Goal: Task Accomplishment & Management: Manage account settings

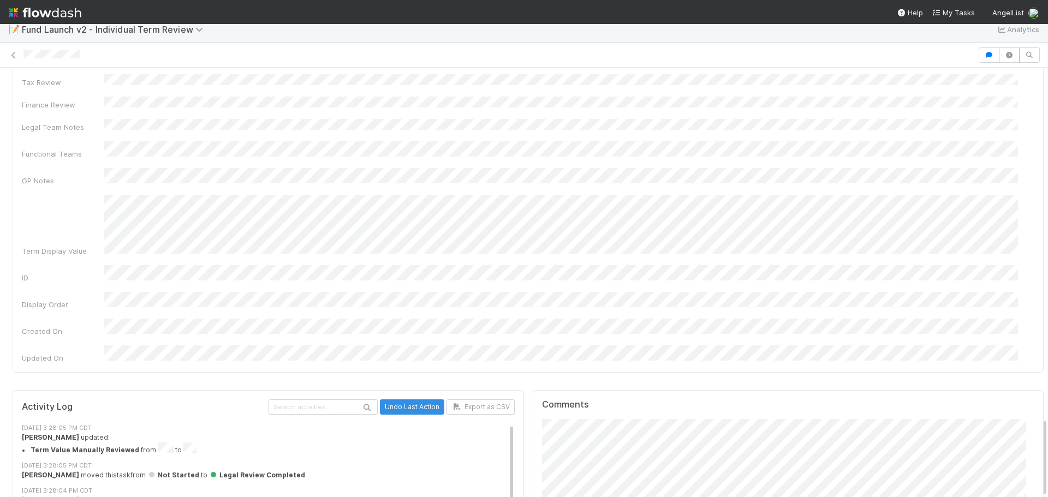
scroll to position [16, 0]
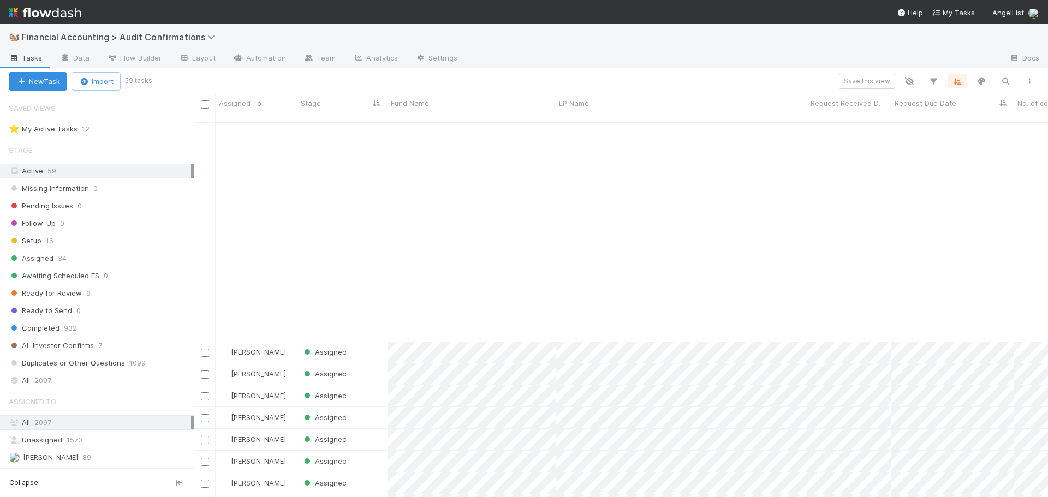
scroll to position [914, 0]
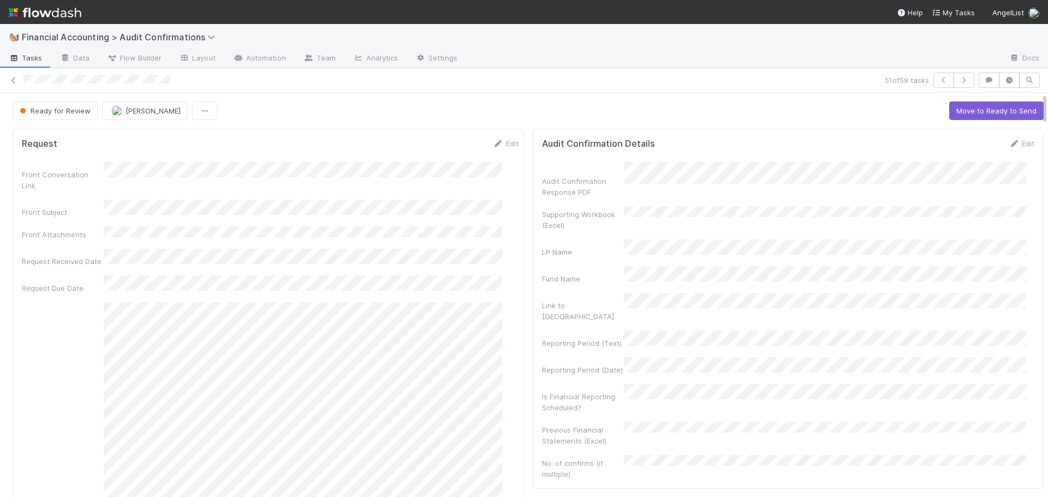
click at [464, 105] on div "Ready for Review Don Walker Move to Ready to Send" at bounding box center [529, 111] width 1032 height 19
click at [950, 116] on button "Move to Ready to Send" at bounding box center [997, 111] width 94 height 19
click at [909, 114] on button "Draft Response" at bounding box center [924, 111] width 68 height 19
click at [970, 109] on button "Move to Completed" at bounding box center [1003, 111] width 82 height 19
click at [98, 107] on span "button" at bounding box center [94, 110] width 11 height 9
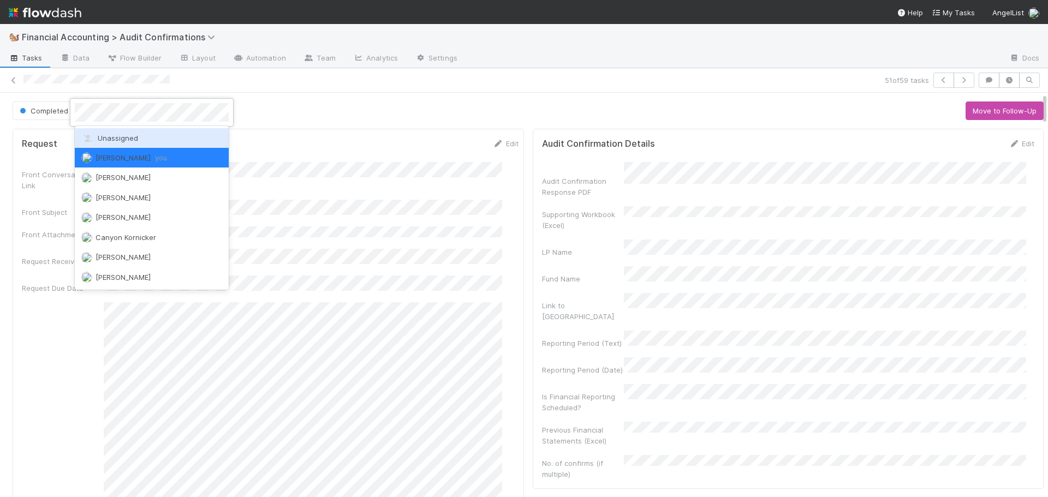
click at [102, 133] on div "Unassigned" at bounding box center [152, 138] width 154 height 20
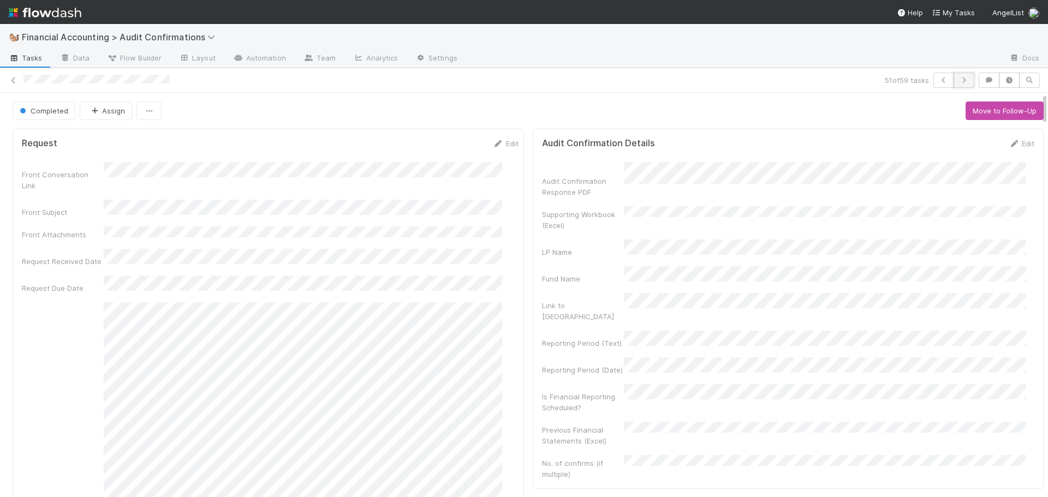
click at [959, 81] on icon "button" at bounding box center [964, 80] width 11 height 7
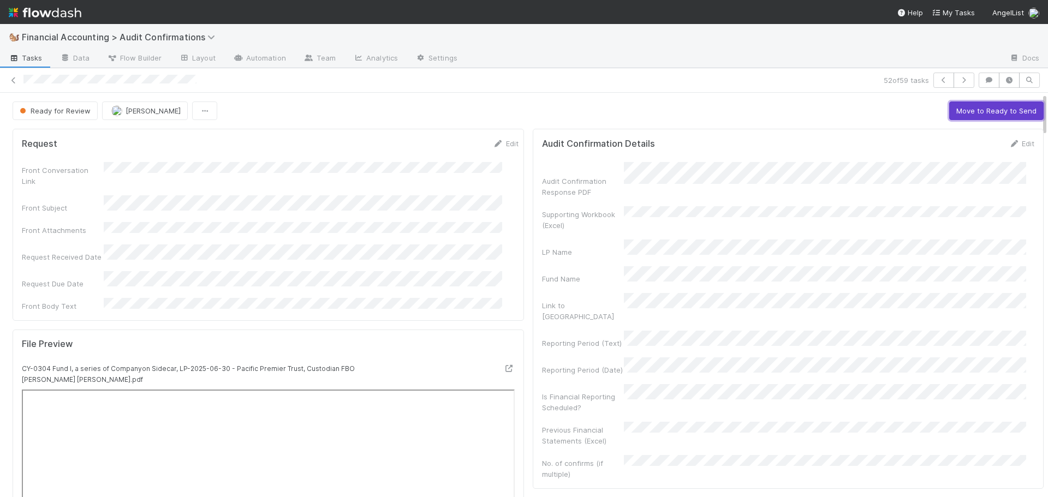
click at [967, 112] on button "Move to Ready to Send" at bounding box center [997, 111] width 94 height 19
click at [894, 112] on button "Draft Response" at bounding box center [924, 111] width 68 height 19
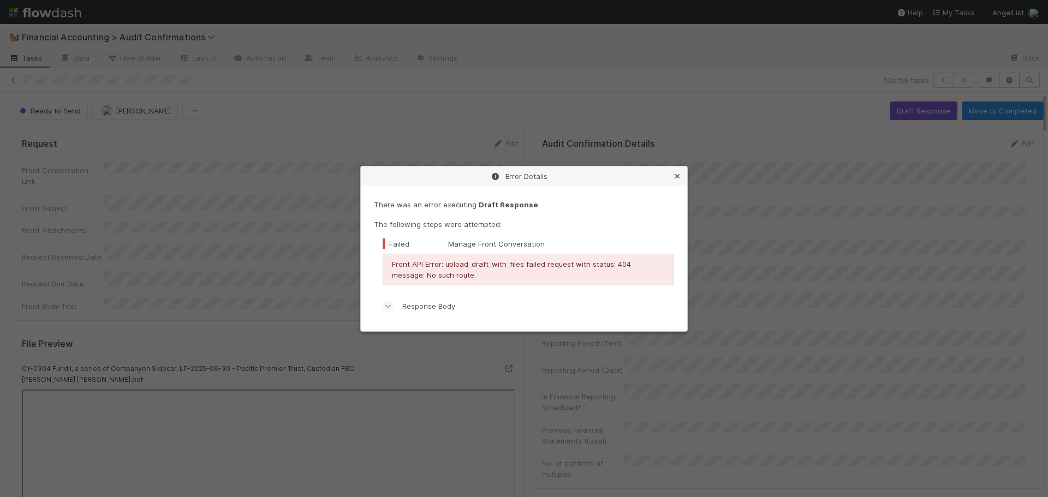
click at [682, 176] on icon at bounding box center [677, 176] width 11 height 7
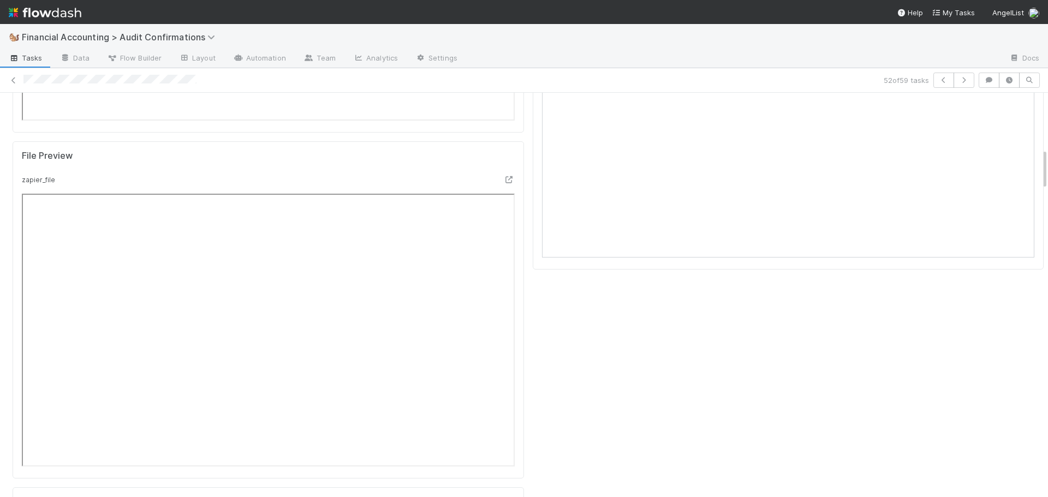
scroll to position [546, 0]
click at [504, 173] on icon at bounding box center [509, 176] width 11 height 7
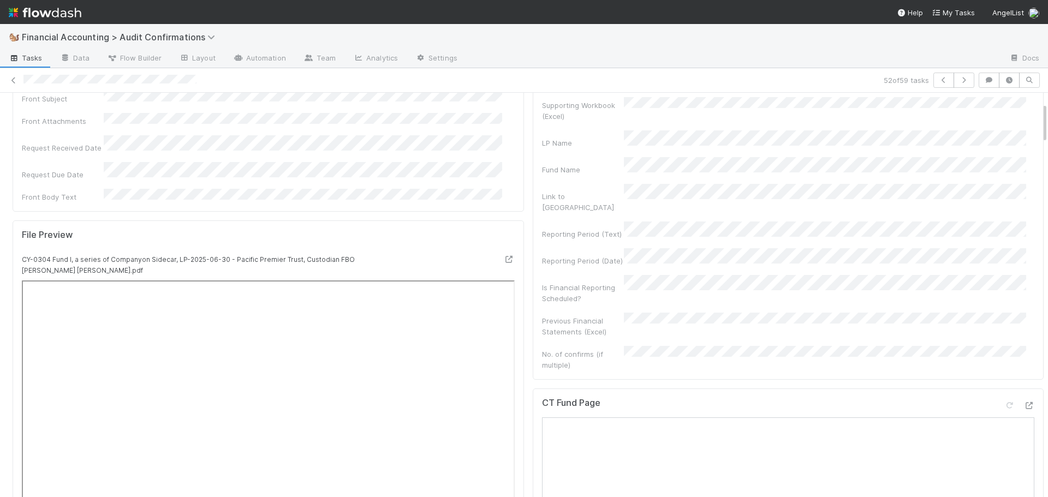
scroll to position [0, 0]
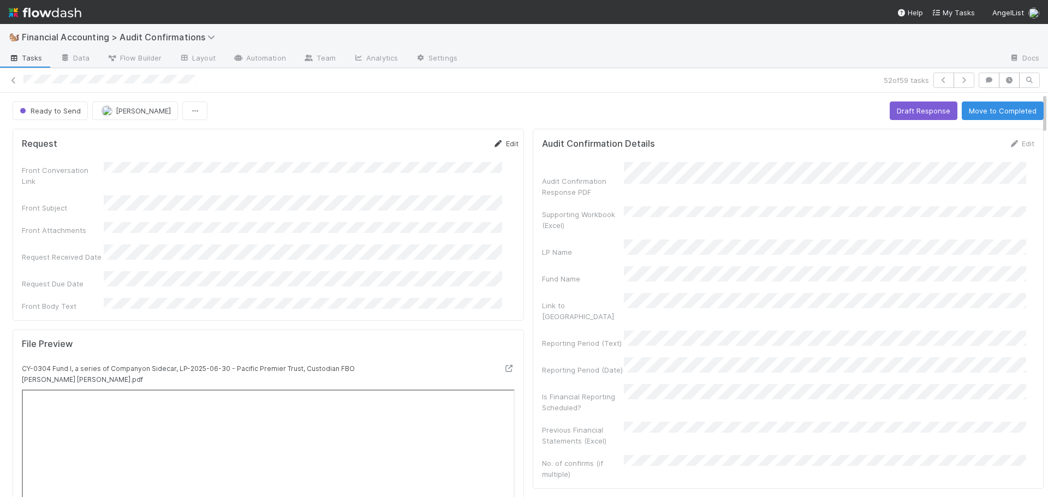
click at [493, 142] on link "Edit" at bounding box center [506, 143] width 26 height 9
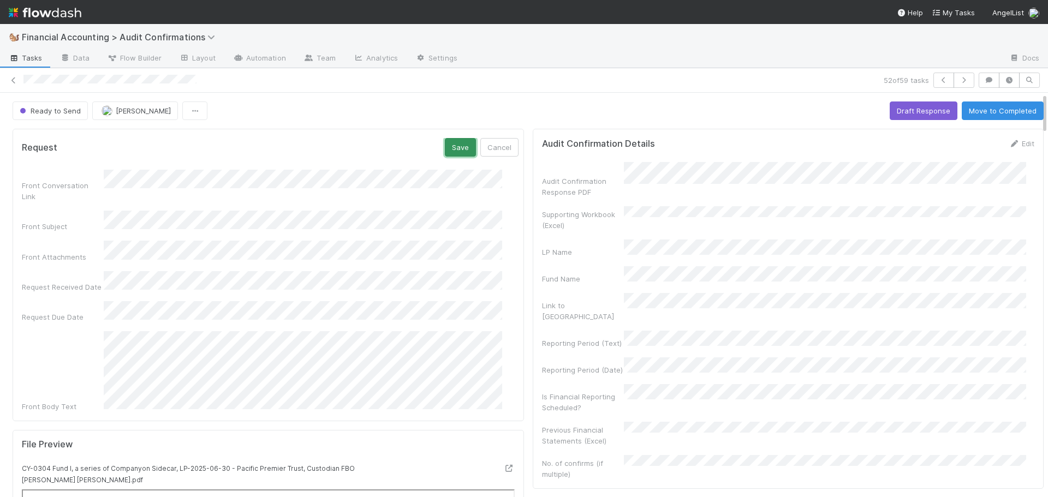
click at [445, 144] on button "Save" at bounding box center [460, 147] width 31 height 19
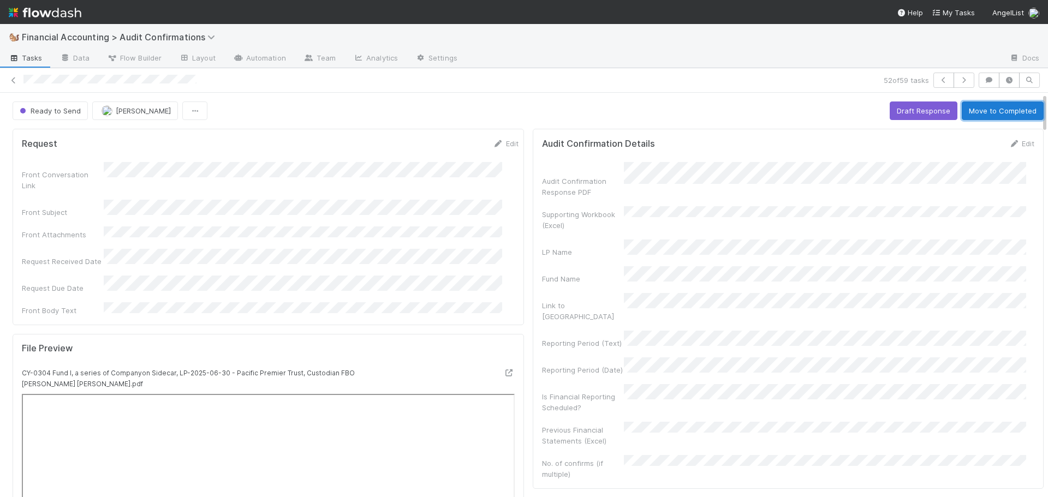
click at [967, 112] on button "Move to Completed" at bounding box center [1003, 111] width 82 height 19
click at [102, 110] on span "[PERSON_NAME]" at bounding box center [123, 110] width 69 height 9
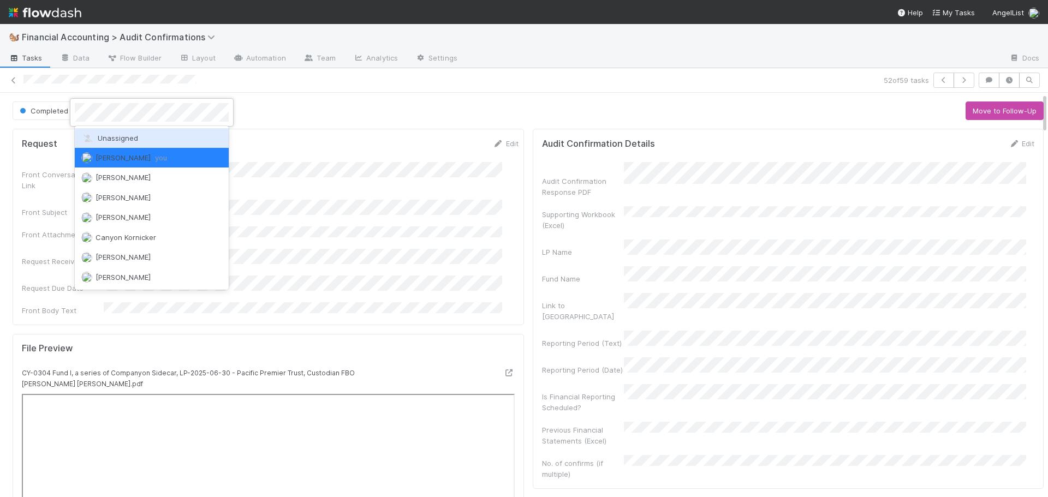
click at [116, 133] on div "Unassigned" at bounding box center [152, 138] width 154 height 20
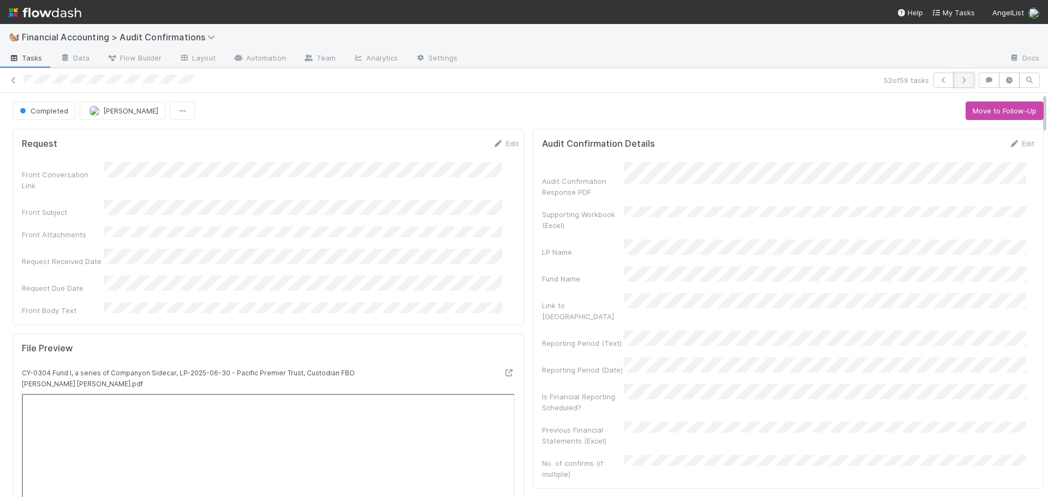
click at [959, 79] on icon "button" at bounding box center [964, 80] width 11 height 7
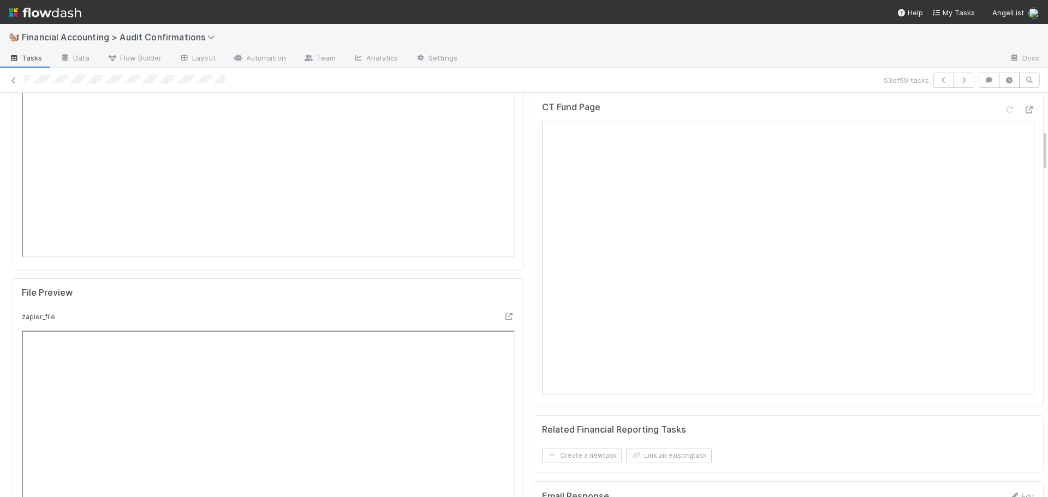
scroll to position [328, 0]
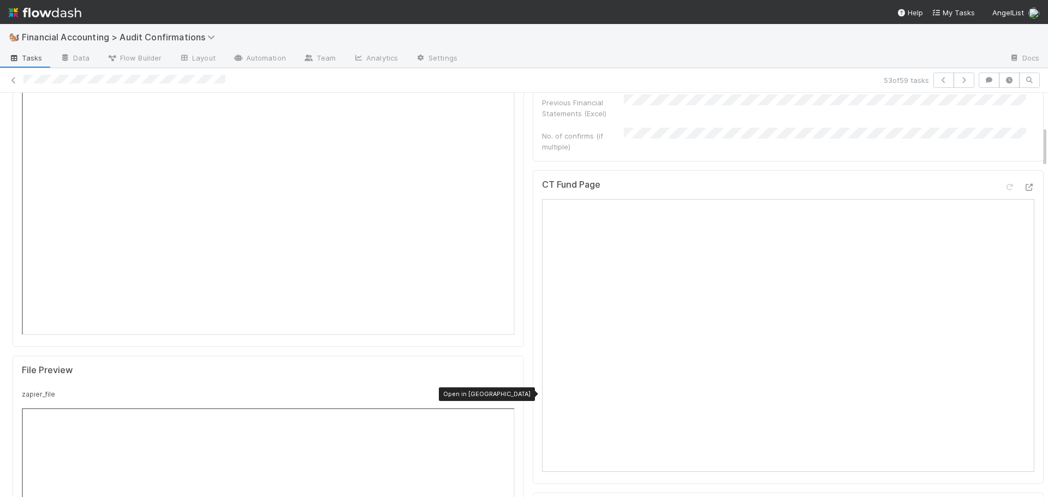
click at [504, 391] on icon at bounding box center [509, 394] width 11 height 7
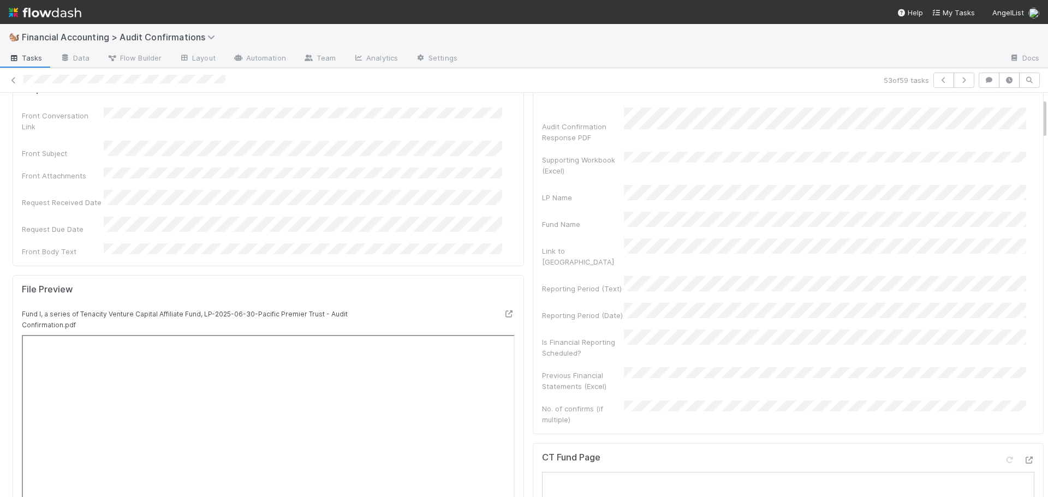
scroll to position [0, 0]
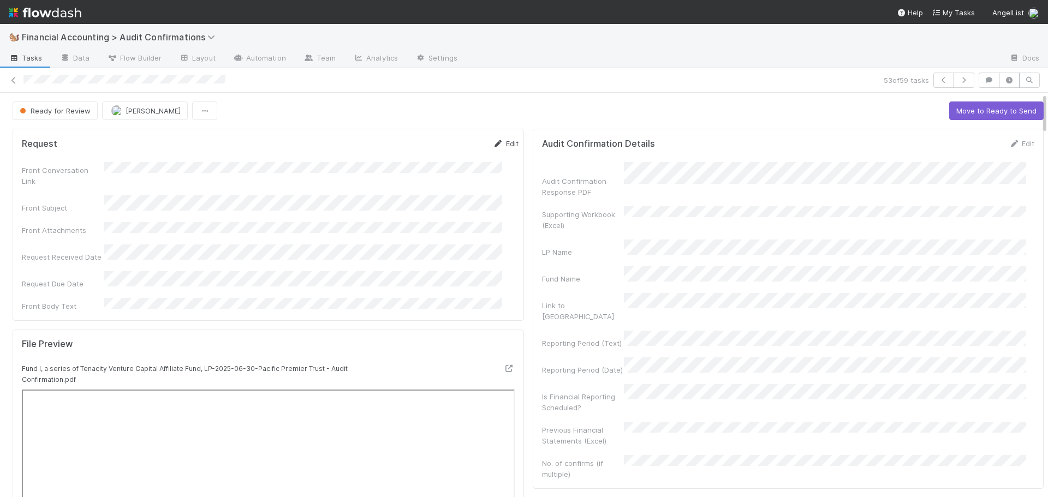
click at [496, 144] on link "Edit" at bounding box center [506, 143] width 26 height 9
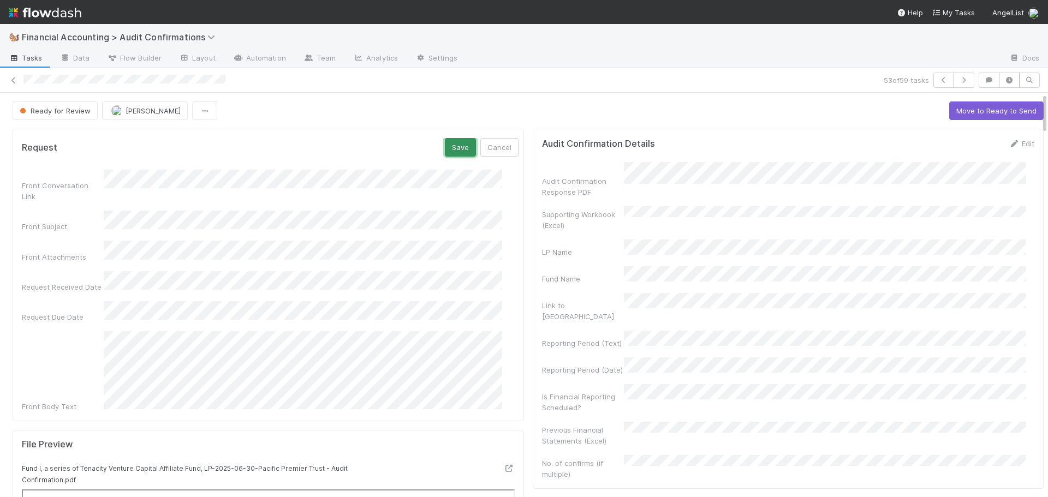
click at [445, 145] on button "Save" at bounding box center [460, 147] width 31 height 19
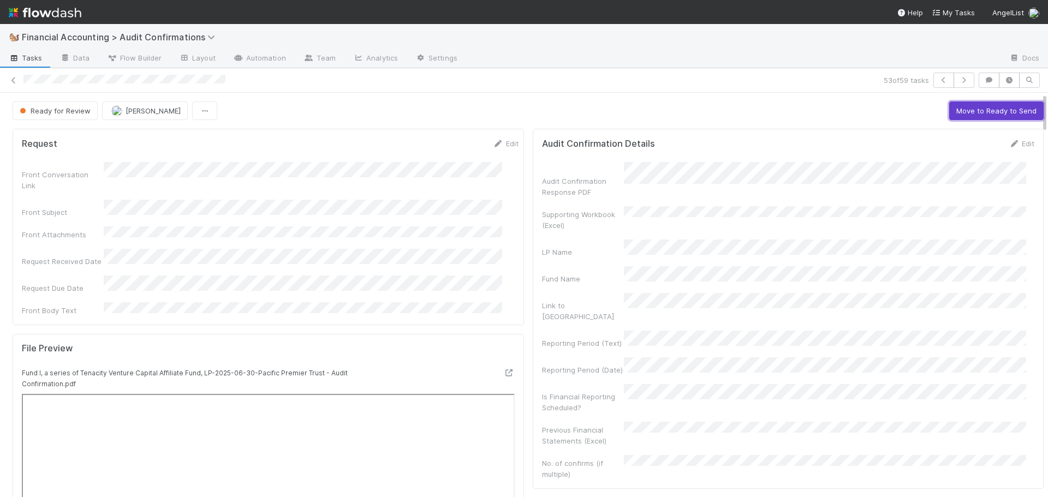
click at [955, 112] on button "Move to Ready to Send" at bounding box center [997, 111] width 94 height 19
click at [973, 111] on button "Move to Completed" at bounding box center [1003, 111] width 82 height 19
click at [92, 113] on img "button" at bounding box center [94, 110] width 11 height 11
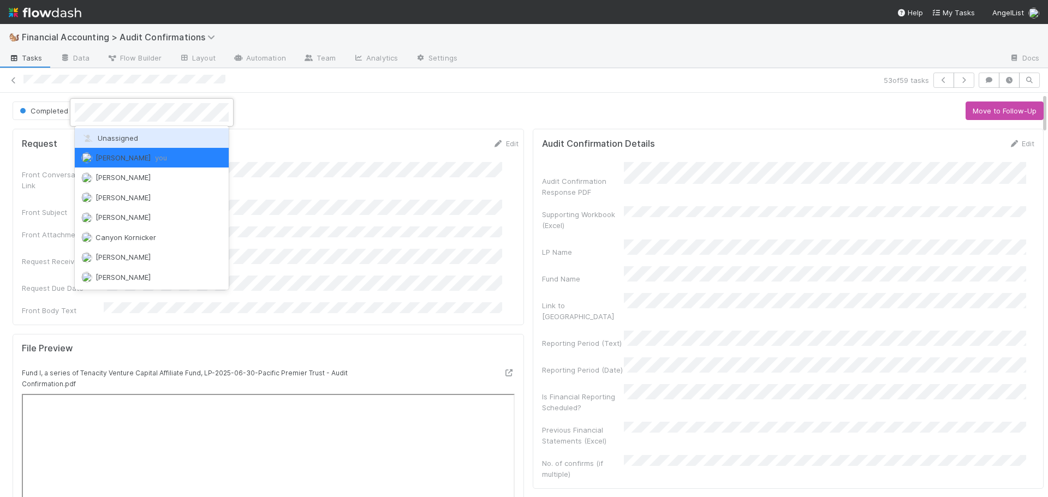
click at [106, 134] on span "Unassigned" at bounding box center [109, 138] width 57 height 9
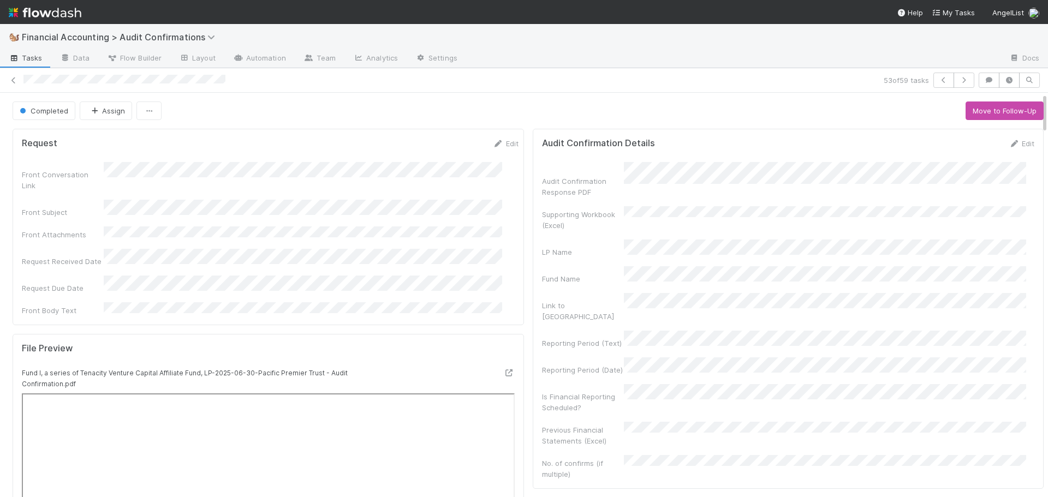
click at [790, 105] on div "Completed Assign Move to Follow-Up" at bounding box center [529, 111] width 1032 height 19
click at [962, 82] on button "button" at bounding box center [964, 80] width 21 height 15
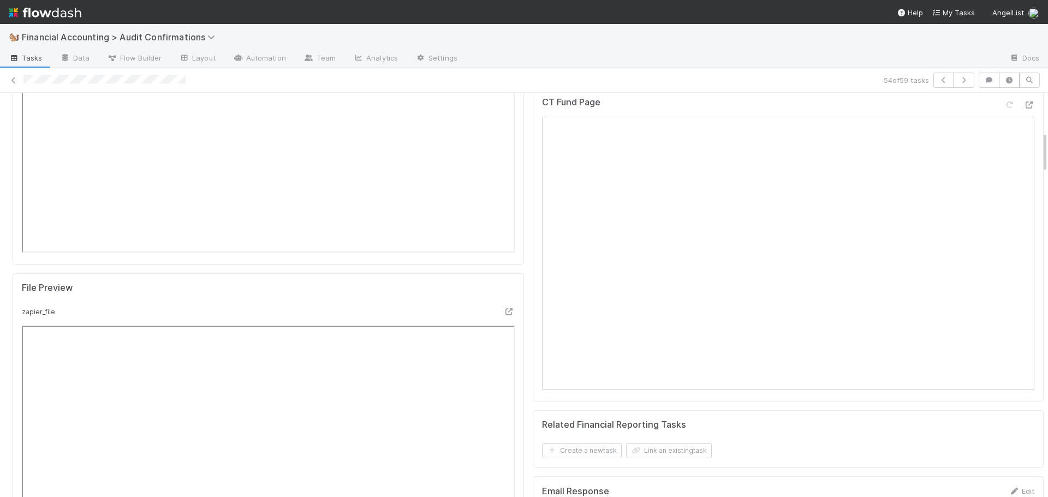
scroll to position [437, 0]
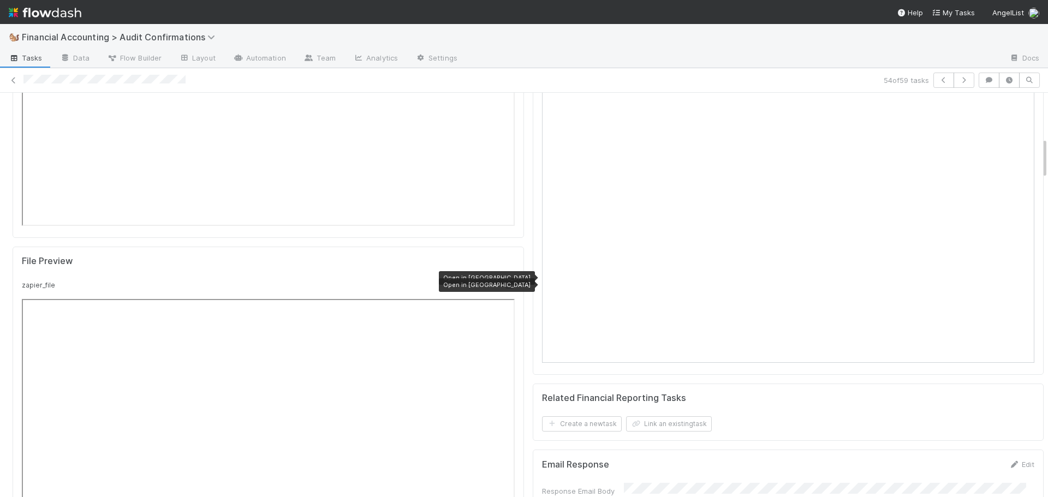
click at [504, 282] on icon at bounding box center [509, 285] width 11 height 7
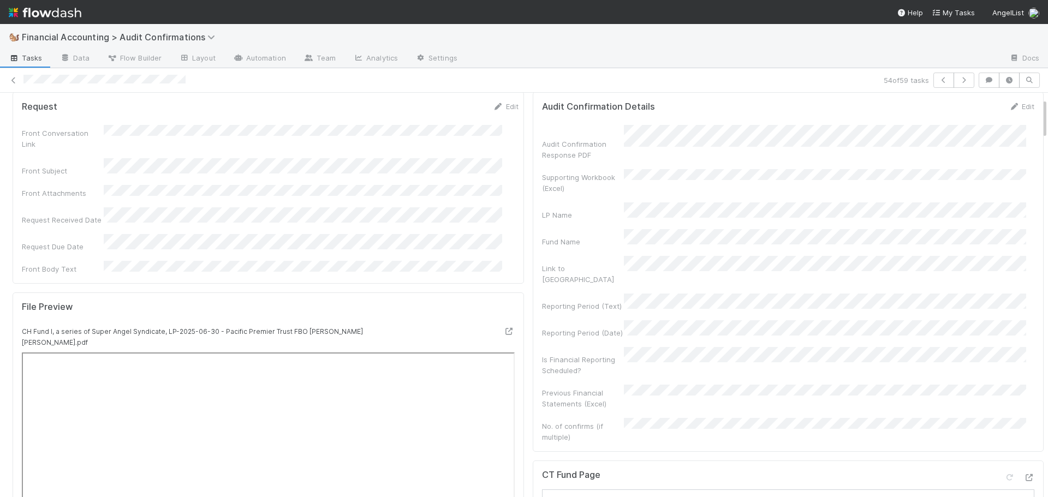
scroll to position [0, 0]
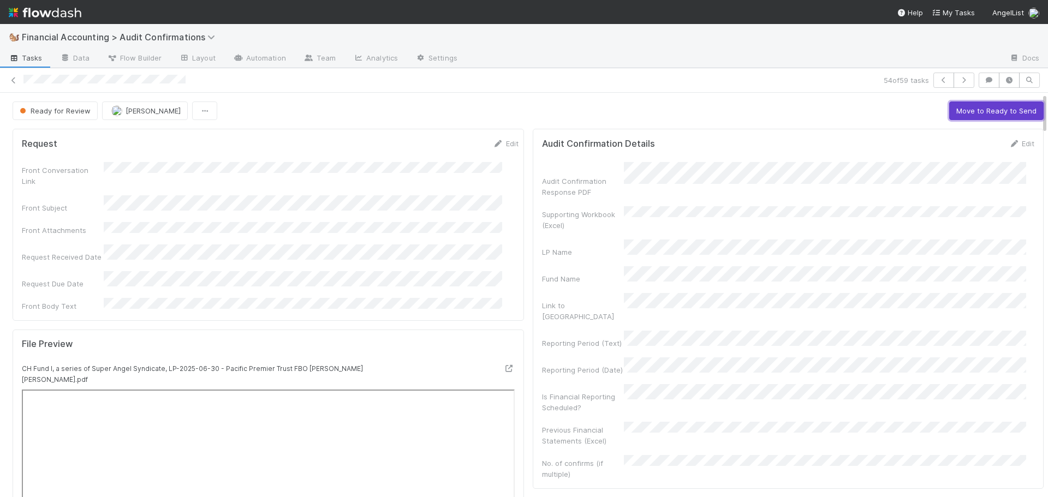
click at [957, 105] on button "Move to Ready to Send" at bounding box center [997, 111] width 94 height 19
click at [494, 145] on link "Edit" at bounding box center [506, 143] width 26 height 9
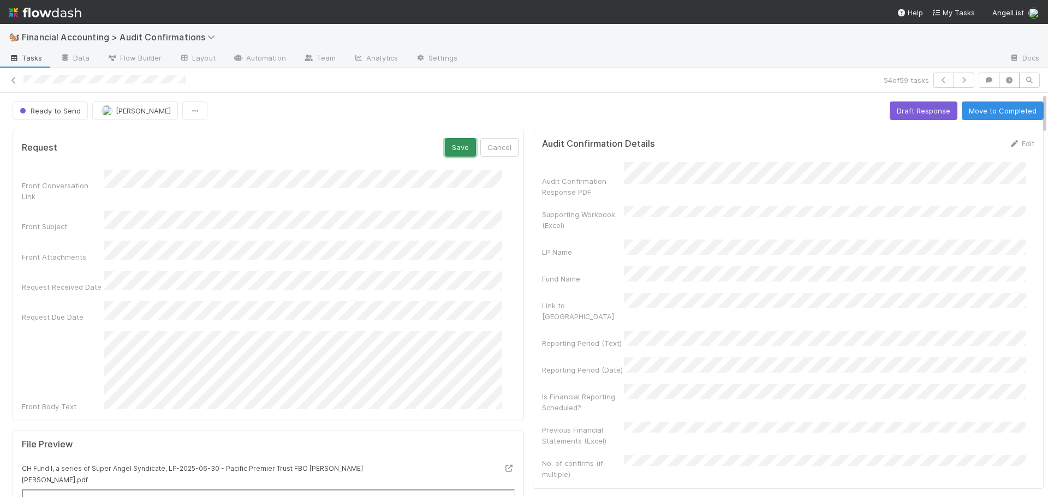
click at [445, 146] on button "Save" at bounding box center [460, 147] width 31 height 19
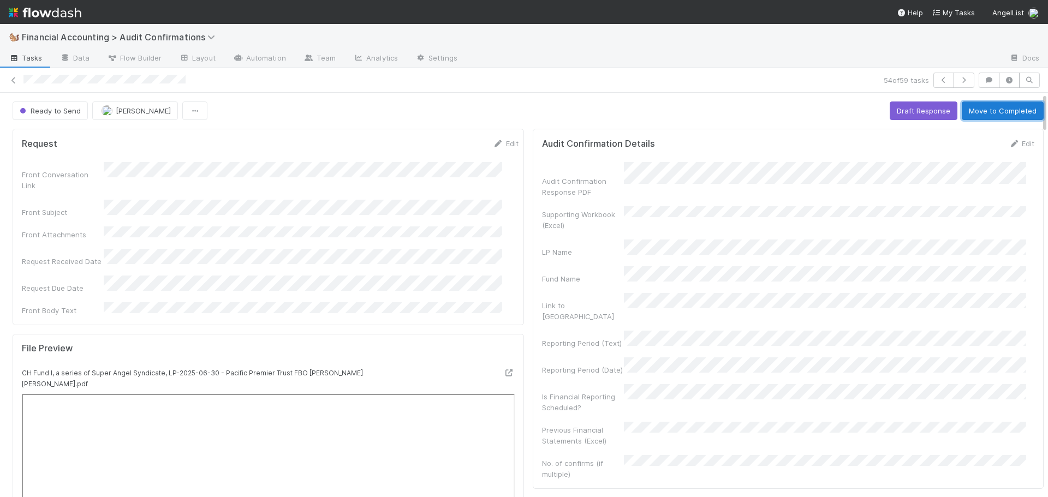
click at [978, 109] on button "Move to Completed" at bounding box center [1003, 111] width 82 height 19
click at [116, 111] on span "[PERSON_NAME]" at bounding box center [143, 110] width 55 height 9
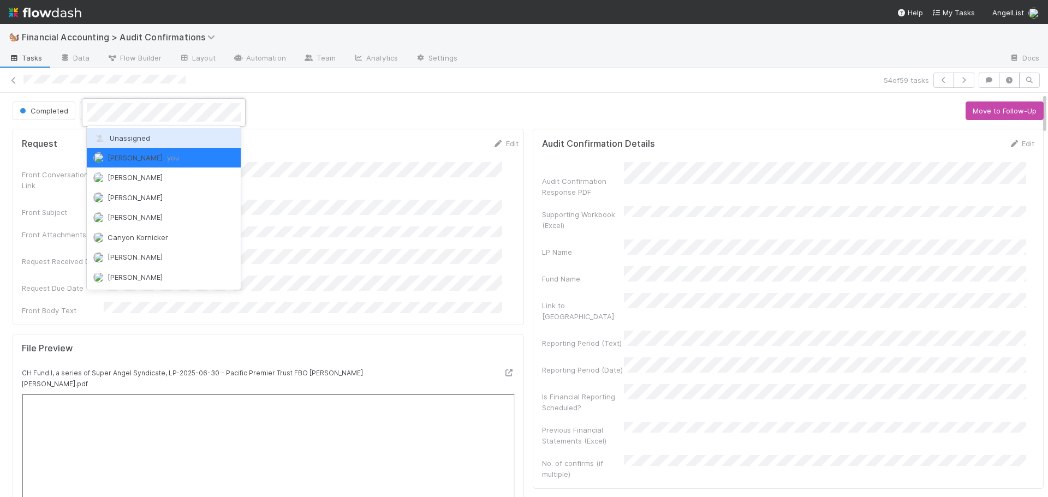
click at [121, 136] on span "Unassigned" at bounding box center [121, 138] width 57 height 9
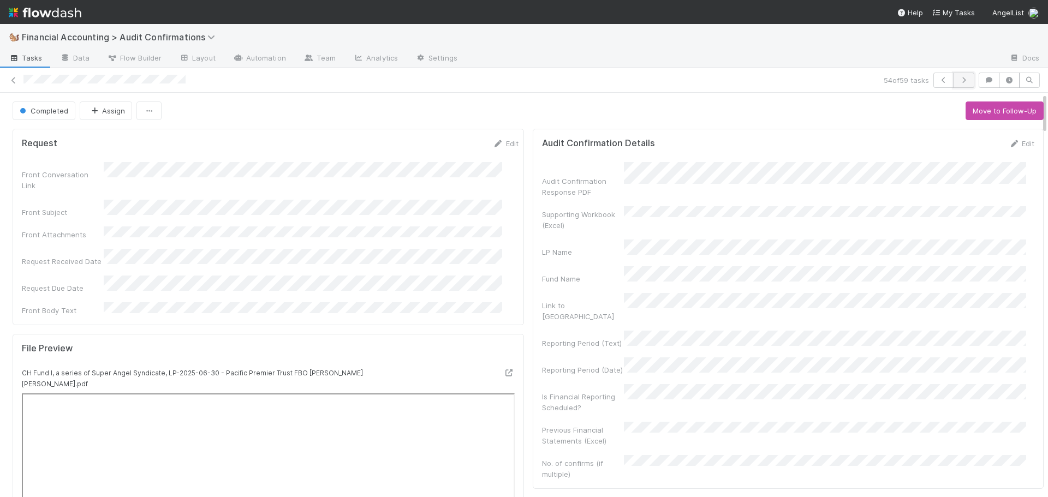
click at [959, 81] on icon "button" at bounding box center [964, 80] width 11 height 7
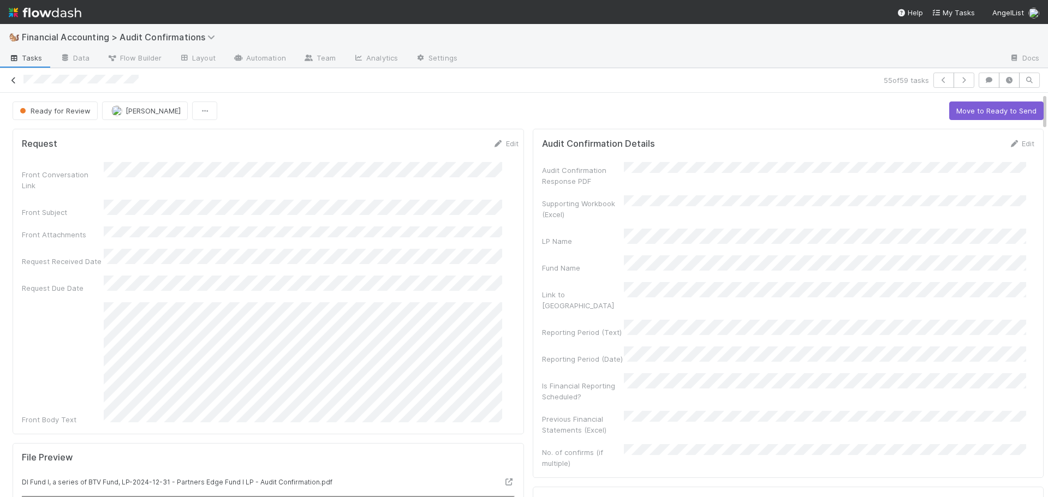
click at [10, 79] on icon at bounding box center [13, 80] width 11 height 7
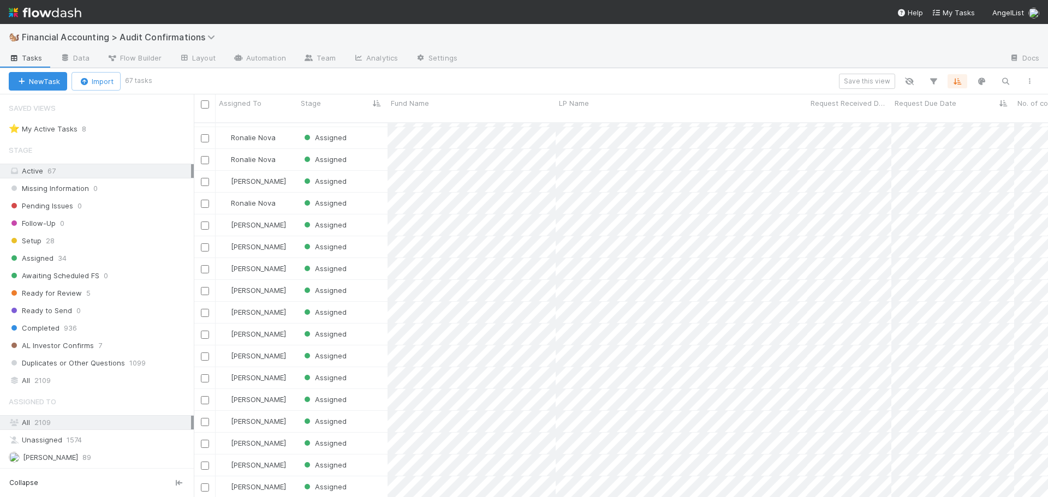
scroll to position [903, 0]
click at [258, 363] on span "[PERSON_NAME]" at bounding box center [258, 367] width 55 height 9
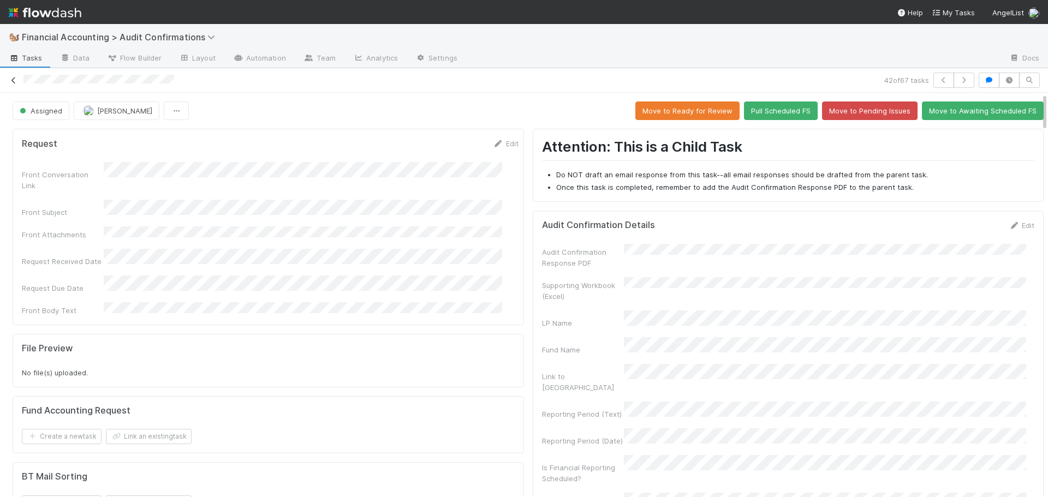
click at [10, 81] on icon at bounding box center [13, 80] width 11 height 7
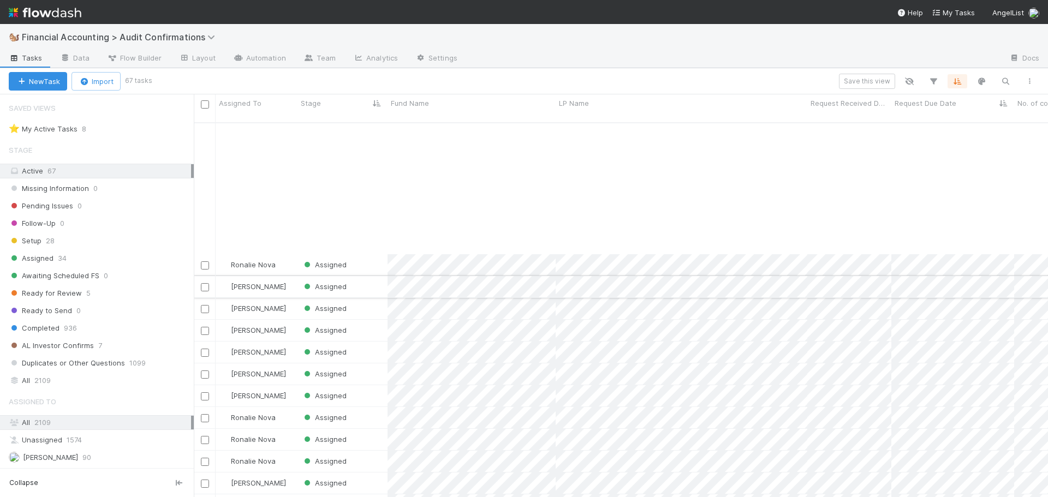
scroll to position [710, 0]
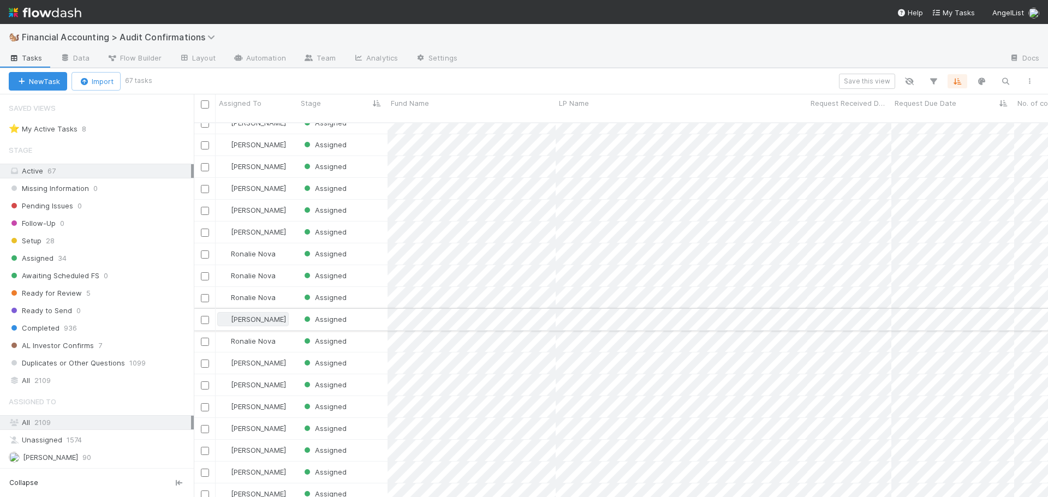
click at [256, 315] on span "[PERSON_NAME]" at bounding box center [258, 319] width 55 height 9
click at [668, 310] on div at bounding box center [524, 248] width 1048 height 497
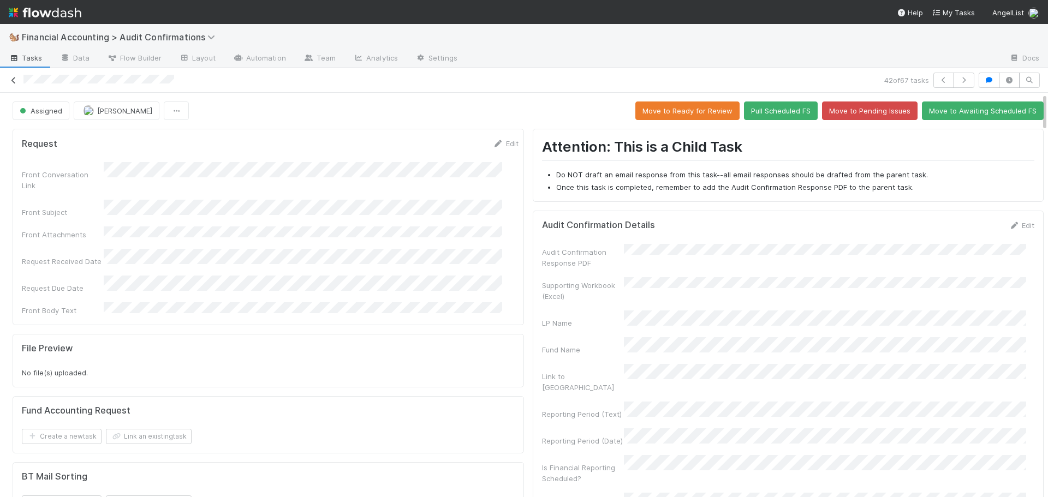
click at [14, 79] on icon at bounding box center [13, 80] width 11 height 7
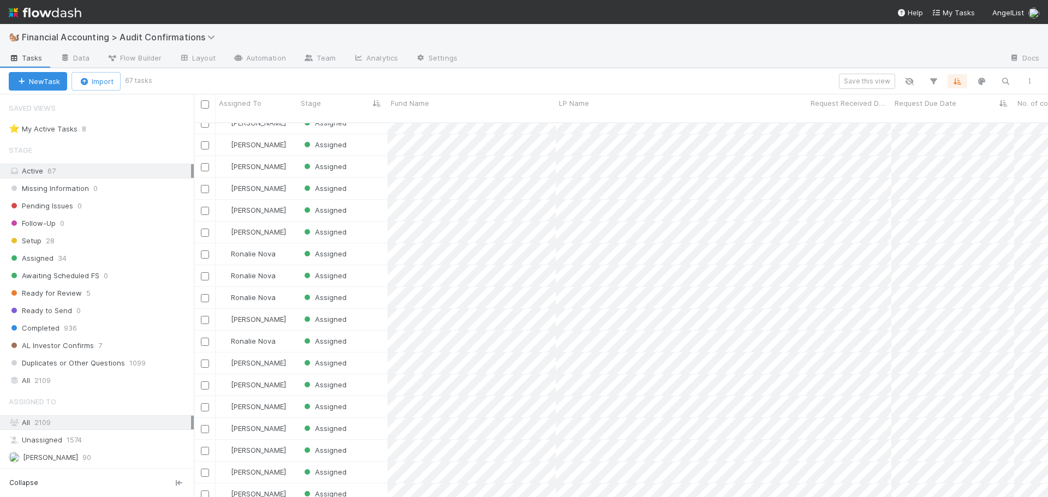
scroll to position [764, 0]
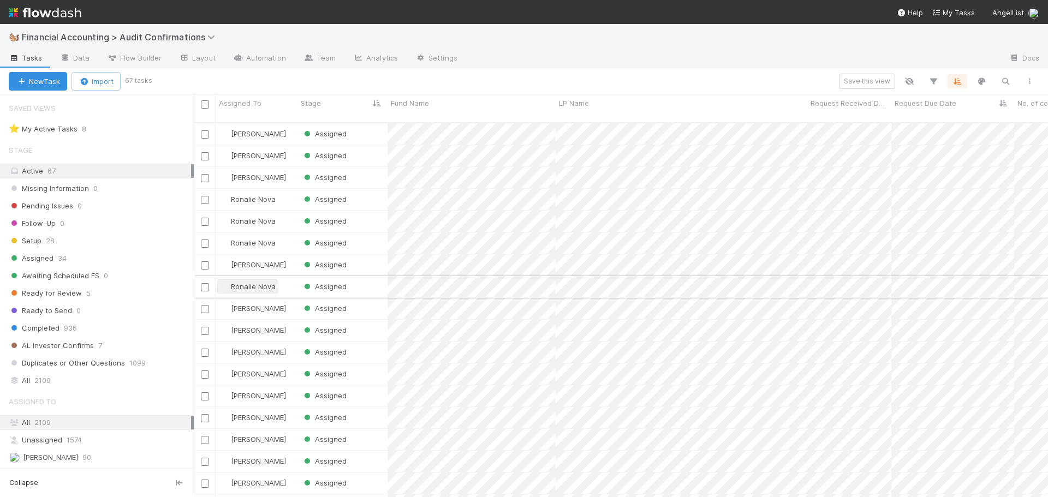
click at [257, 282] on span "Ronalie Nova" at bounding box center [253, 286] width 45 height 9
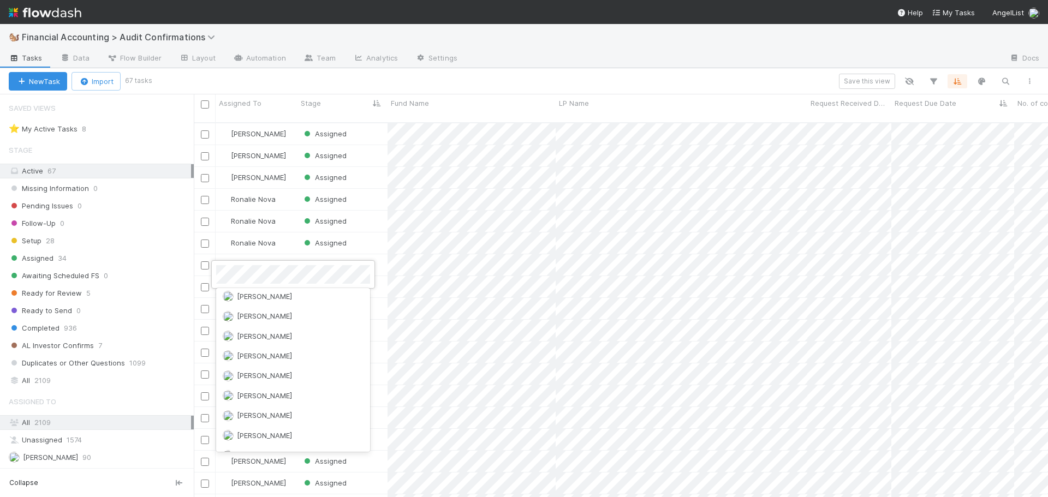
scroll to position [0, 0]
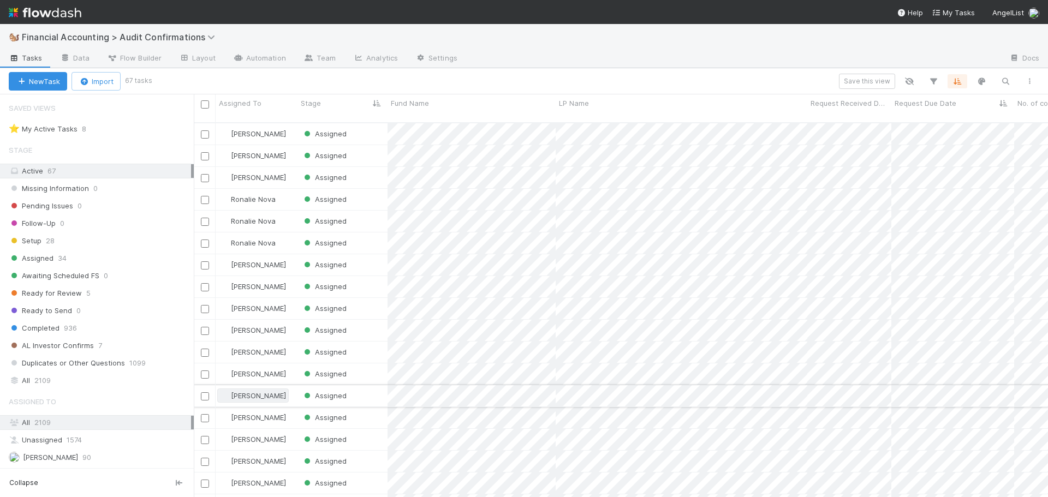
click at [250, 392] on span "[PERSON_NAME]" at bounding box center [258, 396] width 55 height 9
click at [244, 304] on span "[PERSON_NAME]" at bounding box center [258, 308] width 55 height 9
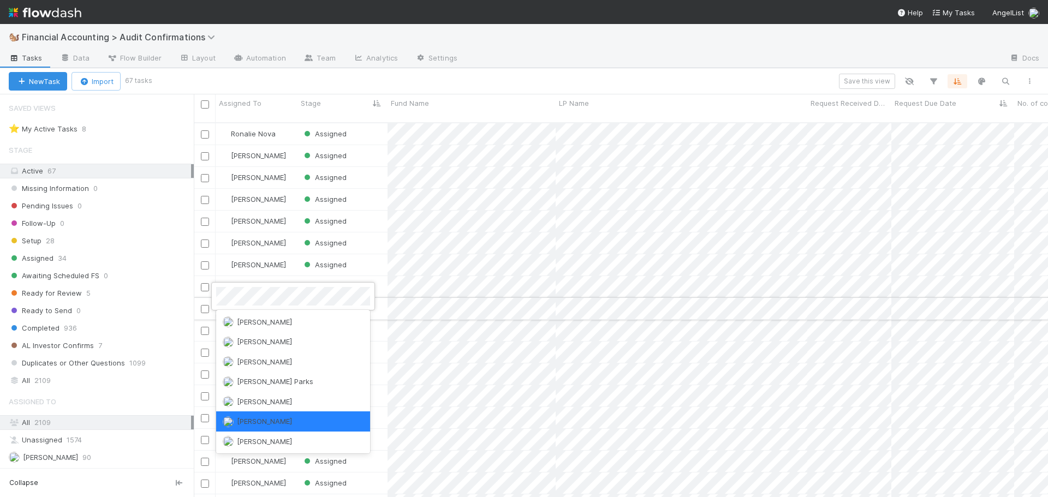
scroll to position [0, 0]
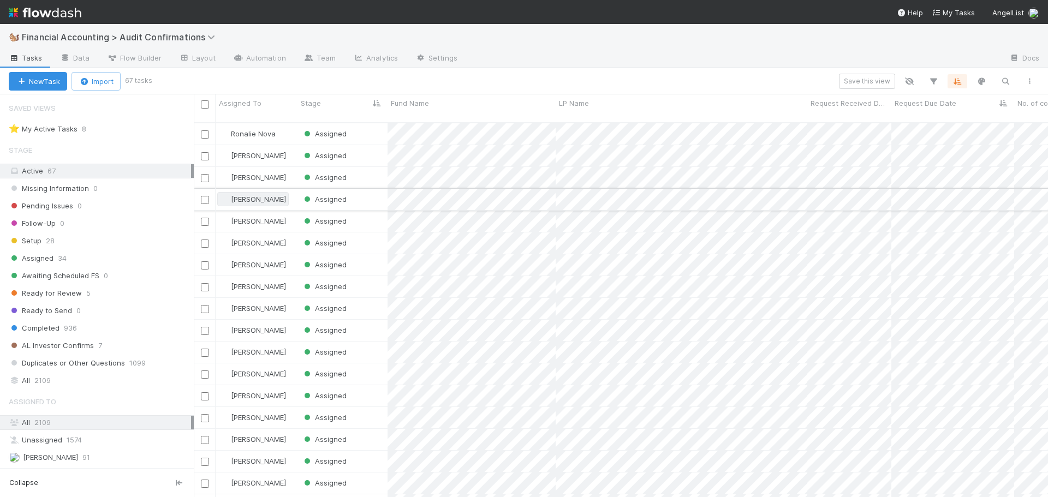
click at [255, 195] on span "[PERSON_NAME]" at bounding box center [258, 199] width 55 height 9
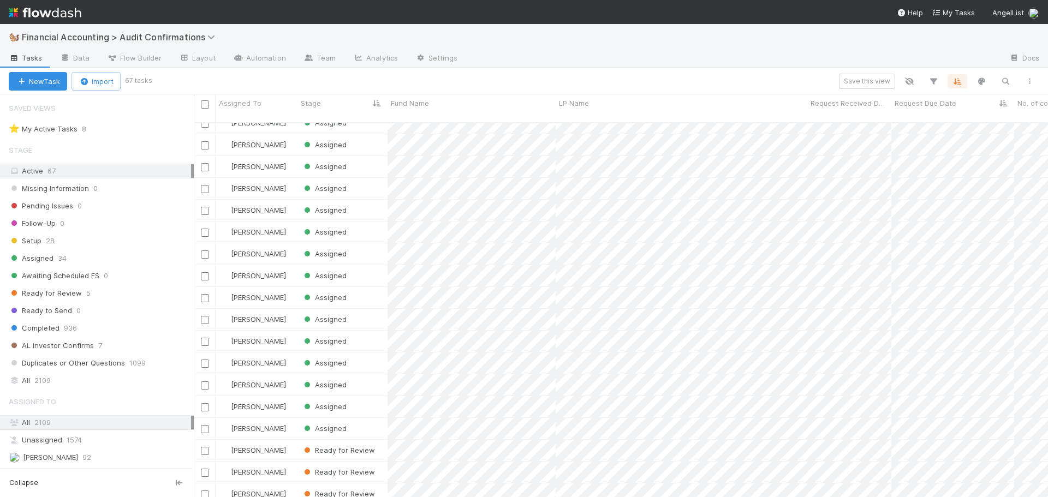
scroll to position [1088, 0]
click at [238, 251] on span "[PERSON_NAME]" at bounding box center [258, 255] width 55 height 9
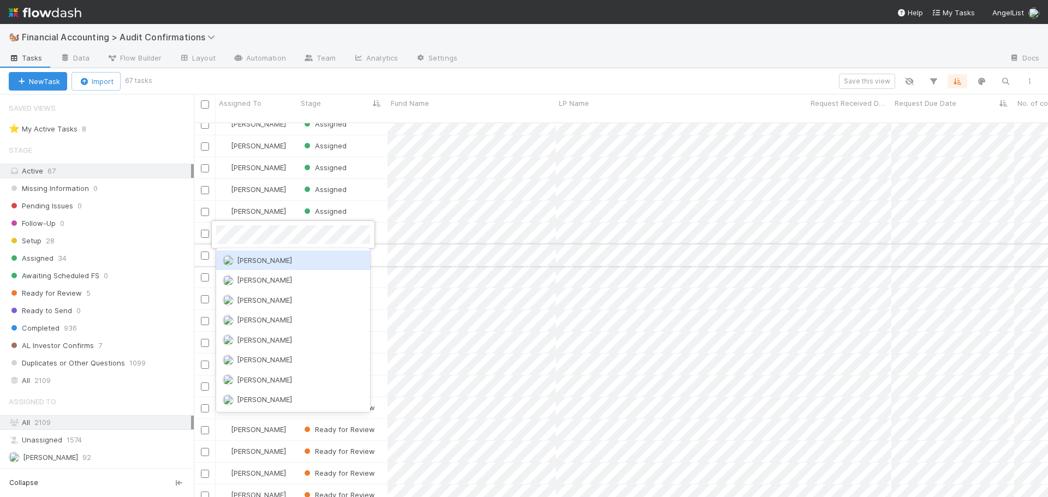
scroll to position [0, 0]
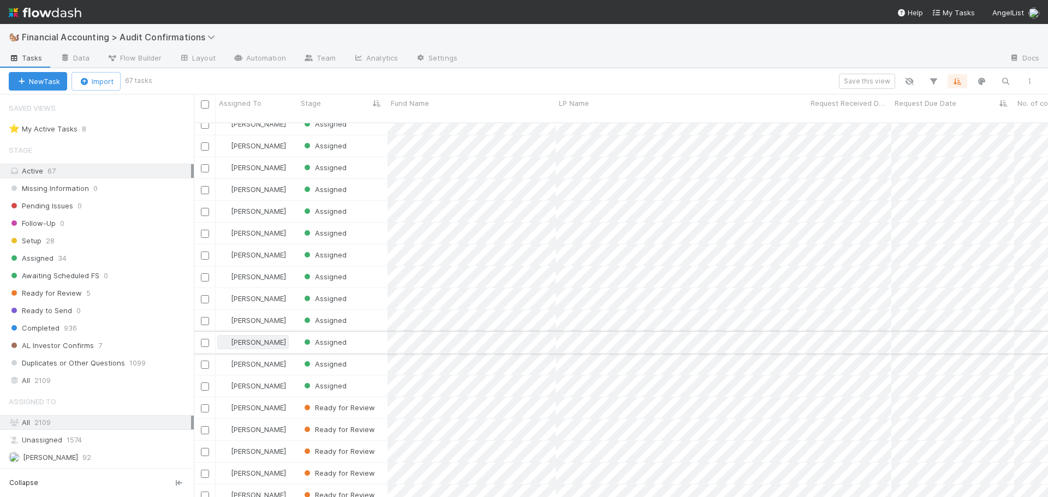
click at [224, 338] on img at bounding box center [225, 342] width 9 height 9
click at [241, 360] on span "[PERSON_NAME]" at bounding box center [258, 364] width 55 height 9
click at [250, 253] on span "[PERSON_NAME]" at bounding box center [258, 257] width 55 height 9
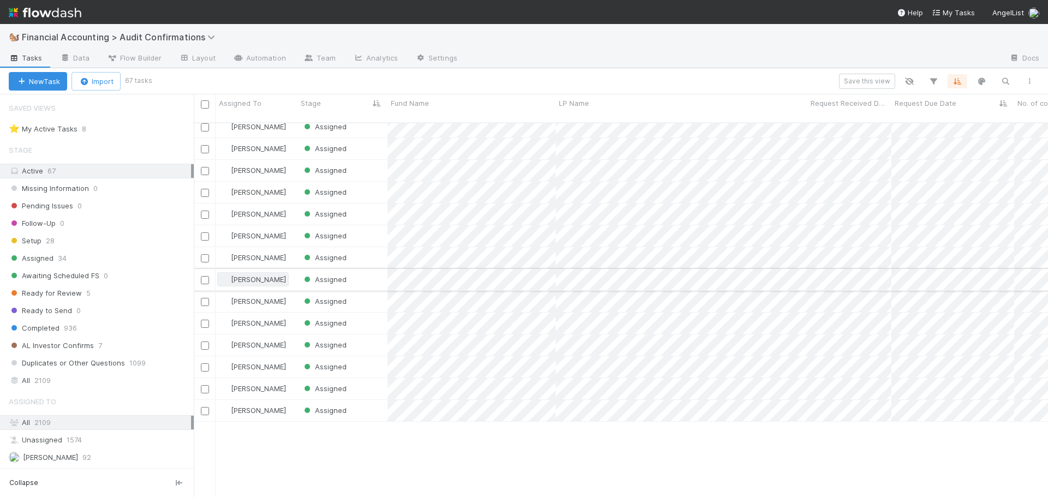
scroll to position [924, 0]
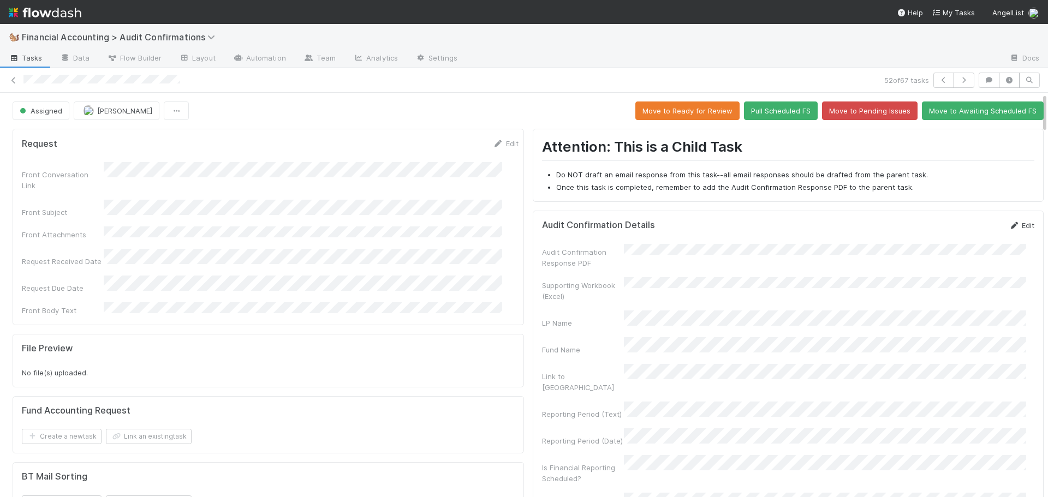
click at [1009, 224] on link "Edit" at bounding box center [1022, 225] width 26 height 9
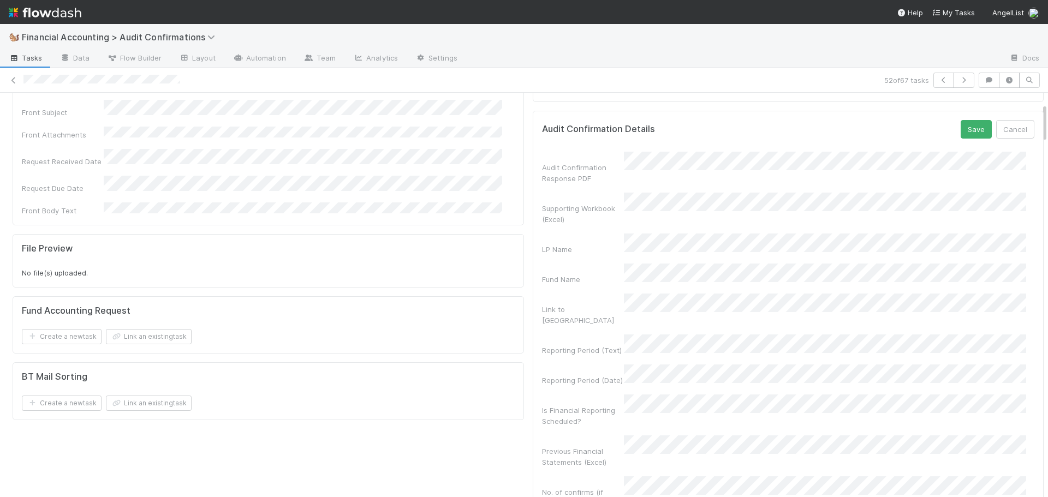
scroll to position [109, 0]
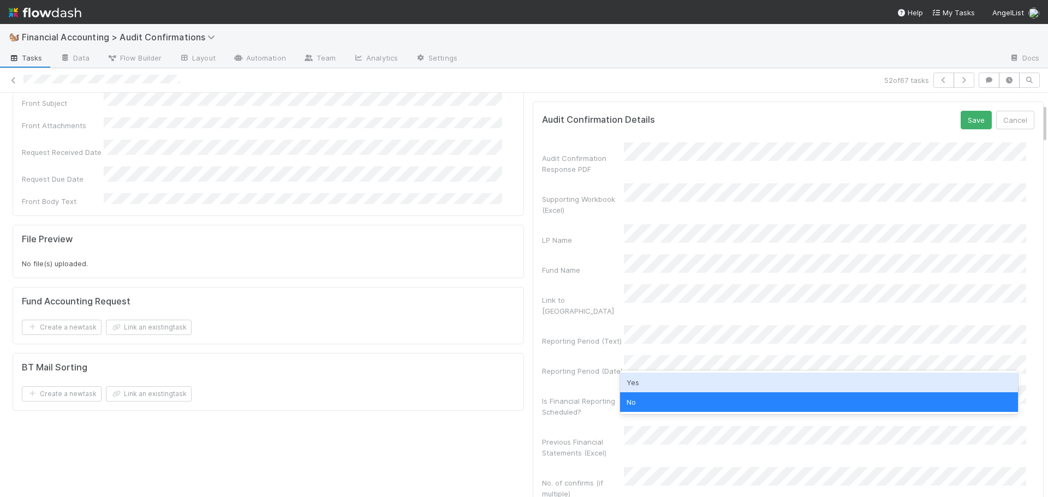
click at [647, 389] on div "Yes" at bounding box center [819, 383] width 399 height 20
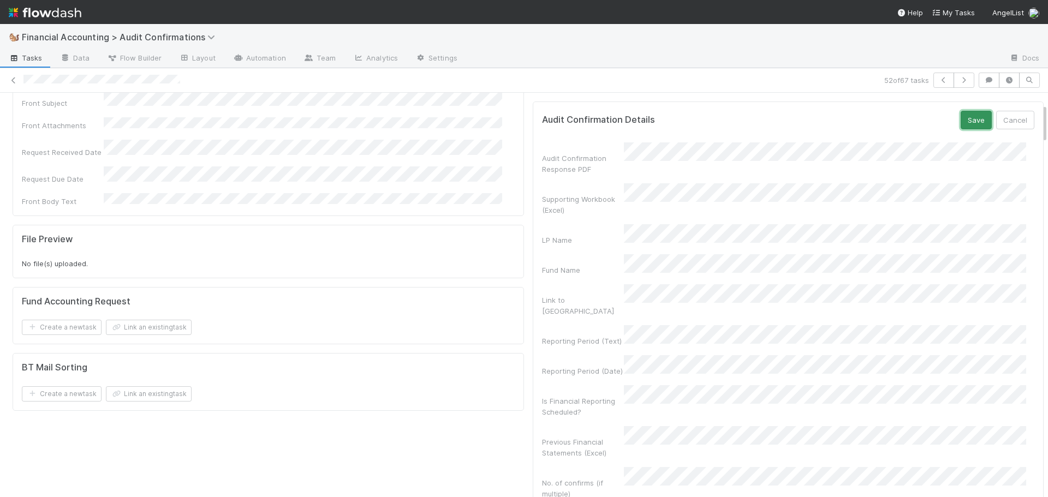
click at [969, 116] on button "Save" at bounding box center [976, 120] width 31 height 19
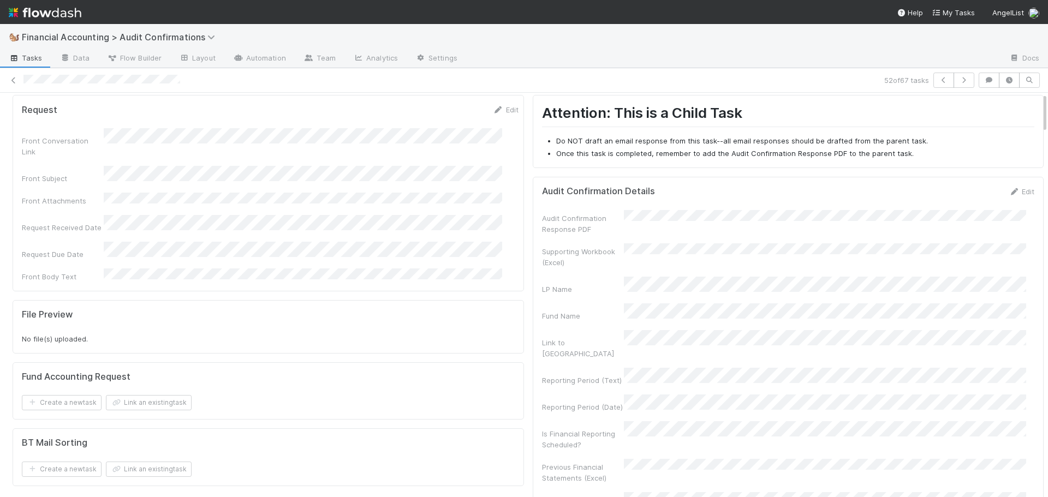
scroll to position [0, 0]
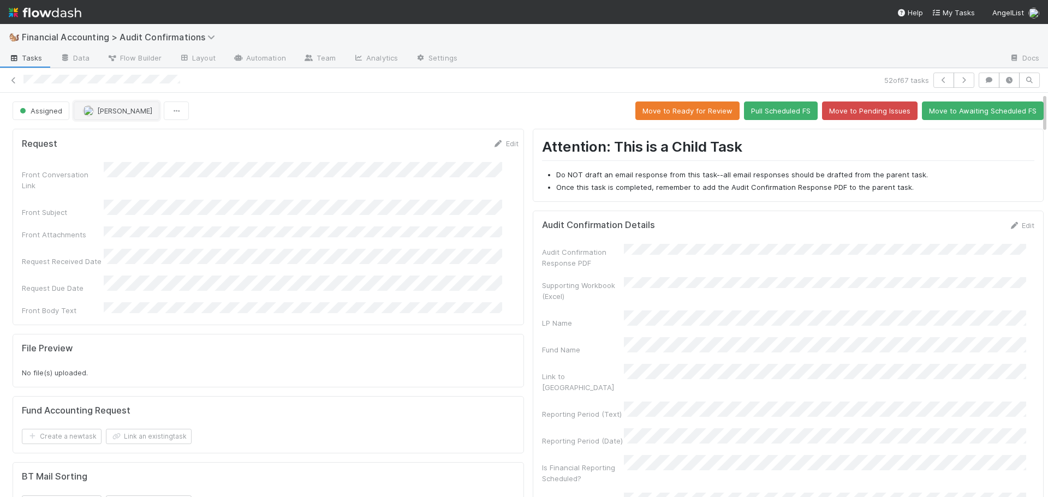
click at [118, 115] on button "[PERSON_NAME]" at bounding box center [117, 111] width 86 height 19
click at [13, 80] on icon at bounding box center [13, 80] width 11 height 7
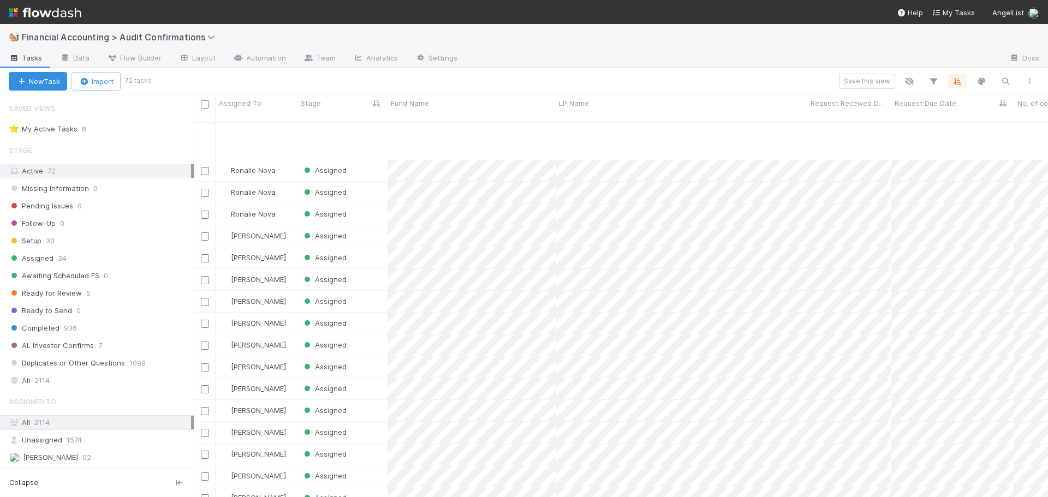
scroll to position [1012, 0]
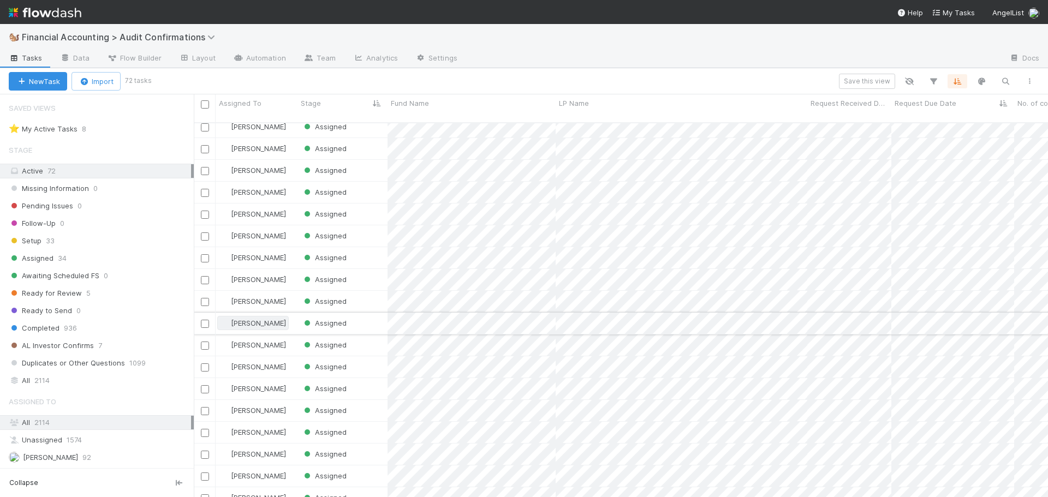
click at [240, 319] on span "[PERSON_NAME]" at bounding box center [258, 323] width 55 height 9
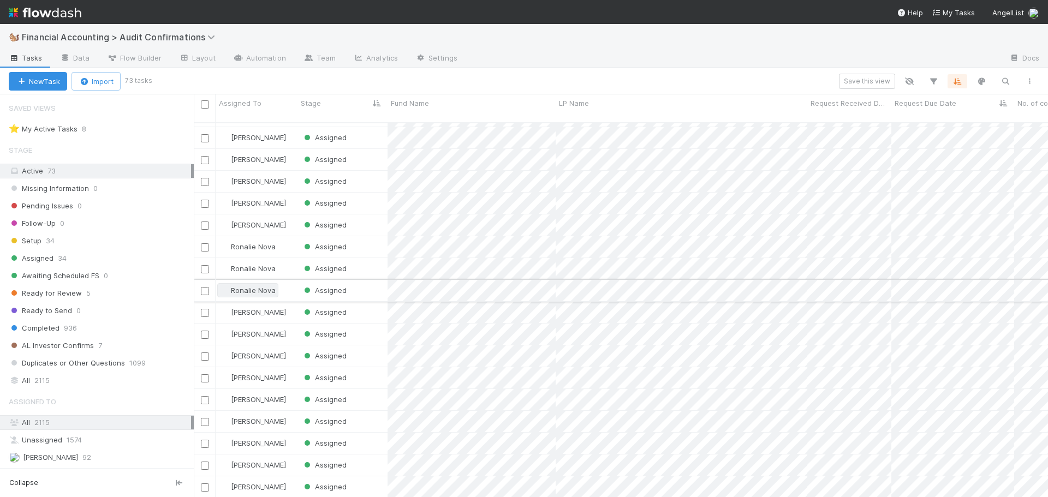
click at [241, 286] on span "Ronalie Nova" at bounding box center [253, 290] width 45 height 9
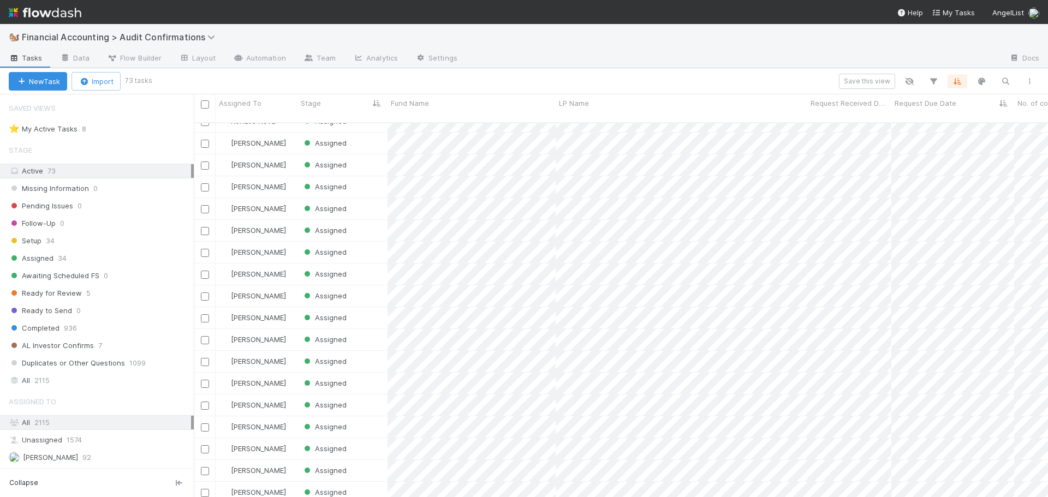
scroll to position [946, 0]
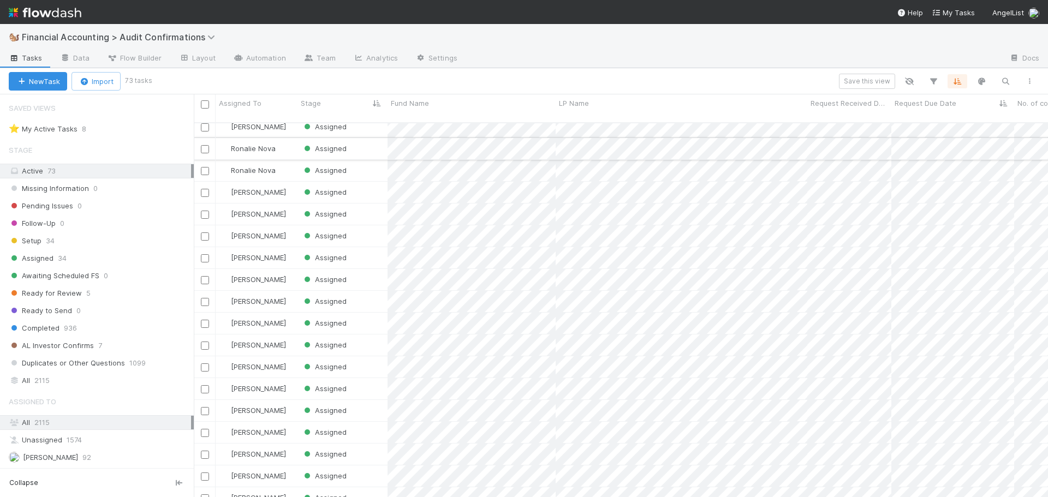
click at [366, 138] on div "Assigned" at bounding box center [343, 148] width 90 height 21
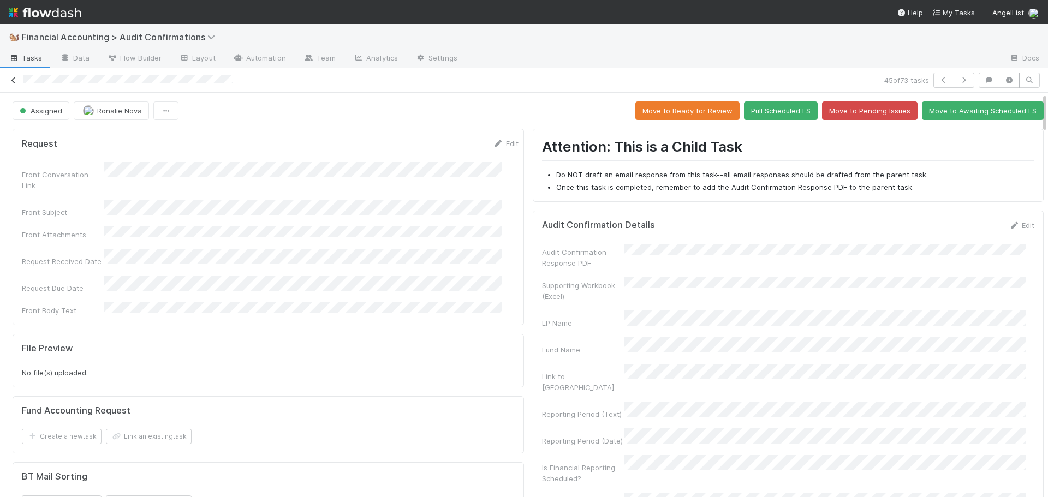
click at [14, 81] on icon at bounding box center [13, 80] width 11 height 7
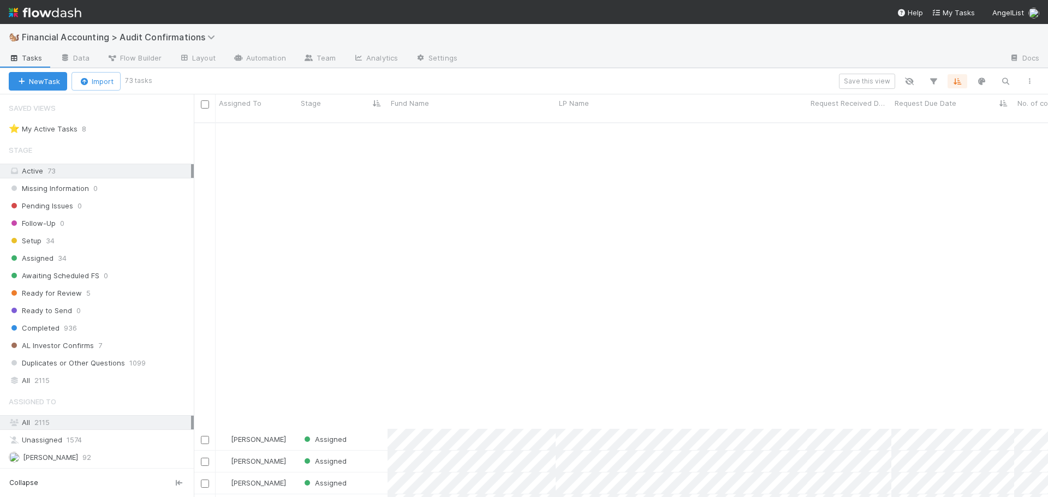
scroll to position [1219, 0]
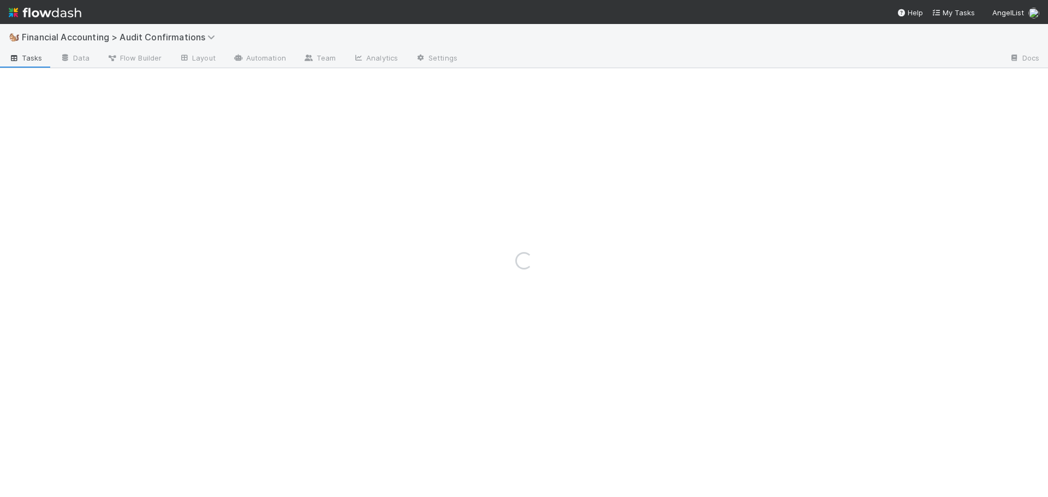
click at [714, 392] on div "Loading..." at bounding box center [524, 260] width 1048 height 473
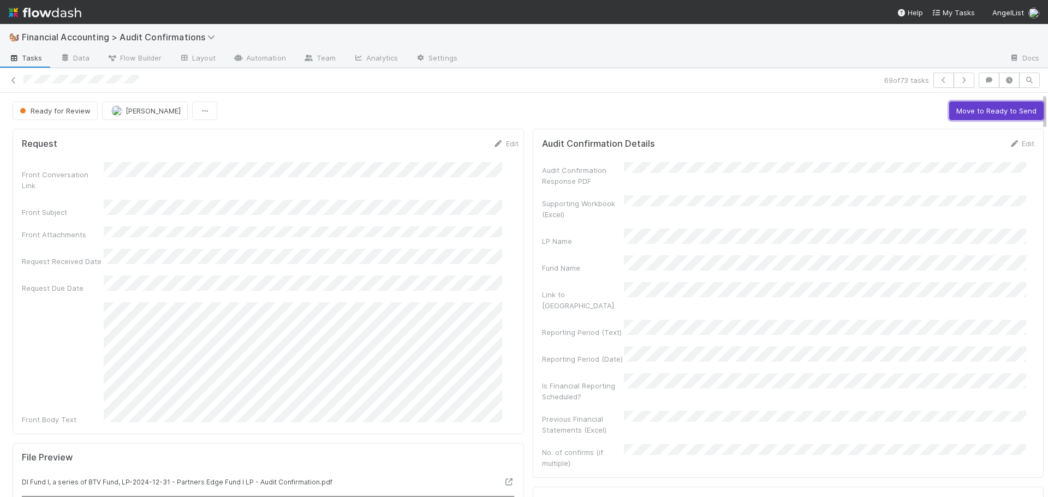
click at [965, 113] on button "Move to Ready to Send" at bounding box center [997, 111] width 94 height 19
click at [918, 111] on button "Draft Response" at bounding box center [924, 111] width 68 height 19
click at [962, 105] on button "Move to Completed" at bounding box center [1003, 111] width 82 height 19
click at [105, 112] on span "[PERSON_NAME]" at bounding box center [130, 110] width 55 height 9
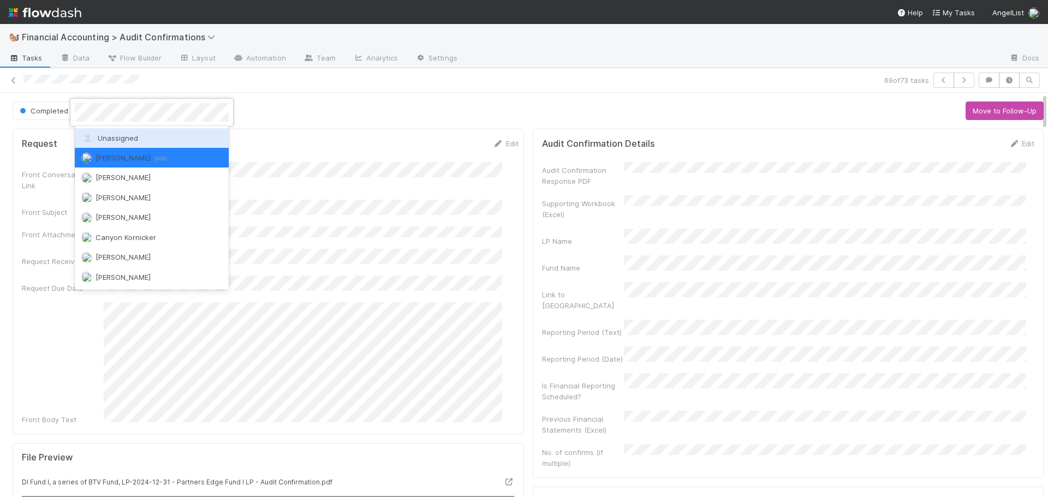
click at [103, 139] on span "Unassigned" at bounding box center [109, 138] width 57 height 9
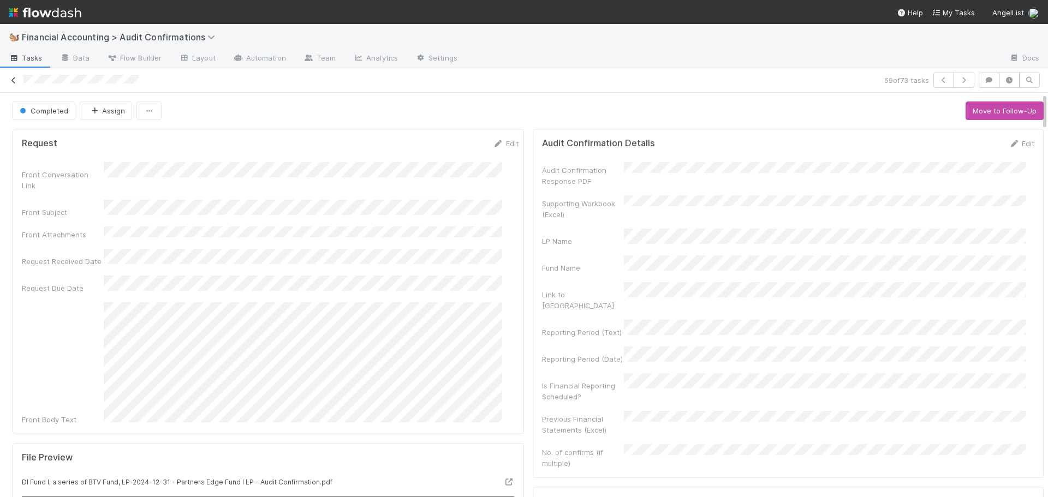
click at [15, 82] on icon at bounding box center [13, 80] width 11 height 7
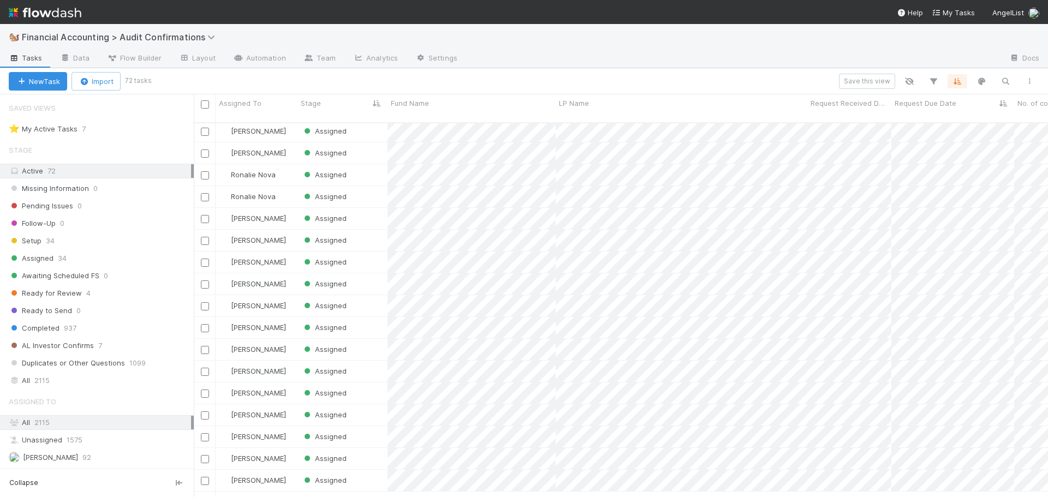
scroll to position [870, 0]
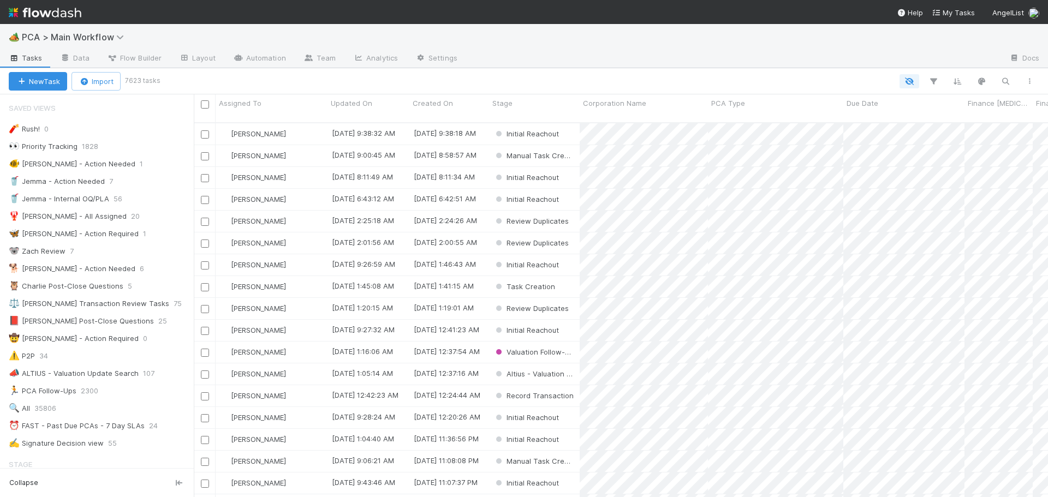
scroll to position [655, 0]
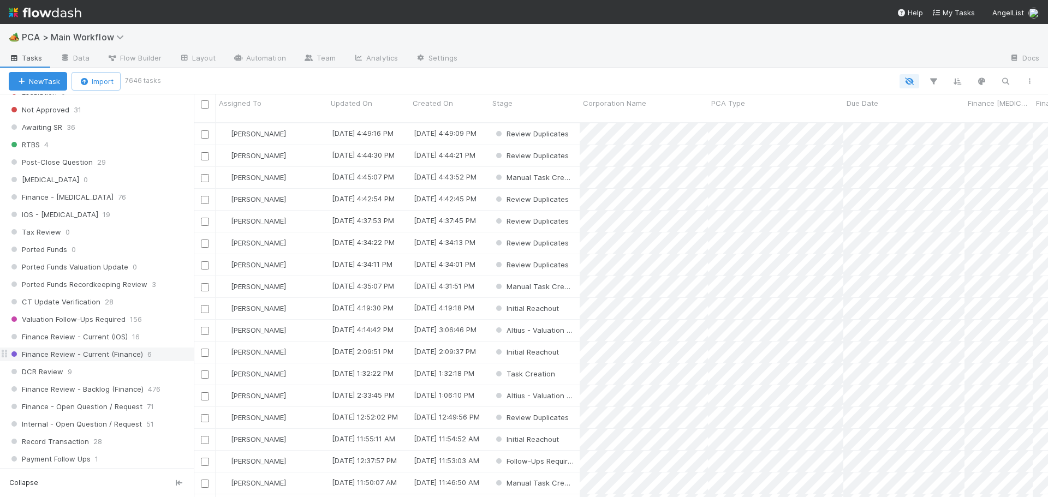
click at [104, 353] on span "Finance Review - Current (Finance)" at bounding box center [76, 355] width 134 height 14
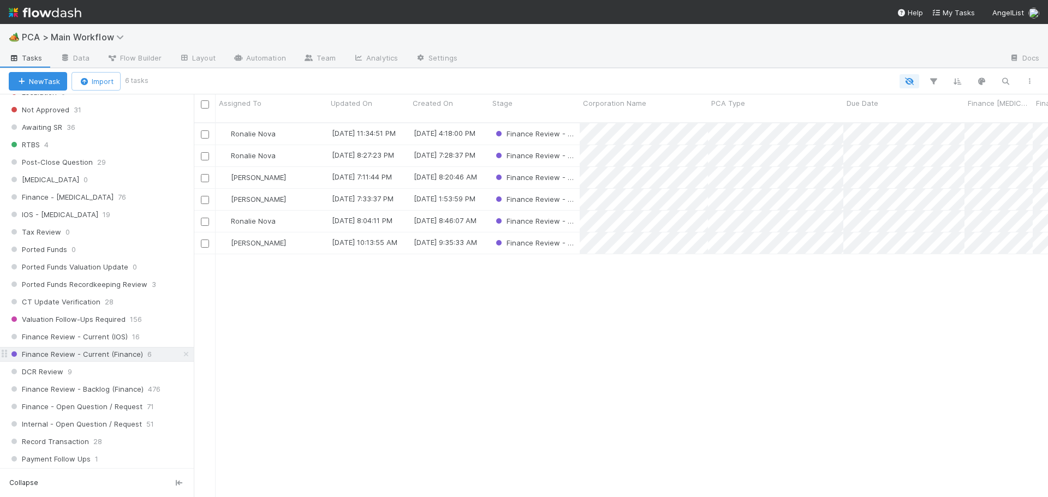
scroll to position [376, 846]
click at [115, 389] on span "Finance Review - Backlog (Finance)" at bounding box center [76, 390] width 135 height 14
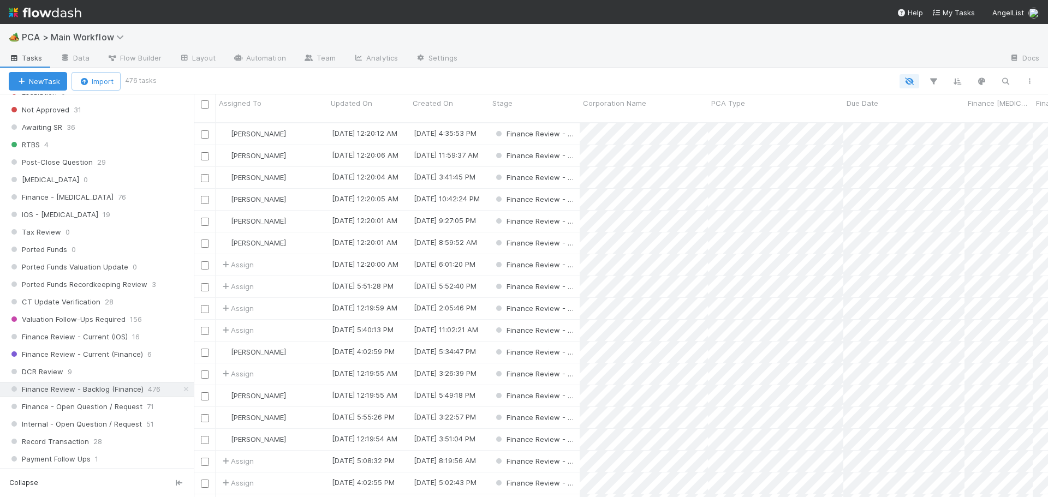
scroll to position [376, 846]
click at [936, 81] on icon "button" at bounding box center [933, 81] width 11 height 10
click at [783, 112] on button "Add Filter" at bounding box center [766, 114] width 328 height 16
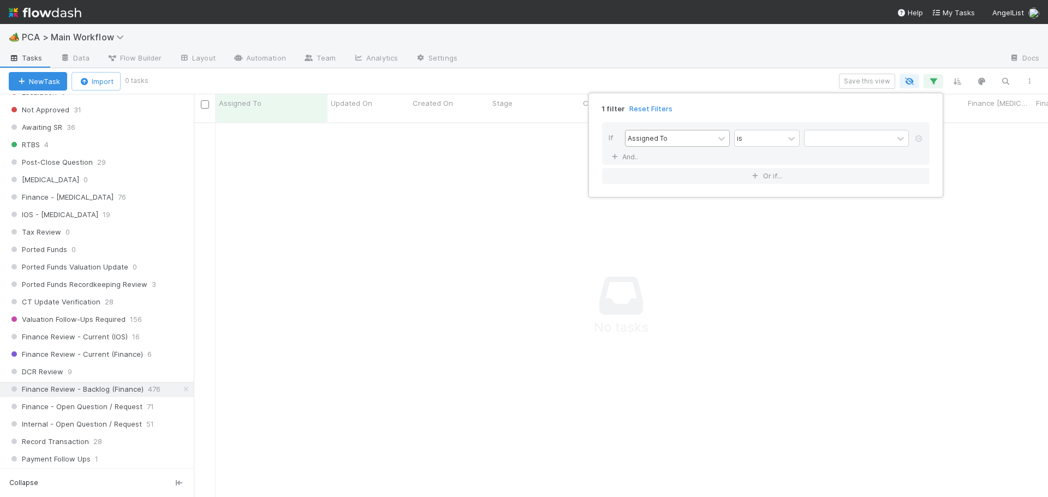
scroll to position [368, 846]
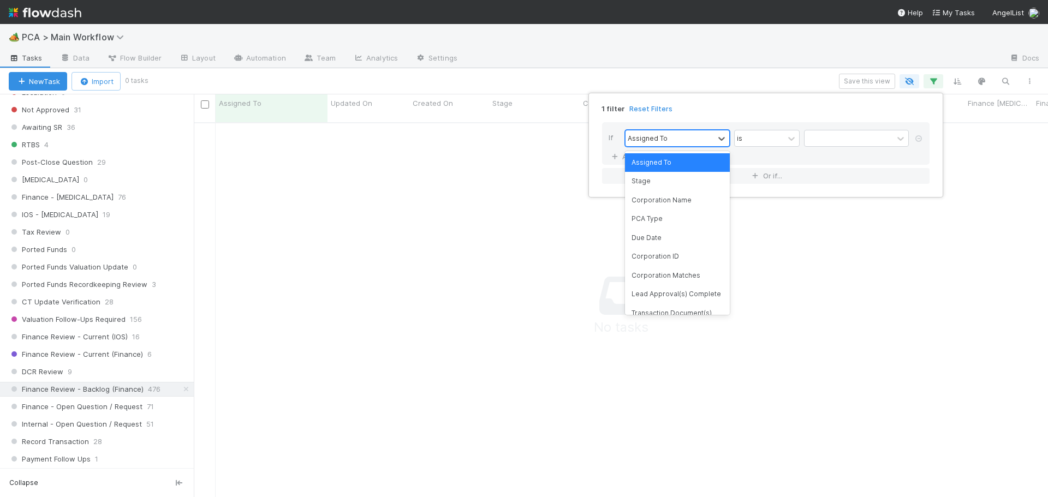
click at [708, 140] on div "Assigned To" at bounding box center [670, 139] width 88 height 16
click at [671, 226] on div "PCA Type" at bounding box center [677, 219] width 105 height 19
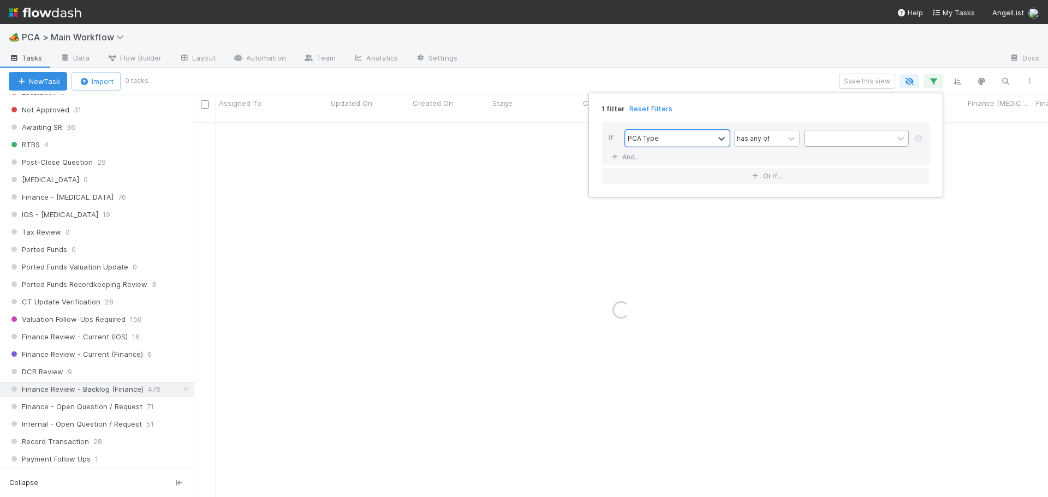
click at [864, 137] on div at bounding box center [849, 139] width 88 height 16
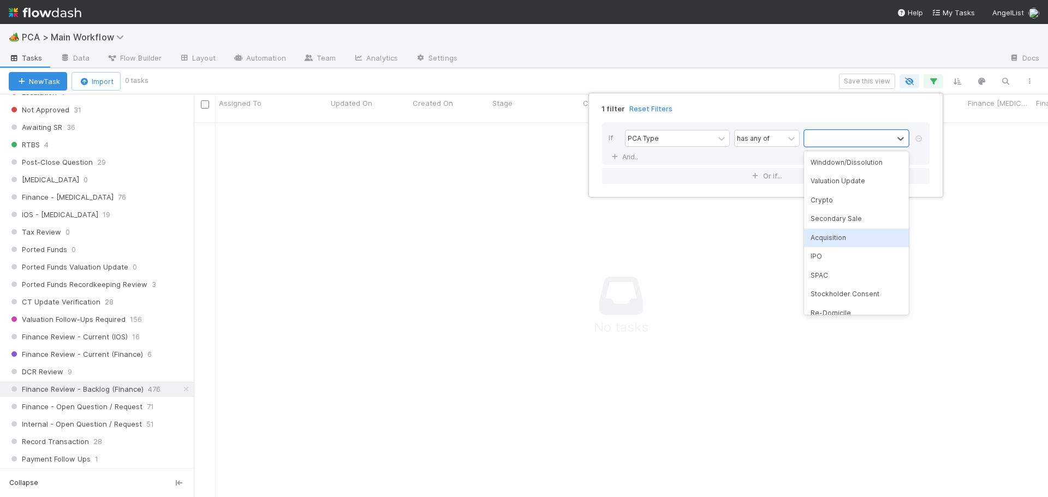
click at [837, 241] on div "Acquisition" at bounding box center [856, 238] width 105 height 19
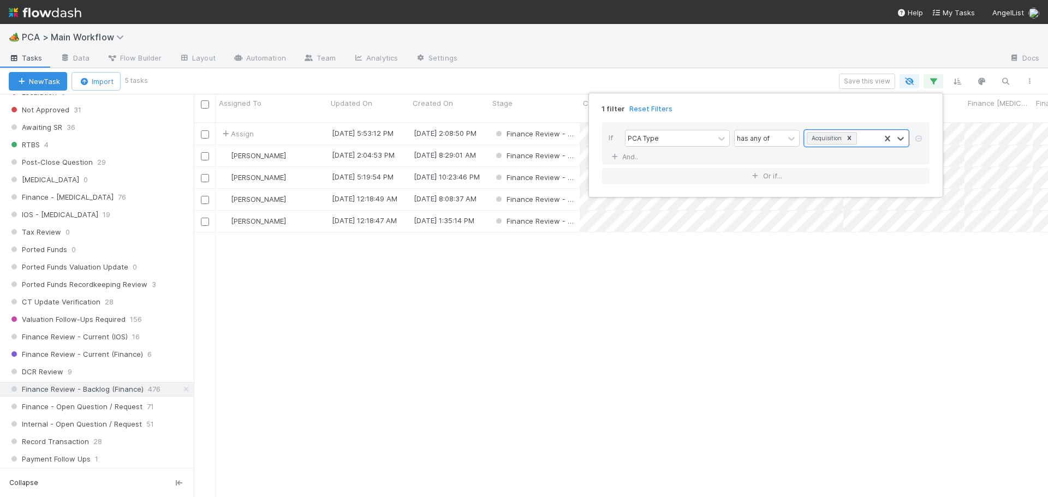
scroll to position [376, 846]
click at [766, 70] on div "1 filter Reset Filters If PCA Type has any of Acquisition And.. Or if..." at bounding box center [524, 248] width 1048 height 497
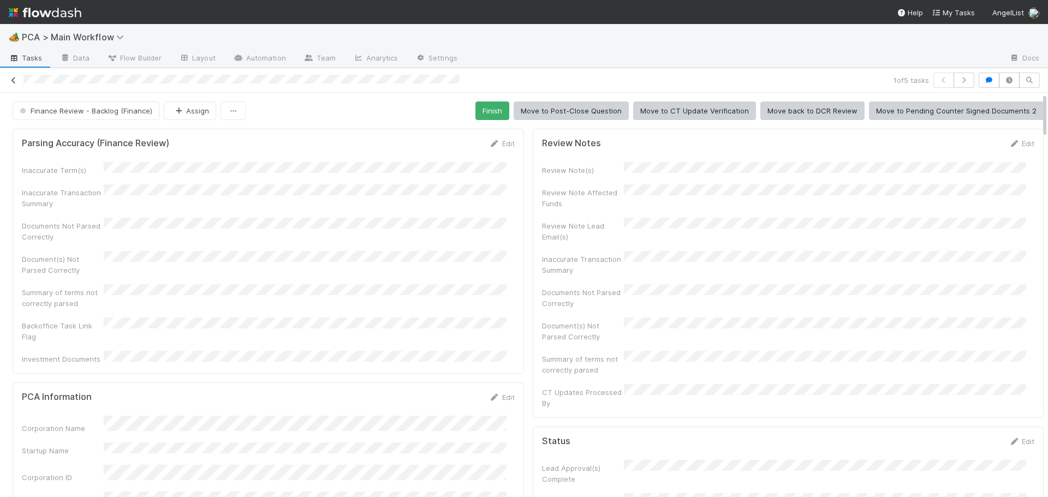
click at [15, 75] on link at bounding box center [13, 80] width 11 height 11
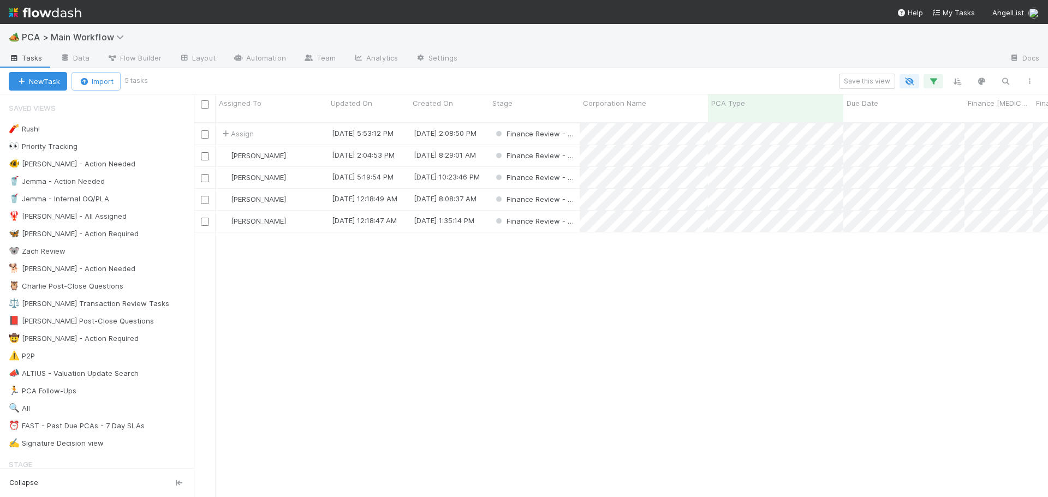
scroll to position [376, 846]
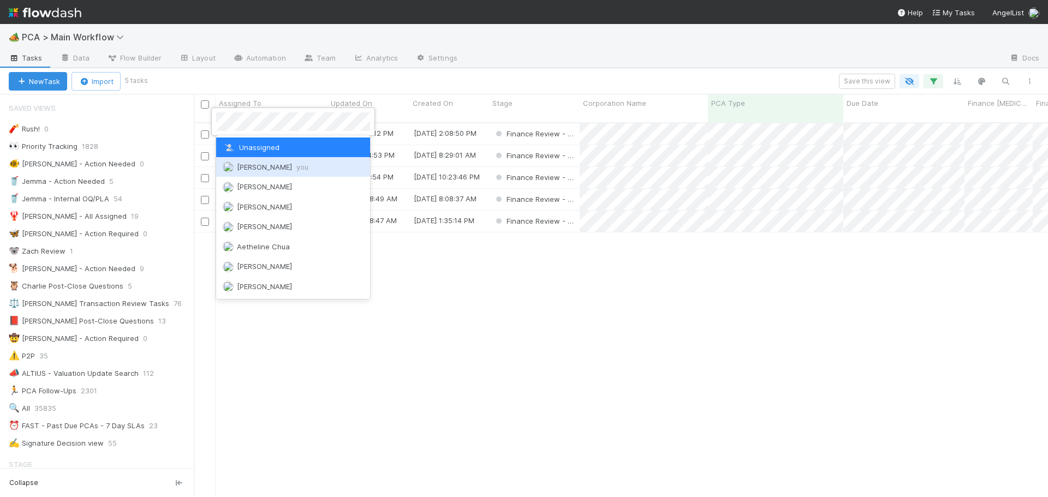
click at [304, 390] on div at bounding box center [524, 248] width 1048 height 497
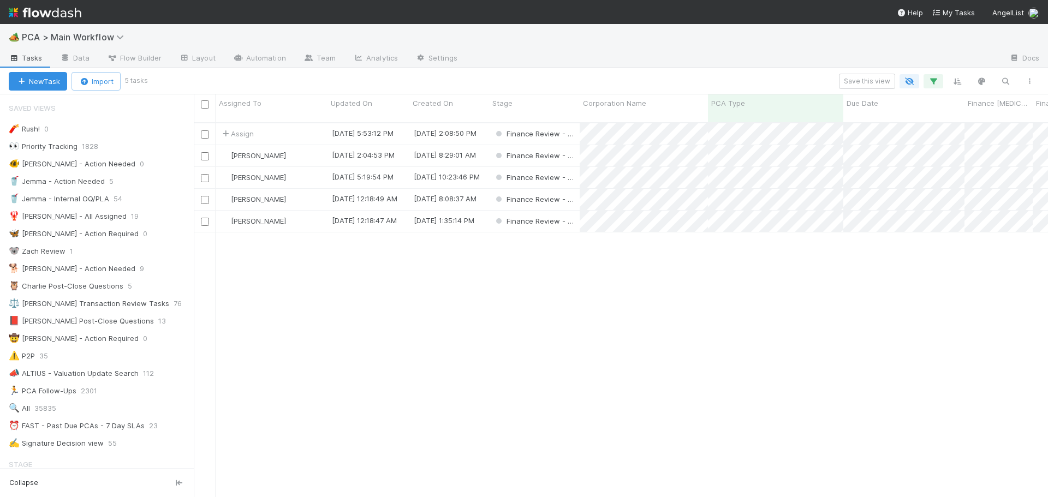
click at [239, 128] on span "Assign" at bounding box center [237, 133] width 34 height 11
click at [934, 80] on icon "button" at bounding box center [933, 81] width 11 height 10
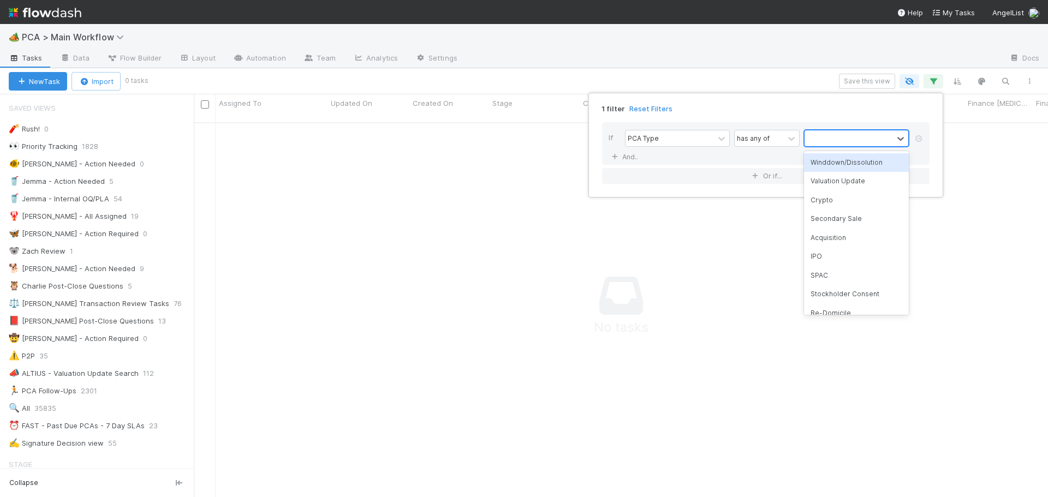
scroll to position [368, 846]
click at [829, 298] on div "Stockholder Consent" at bounding box center [856, 294] width 105 height 19
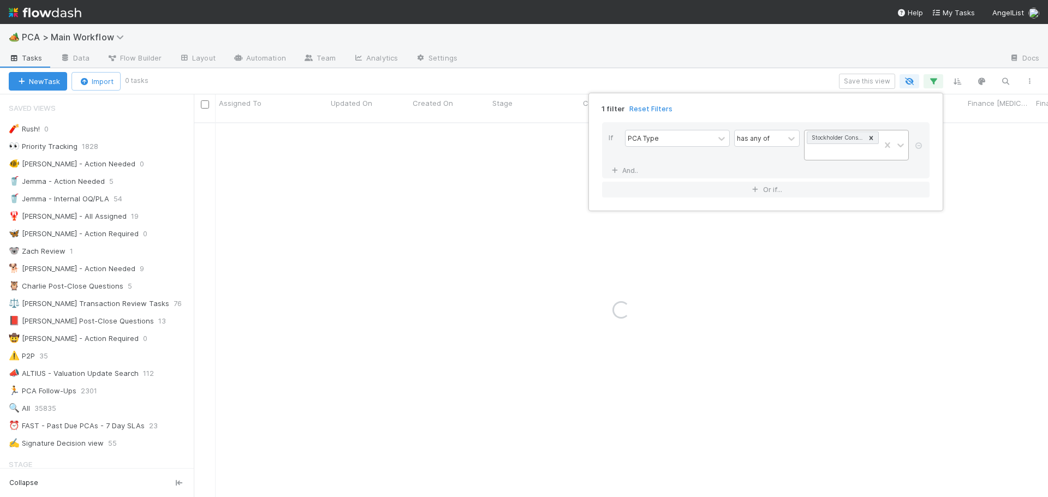
click at [774, 70] on div "1 filter Reset Filters If PCA Type has any of Stockholder Consent And.. Or if..." at bounding box center [524, 248] width 1048 height 497
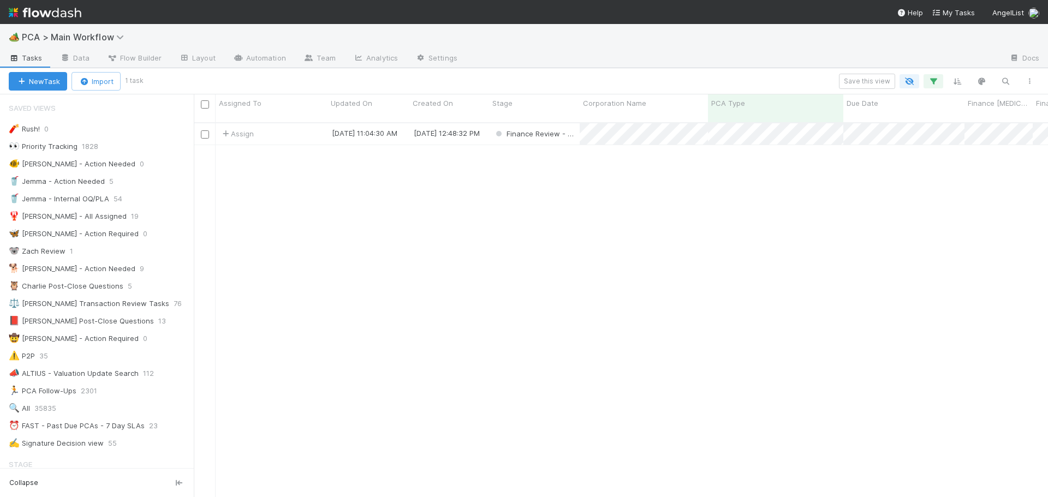
scroll to position [376, 846]
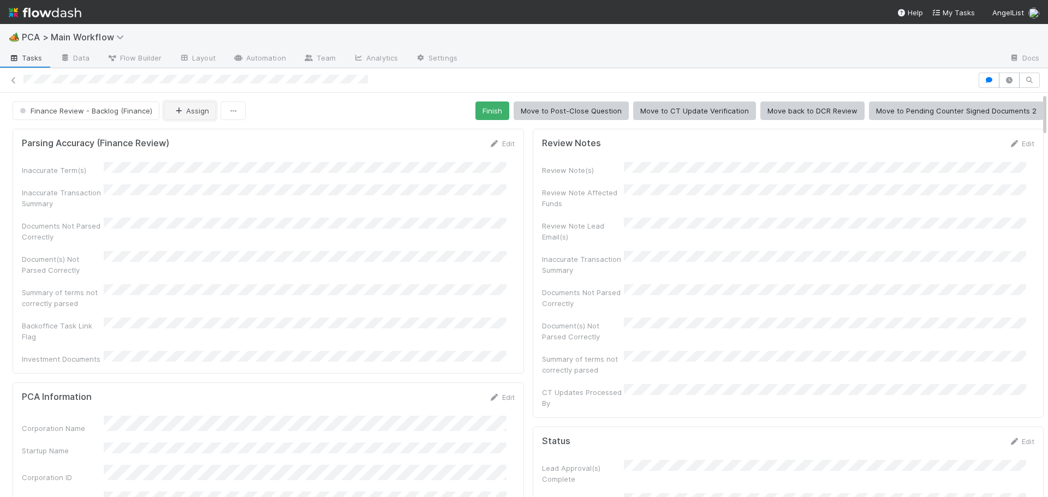
click at [179, 114] on icon "button" at bounding box center [178, 111] width 11 height 7
click at [14, 83] on icon at bounding box center [13, 80] width 11 height 7
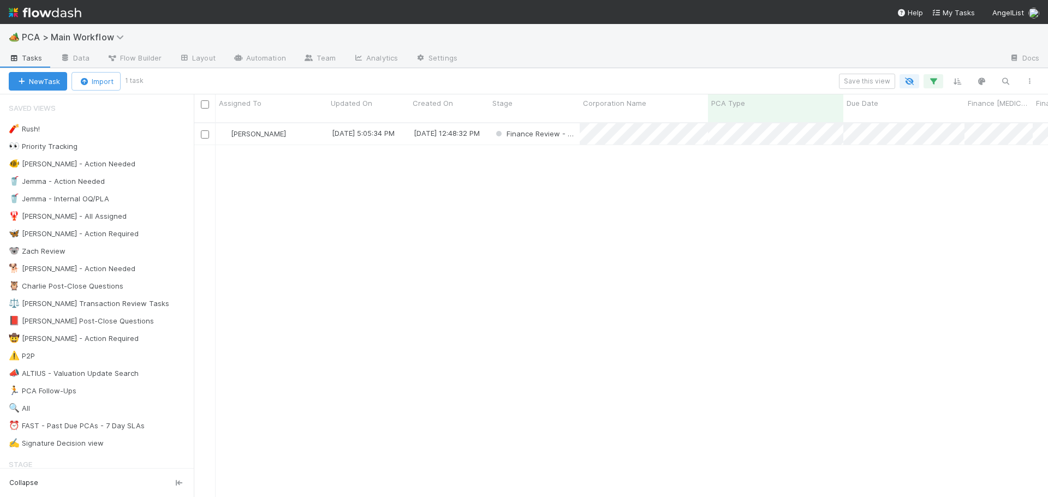
scroll to position [376, 846]
click at [935, 83] on icon "button" at bounding box center [933, 81] width 11 height 10
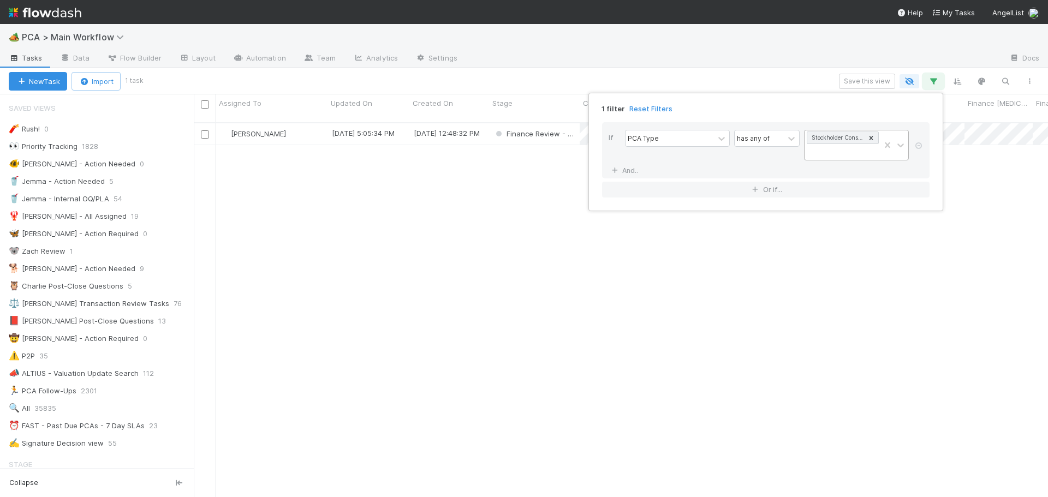
click at [871, 139] on icon at bounding box center [872, 138] width 4 height 4
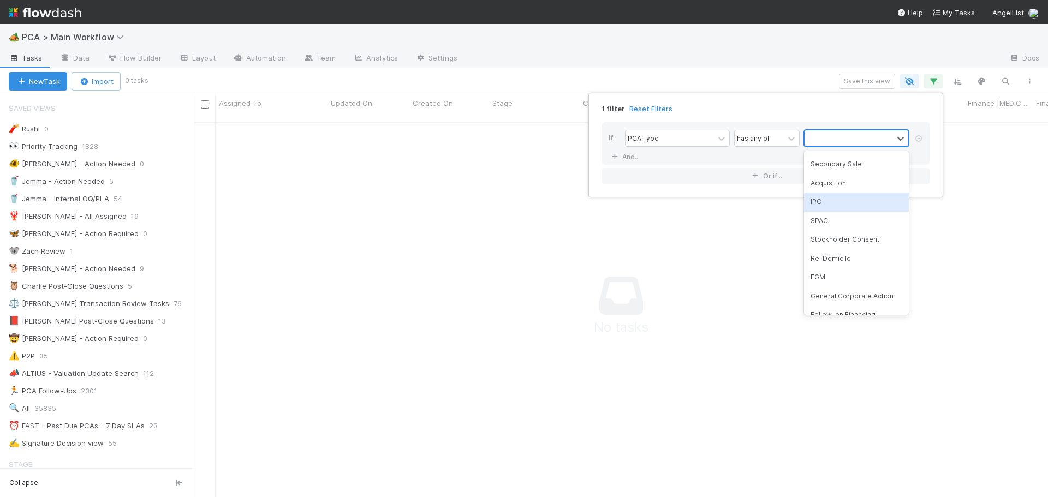
scroll to position [109, 0]
click at [836, 280] on div "Tender Offer" at bounding box center [856, 279] width 105 height 19
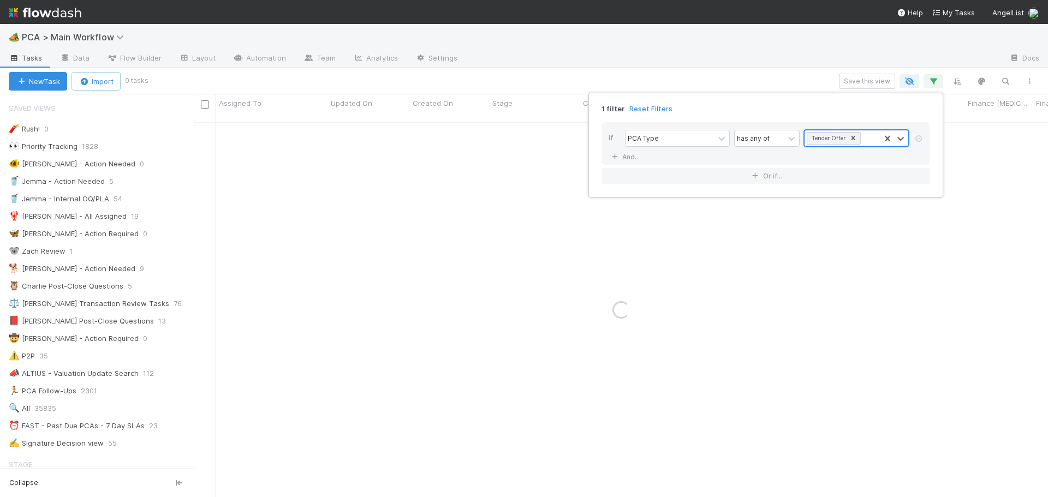
click at [718, 76] on div "1 filter Reset Filters If PCA Type has any of option Tender Offer, selected. 0 …" at bounding box center [524, 248] width 1048 height 497
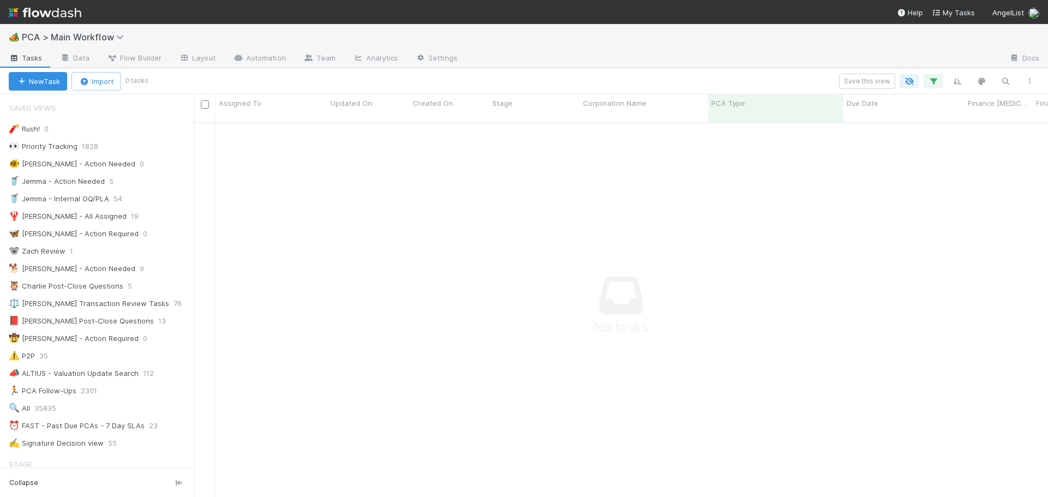
scroll to position [368, 846]
click at [933, 84] on icon "button" at bounding box center [933, 81] width 11 height 10
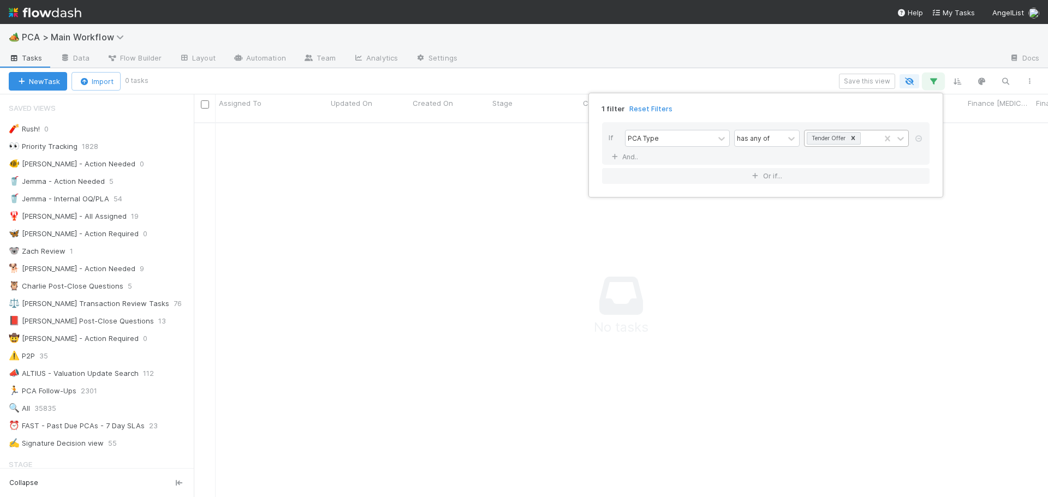
click at [852, 137] on icon at bounding box center [854, 138] width 4 height 4
click at [839, 138] on div at bounding box center [849, 139] width 88 height 16
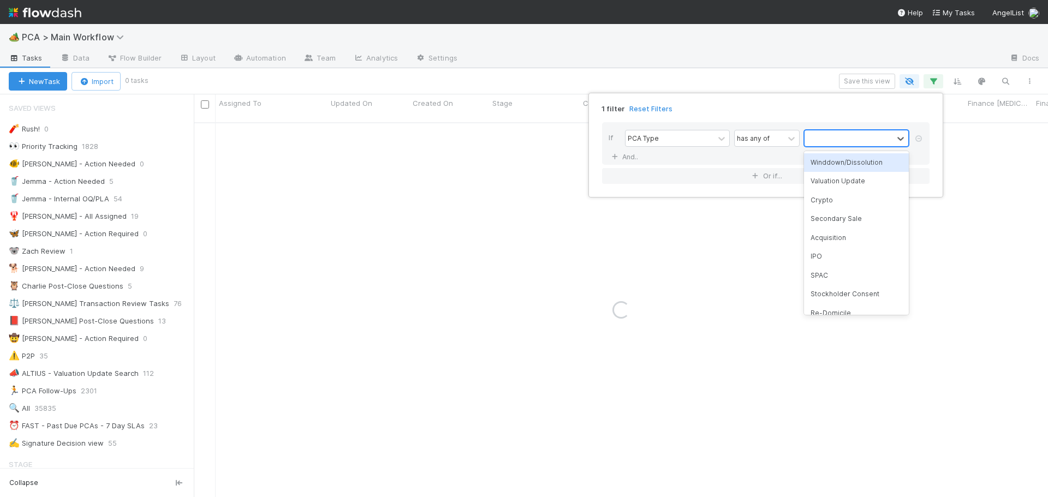
click at [839, 138] on div at bounding box center [849, 139] width 88 height 16
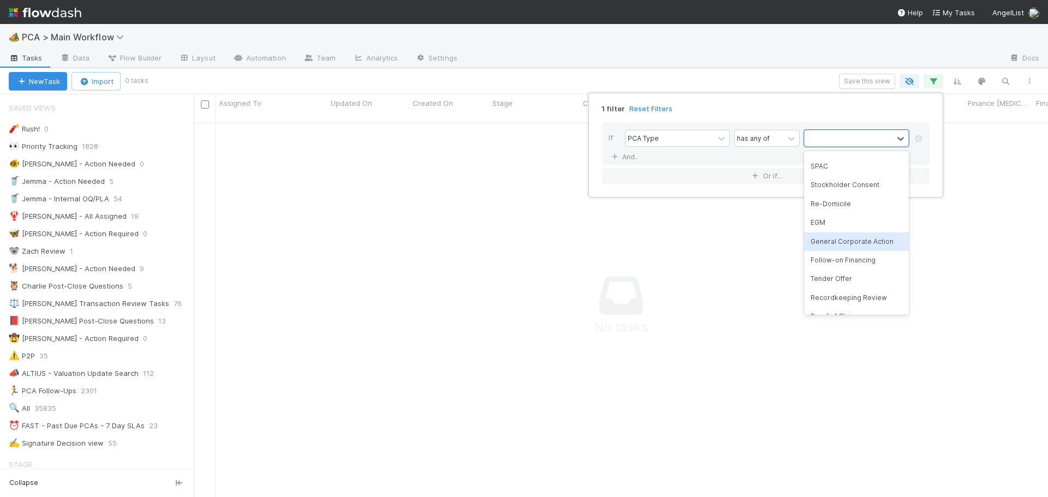
click at [826, 239] on div "General Corporate Action" at bounding box center [856, 242] width 105 height 19
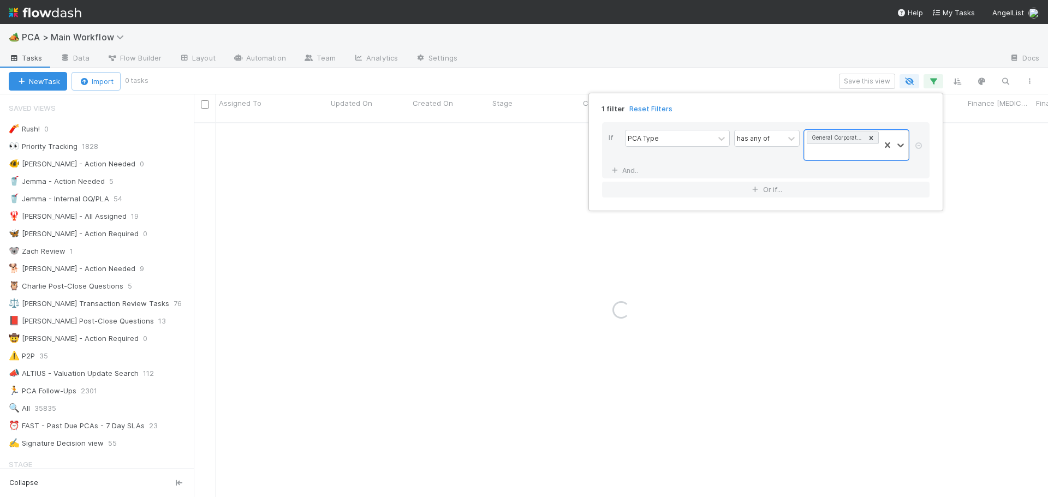
click at [764, 87] on div "1 filter Reset Filters If PCA Type has any of option General Corporate Action, …" at bounding box center [524, 248] width 1048 height 497
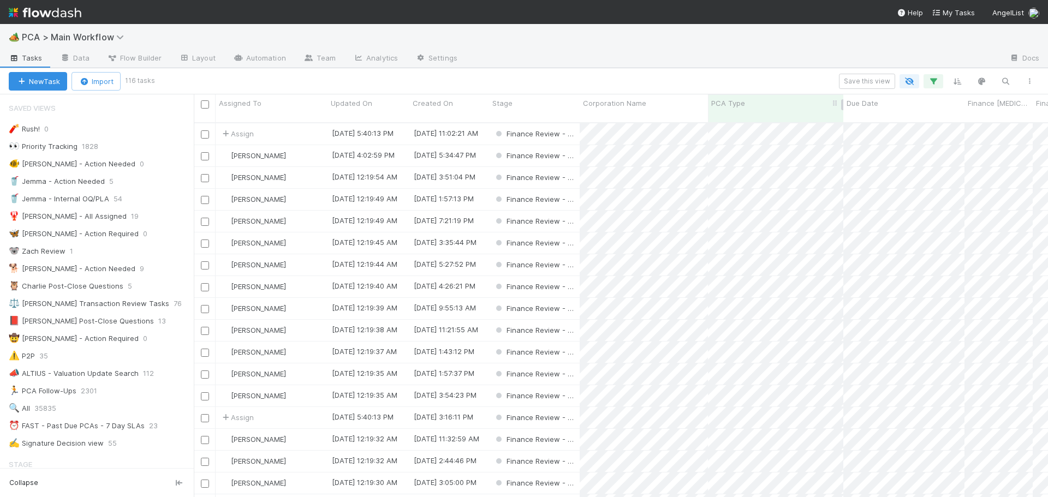
scroll to position [376, 846]
click at [204, 262] on input "checkbox" at bounding box center [205, 266] width 8 height 8
click at [205, 240] on input "checkbox" at bounding box center [205, 244] width 8 height 8
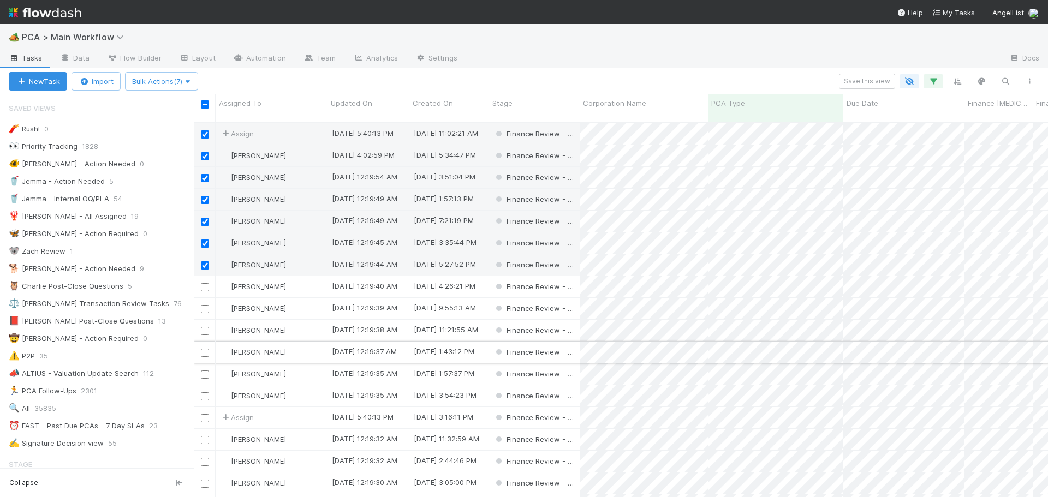
click at [203, 349] on input "checkbox" at bounding box center [205, 353] width 8 height 8
click at [201, 371] on input "checkbox" at bounding box center [205, 375] width 8 height 8
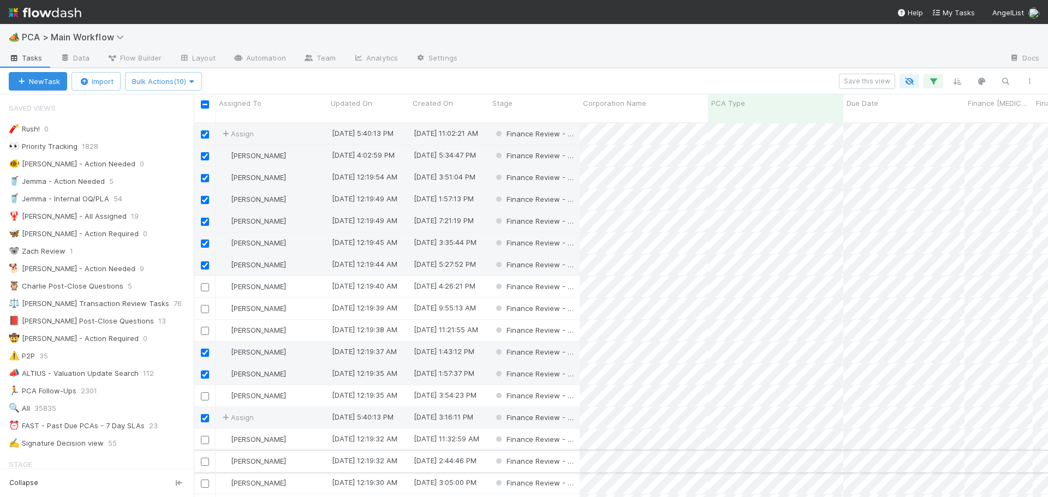
drag, startPoint x: 201, startPoint y: 365, endPoint x: 205, endPoint y: 451, distance: 85.8
click at [205, 458] on input "checkbox" at bounding box center [205, 462] width 8 height 8
click at [179, 85] on span "Bulk Actions (12)" at bounding box center [163, 81] width 63 height 9
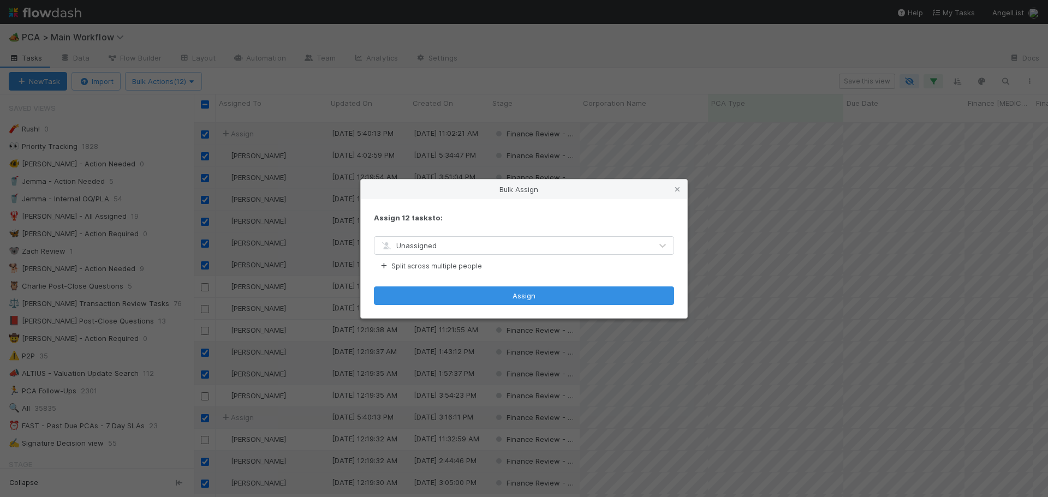
click at [446, 240] on div "Unassigned" at bounding box center [513, 245] width 277 height 17
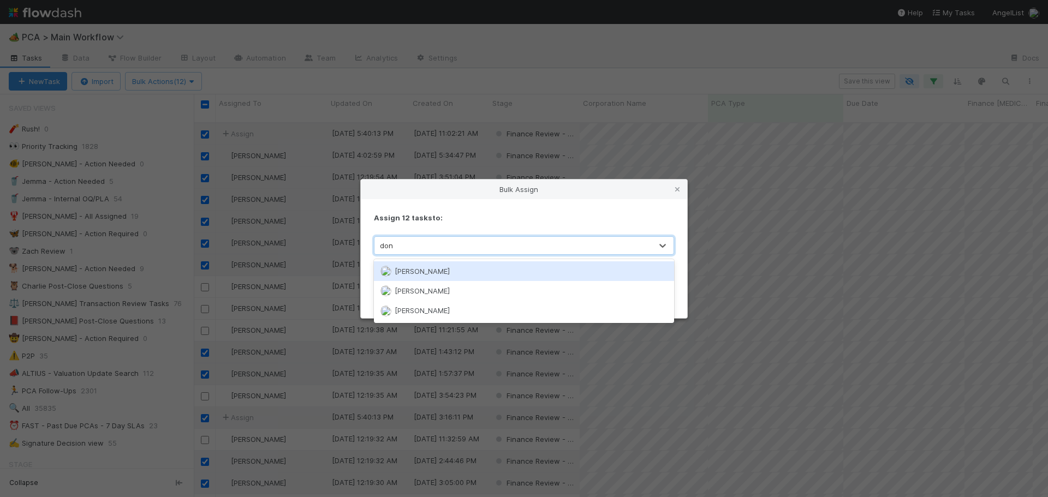
type input "don w"
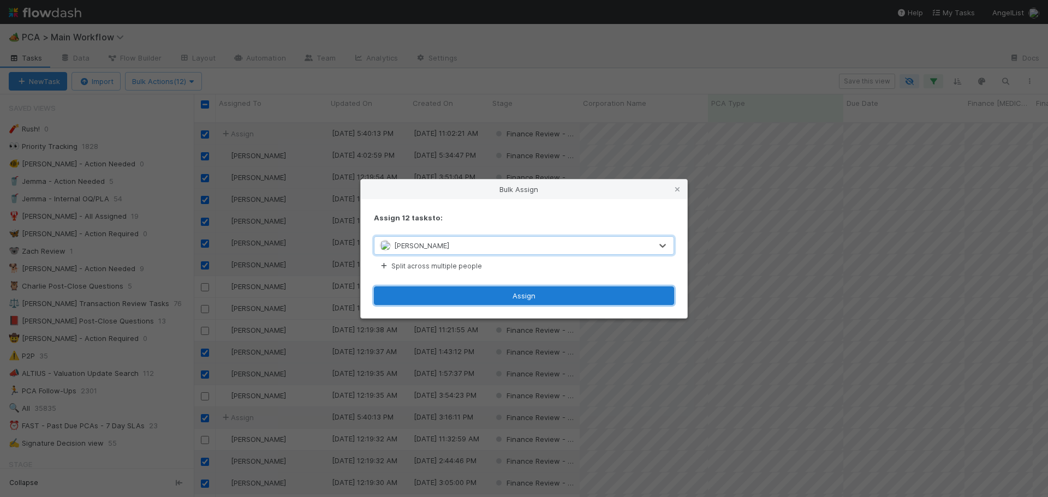
click at [544, 293] on button "Assign" at bounding box center [524, 296] width 300 height 19
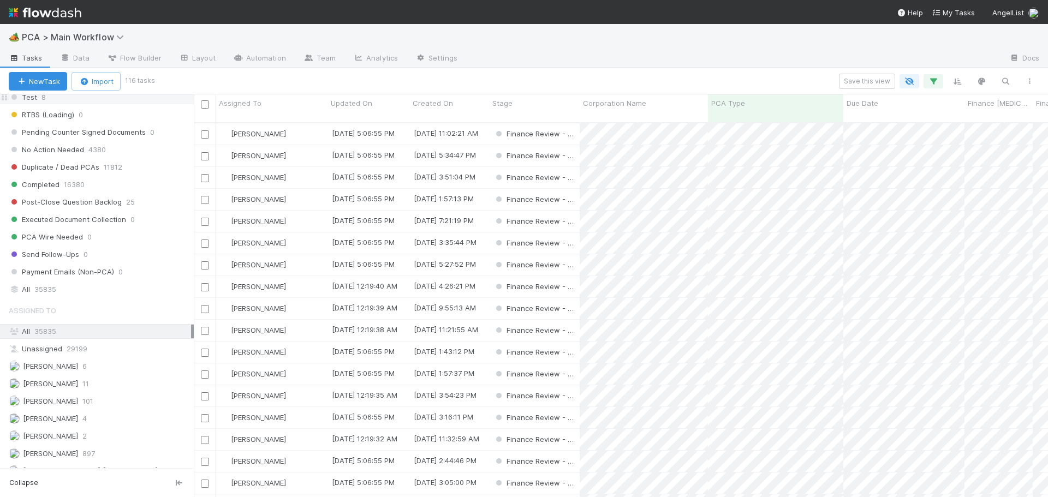
scroll to position [1147, 0]
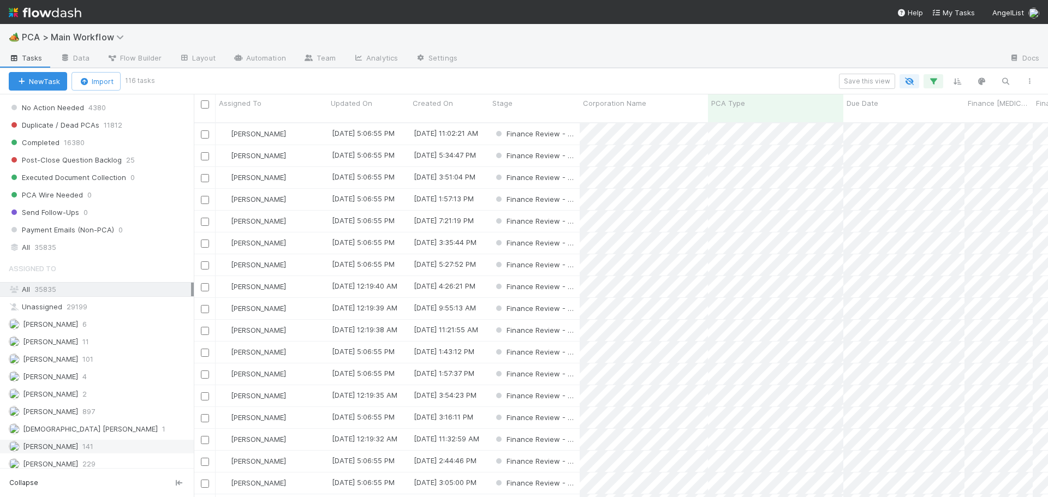
click at [96, 447] on div "Don Walker 141" at bounding box center [100, 447] width 182 height 14
click at [289, 123] on div "[PERSON_NAME]" at bounding box center [272, 133] width 112 height 21
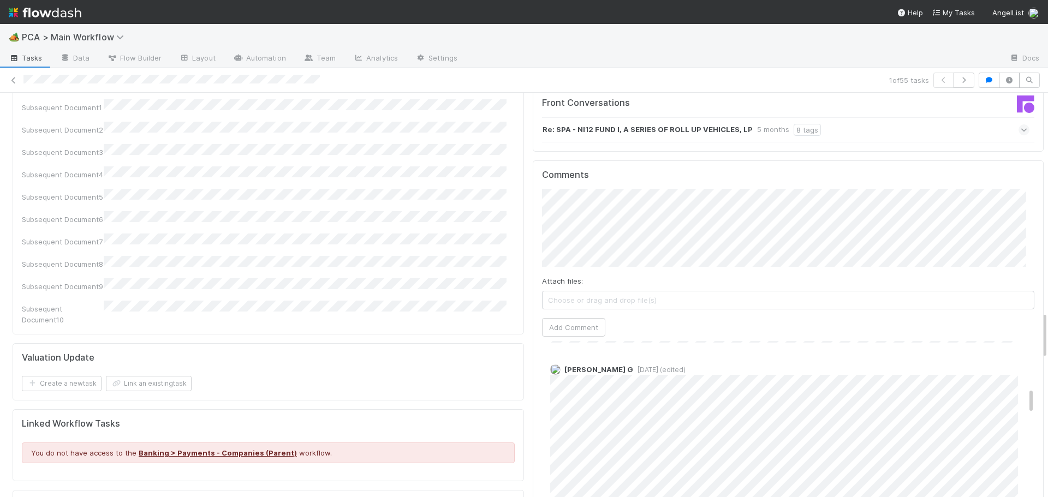
scroll to position [1857, 0]
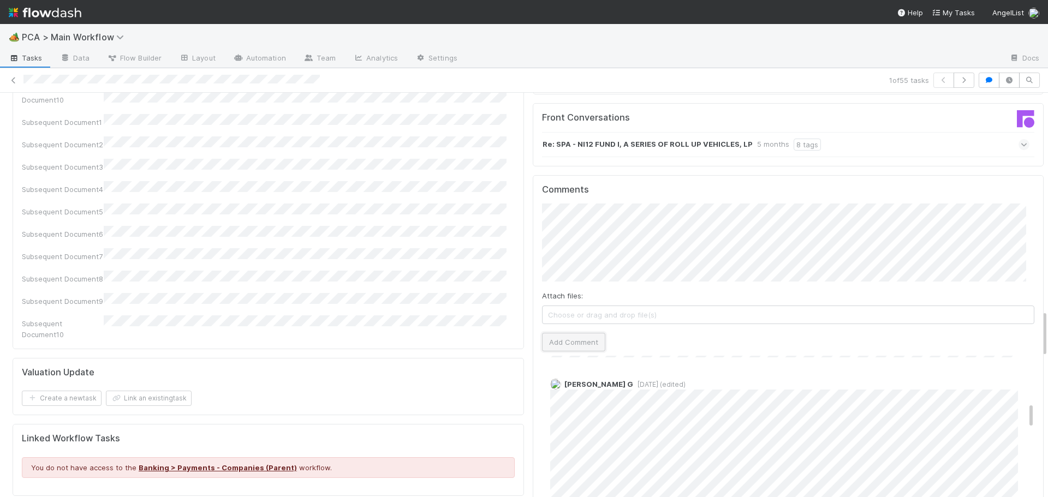
click at [544, 333] on button "Add Comment" at bounding box center [573, 342] width 63 height 19
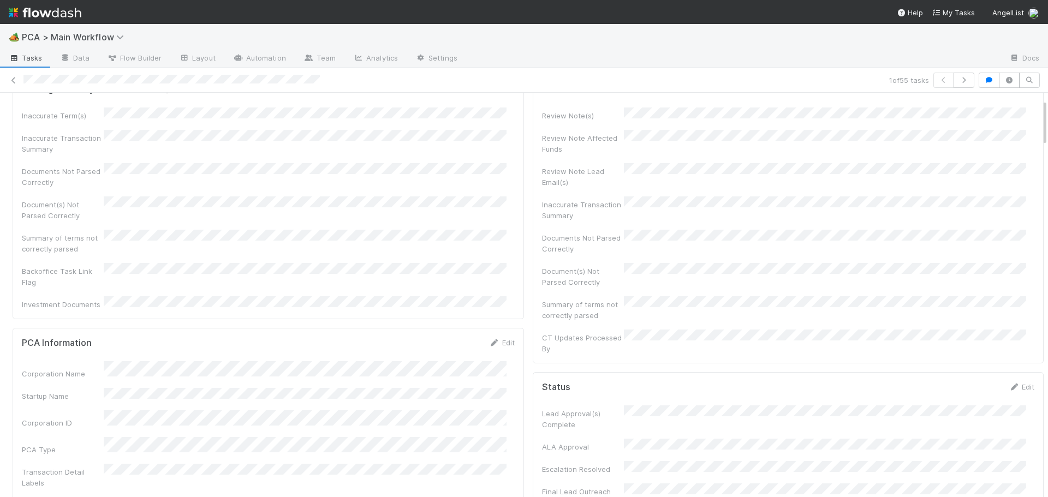
scroll to position [0, 0]
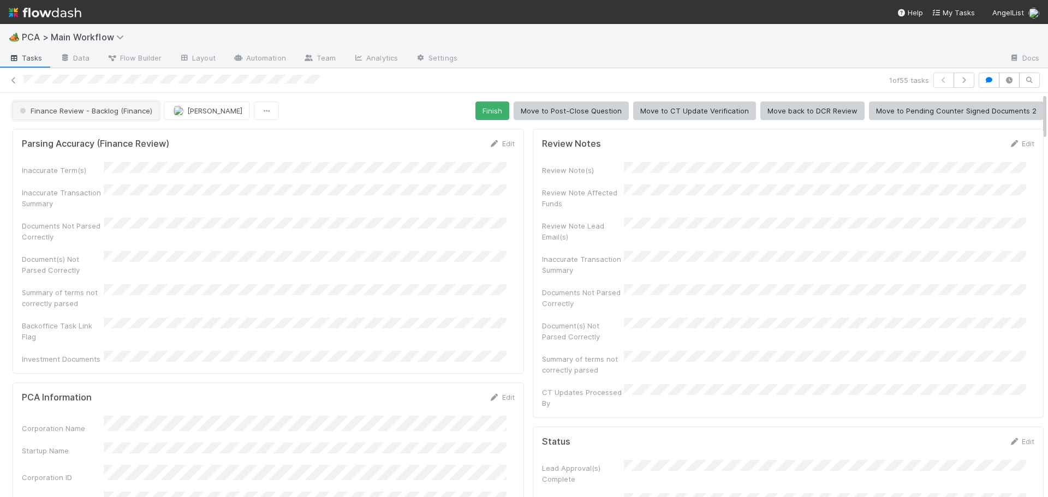
click at [116, 116] on button "Finance Review - Backlog (Finance)" at bounding box center [86, 111] width 147 height 19
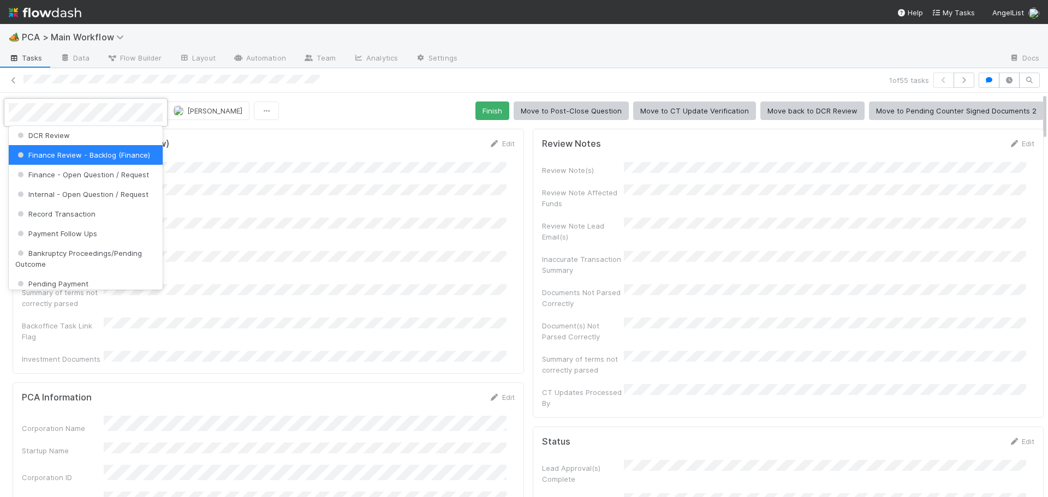
scroll to position [594, 0]
click at [87, 177] on span "Finance - Open Question / Request" at bounding box center [82, 173] width 134 height 9
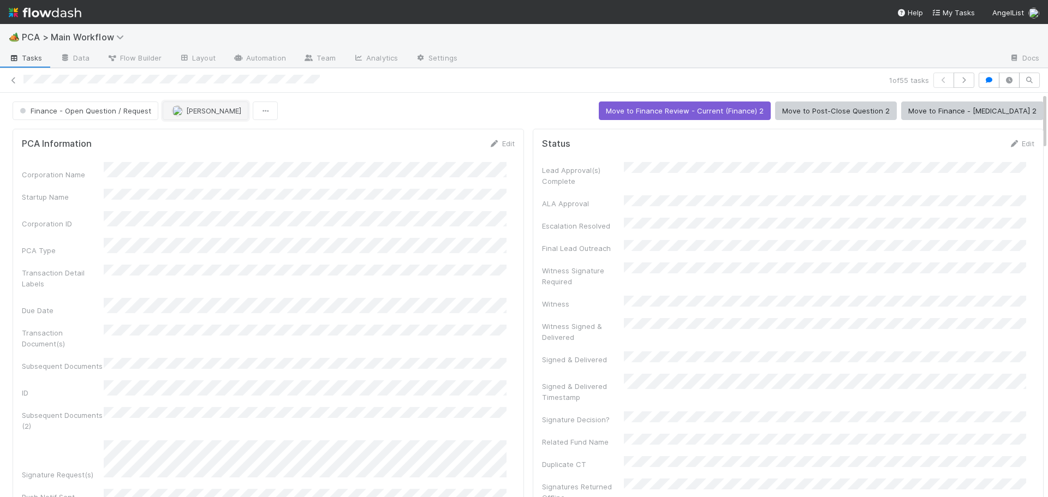
click at [172, 110] on img "button" at bounding box center [177, 110] width 11 height 11
click at [959, 81] on icon "button" at bounding box center [964, 80] width 11 height 7
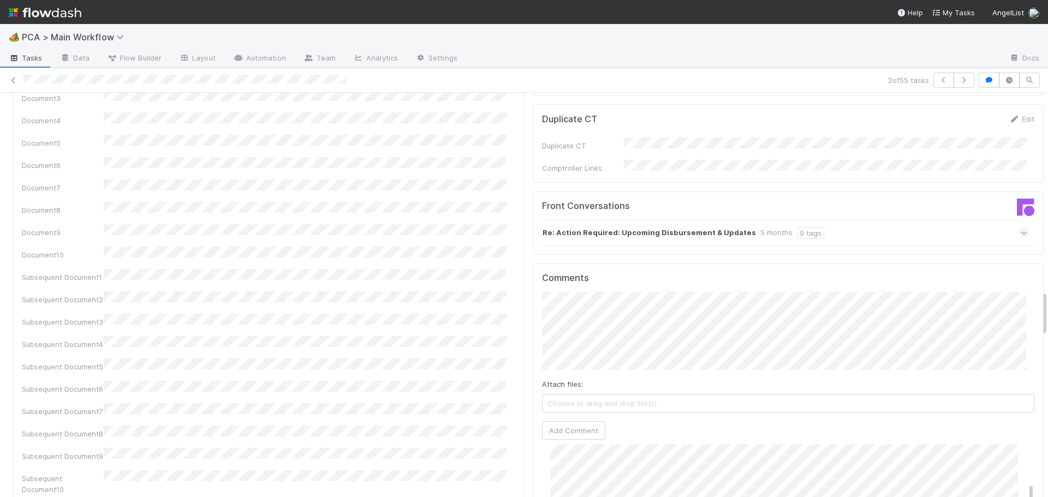
scroll to position [1747, 0]
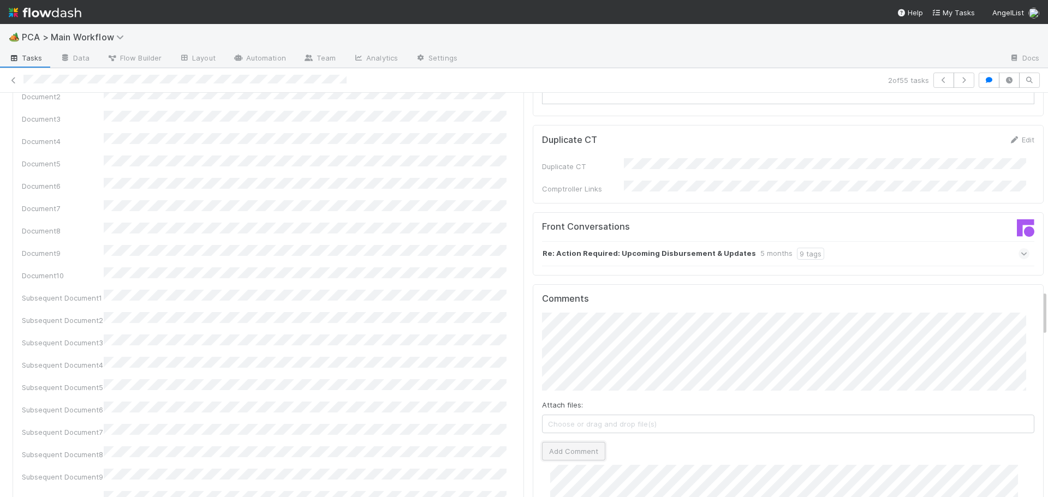
click at [563, 442] on button "Add Comment" at bounding box center [573, 451] width 63 height 19
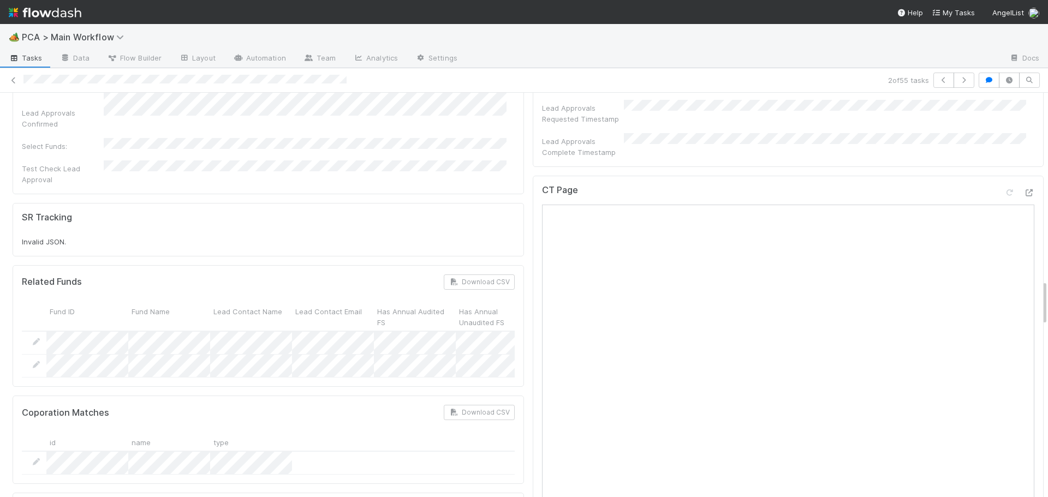
scroll to position [0, 0]
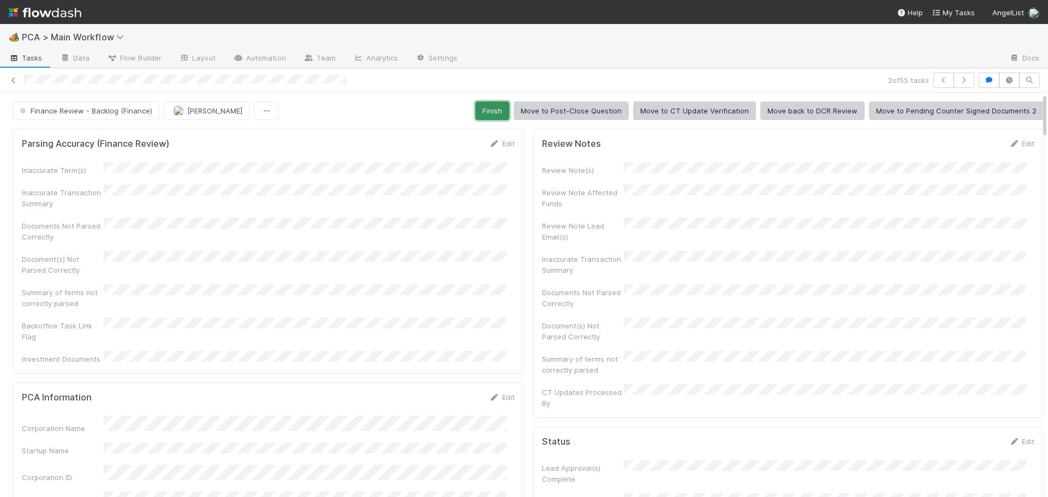
click at [494, 111] on button "Finish" at bounding box center [493, 111] width 34 height 19
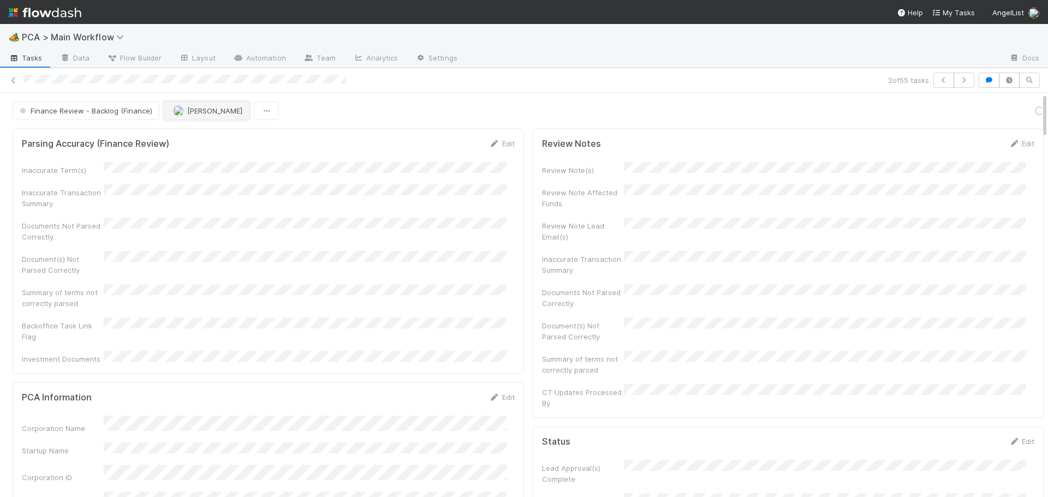
click at [187, 111] on span "[PERSON_NAME]" at bounding box center [214, 110] width 55 height 9
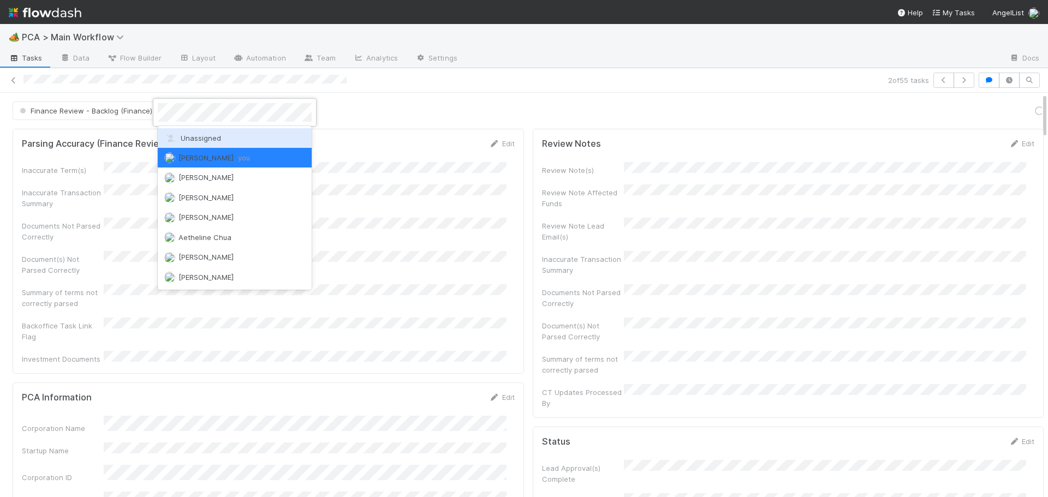
click at [189, 141] on span "Unassigned" at bounding box center [192, 138] width 57 height 9
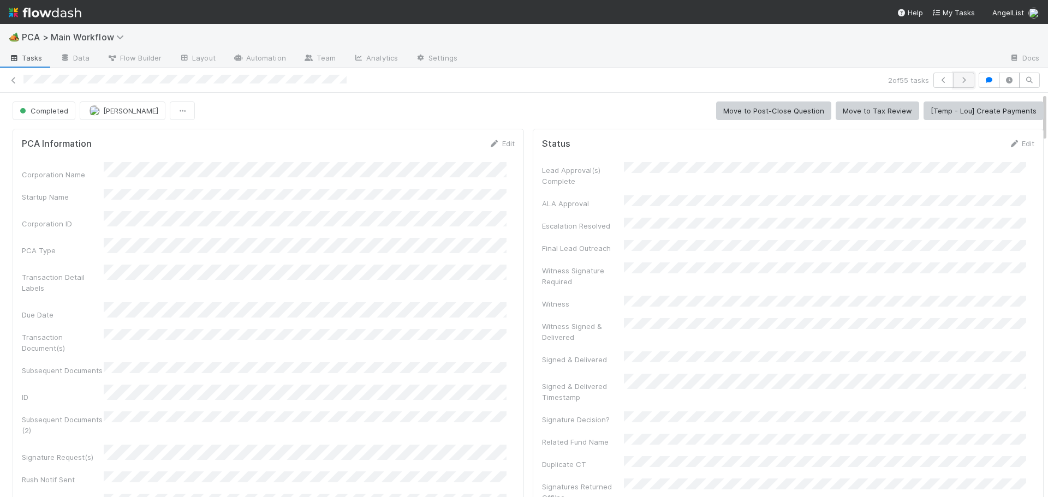
click at [960, 82] on icon "button" at bounding box center [964, 80] width 11 height 7
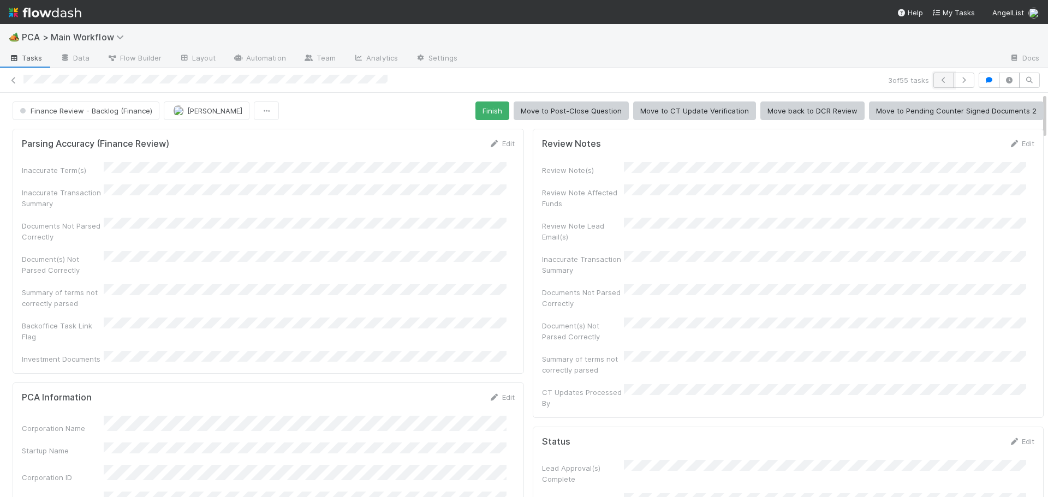
click at [939, 79] on icon "button" at bounding box center [944, 80] width 11 height 7
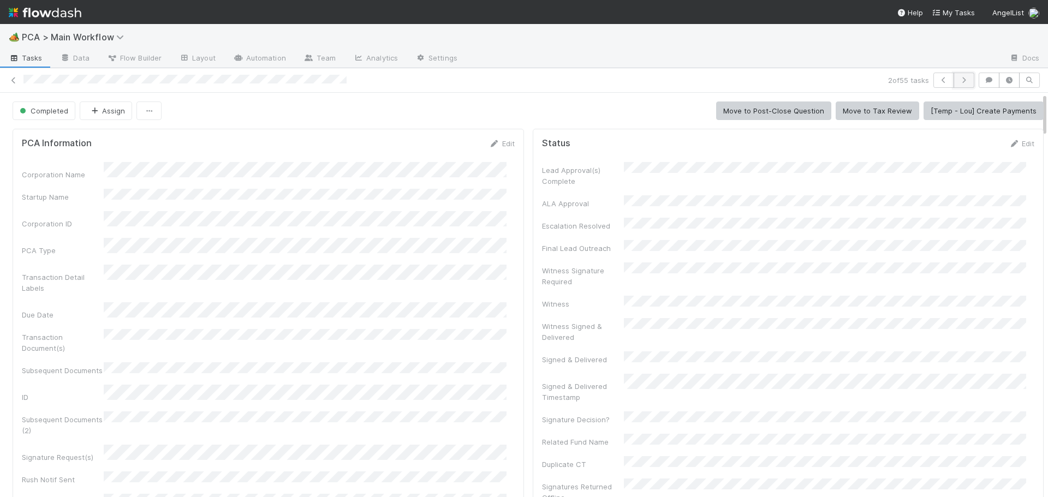
click at [959, 79] on icon "button" at bounding box center [964, 80] width 11 height 7
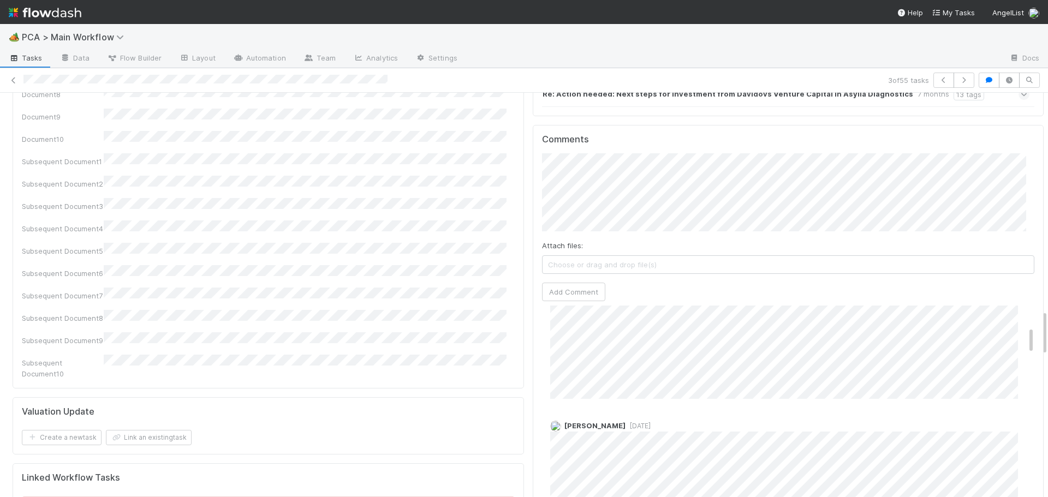
scroll to position [1905, 0]
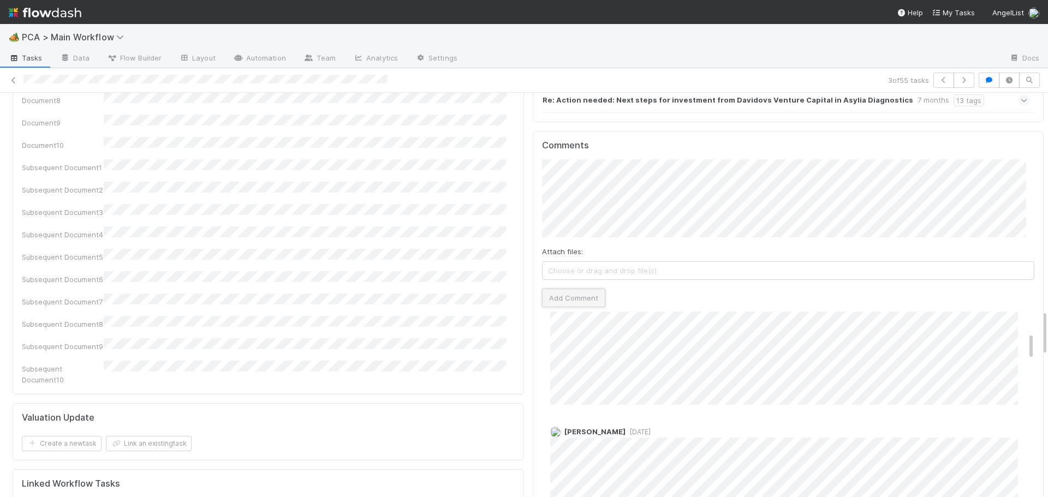
click at [559, 289] on button "Add Comment" at bounding box center [573, 298] width 63 height 19
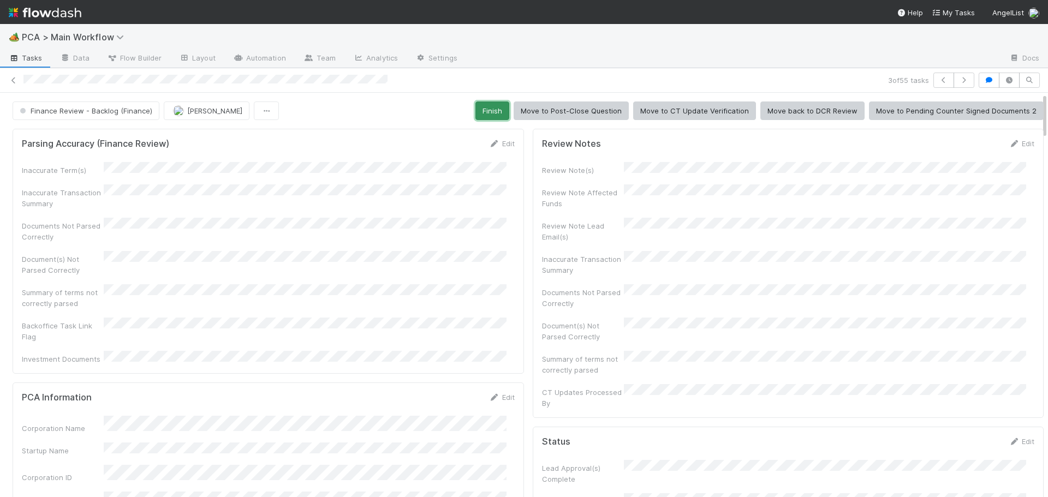
click at [491, 111] on button "Finish" at bounding box center [493, 111] width 34 height 19
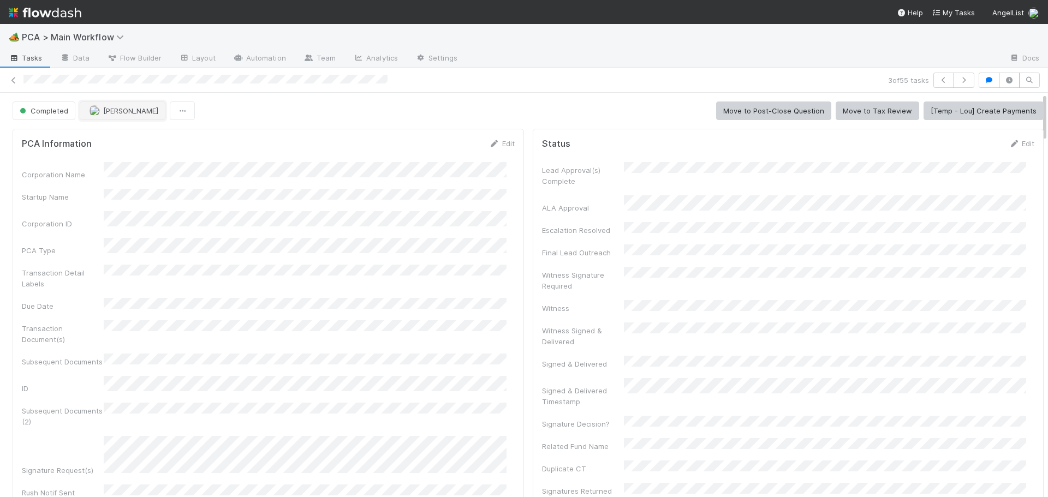
click at [105, 115] on span "[PERSON_NAME]" at bounding box center [130, 110] width 55 height 9
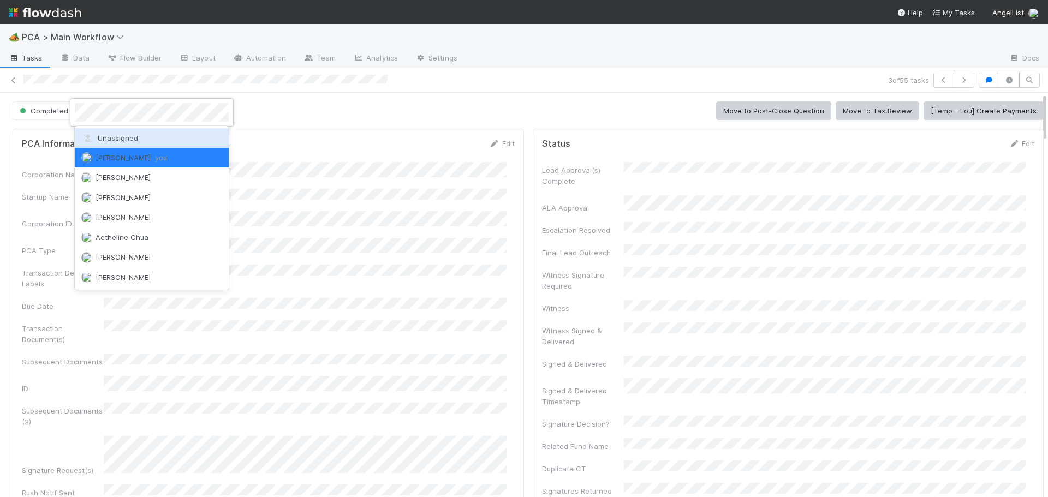
click at [109, 134] on span "Unassigned" at bounding box center [109, 138] width 57 height 9
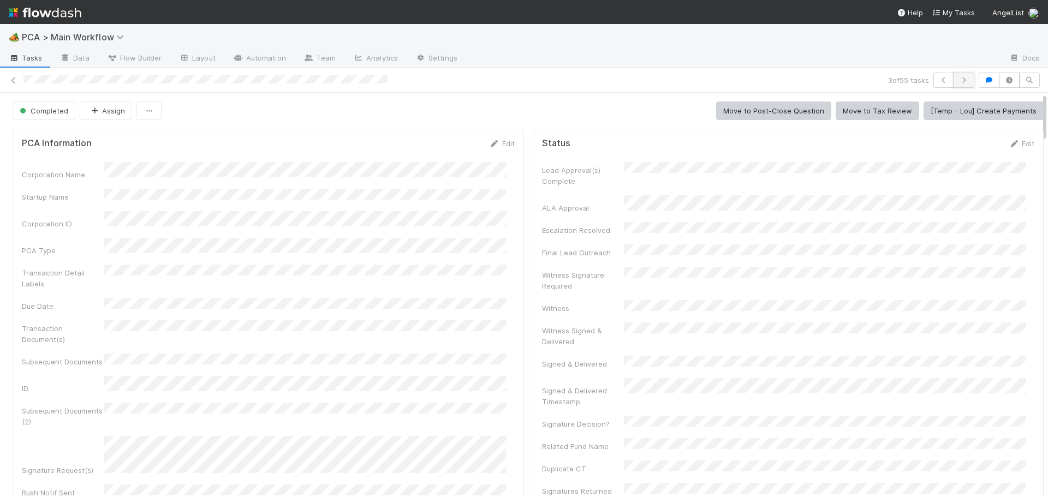
click at [959, 82] on icon "button" at bounding box center [964, 80] width 11 height 7
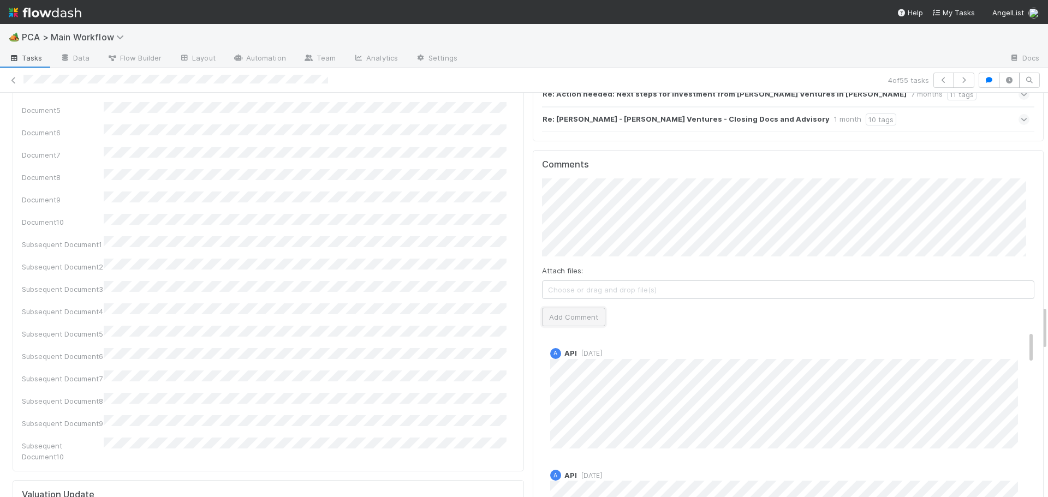
click at [562, 308] on button "Add Comment" at bounding box center [573, 317] width 63 height 19
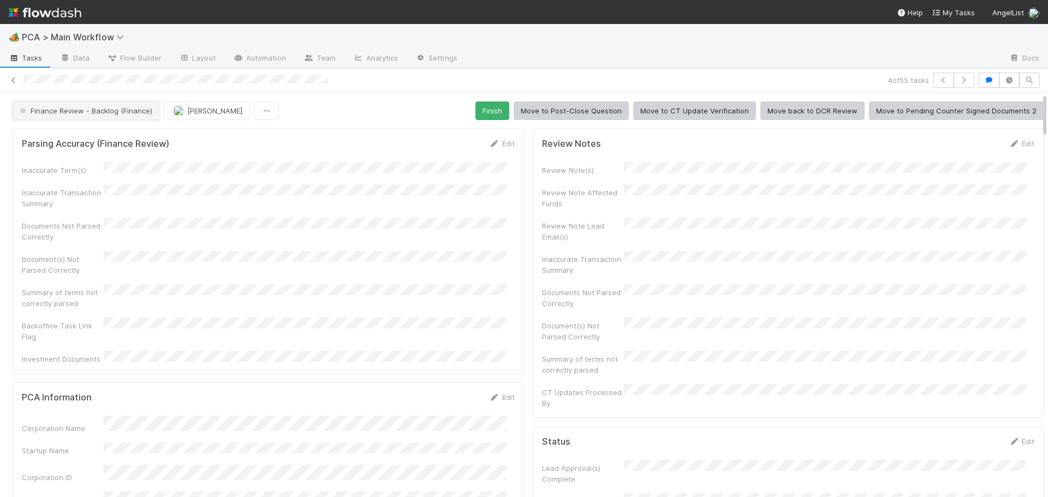
click at [73, 108] on span "Finance Review - Backlog (Finance)" at bounding box center [84, 110] width 135 height 9
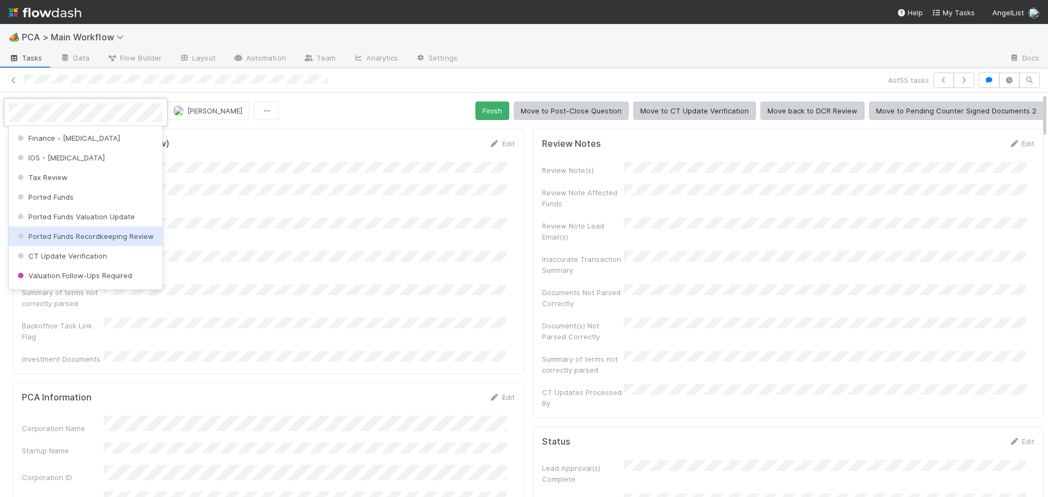
scroll to position [376, 0]
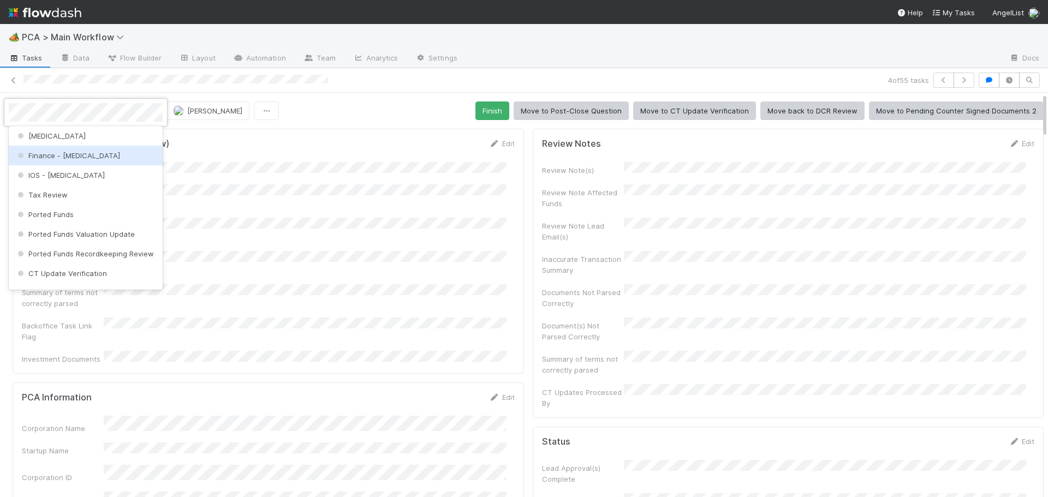
click at [63, 156] on span "Finance - ICU" at bounding box center [67, 155] width 105 height 9
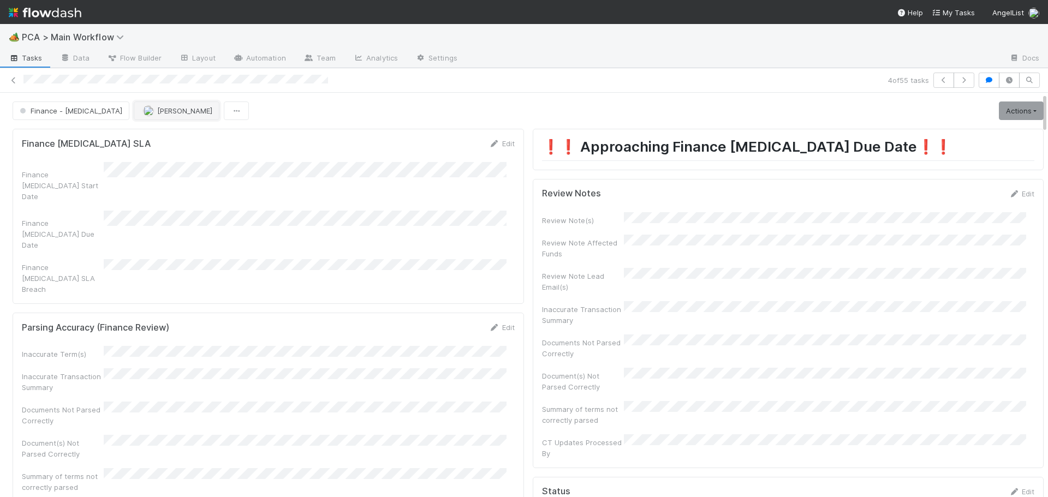
click at [157, 112] on span "[PERSON_NAME]" at bounding box center [184, 110] width 55 height 9
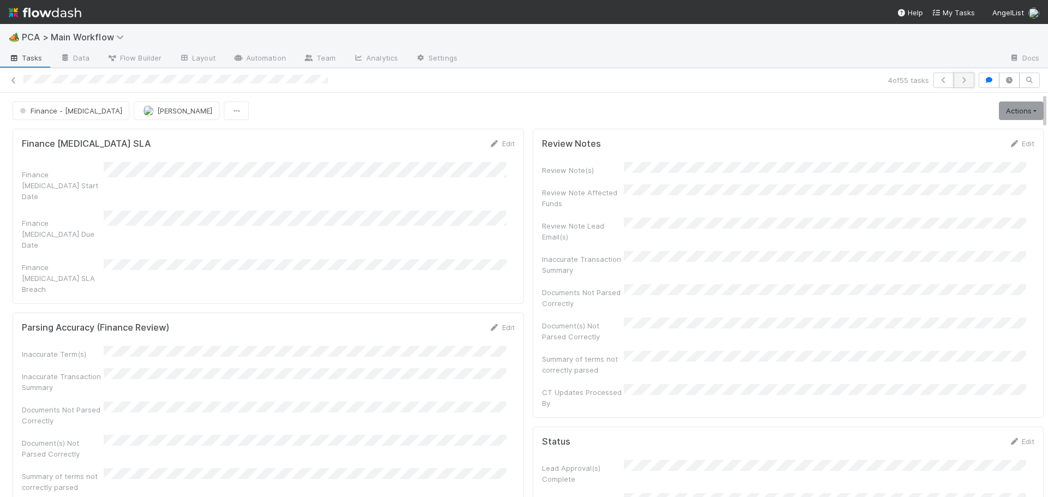
click at [959, 85] on button "button" at bounding box center [964, 80] width 21 height 15
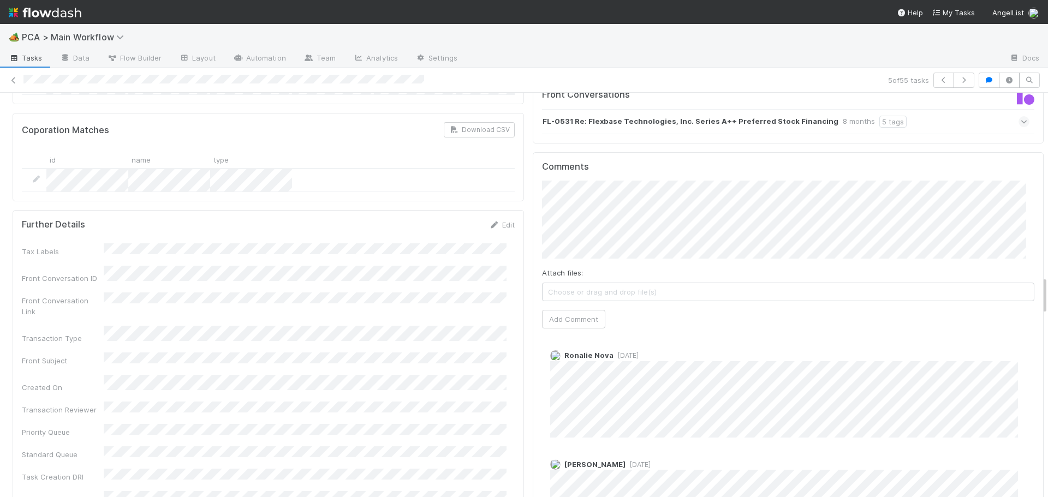
scroll to position [1857, 0]
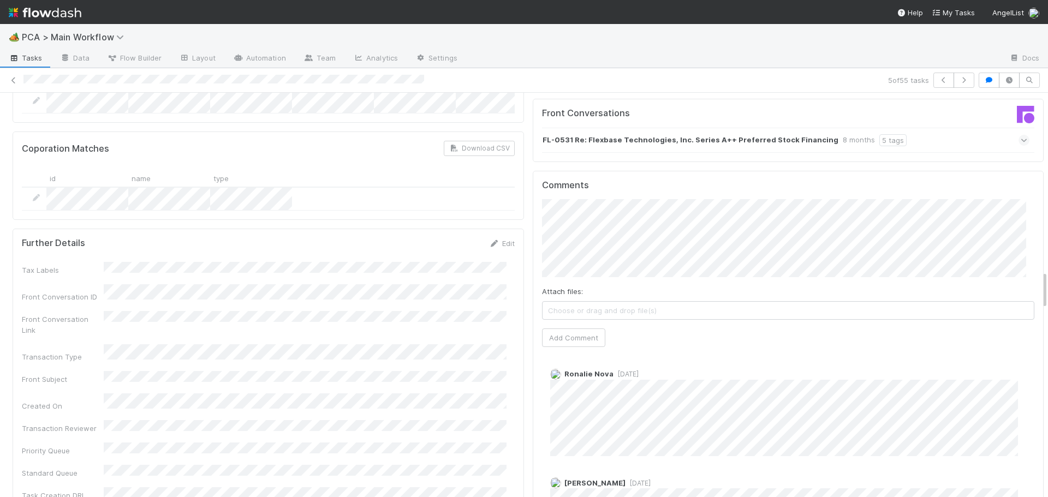
click at [568, 267] on div "Comments Attach files: Choose or drag and drop file(s) Add Comment Ronalie Nova…" at bounding box center [788, 369] width 493 height 378
click at [570, 329] on button "Add Comment" at bounding box center [573, 338] width 63 height 19
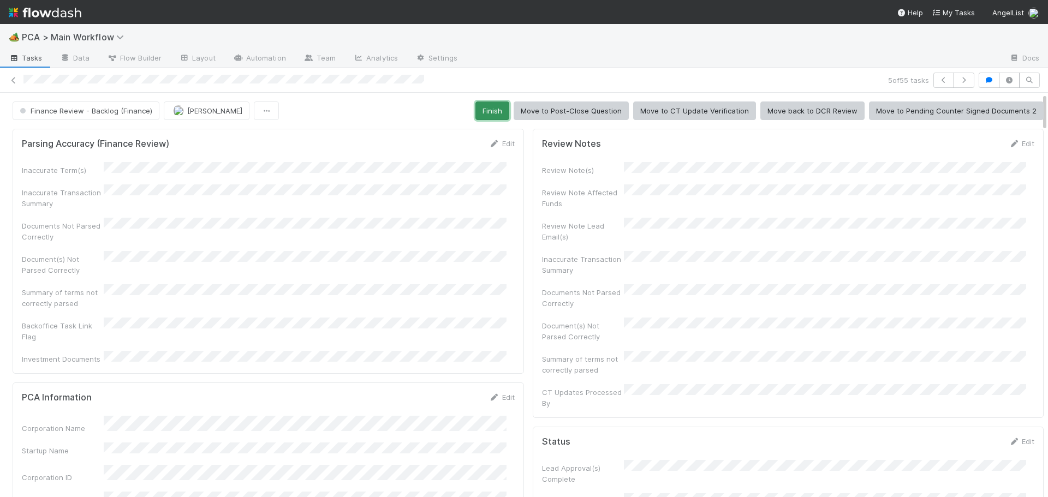
click at [489, 103] on button "Finish" at bounding box center [493, 111] width 34 height 19
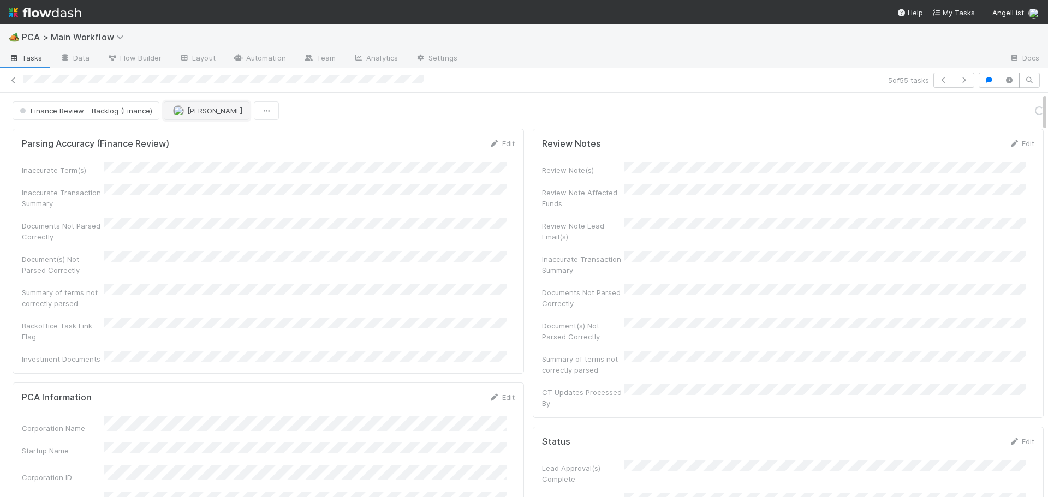
click at [180, 110] on img "button" at bounding box center [178, 110] width 11 height 11
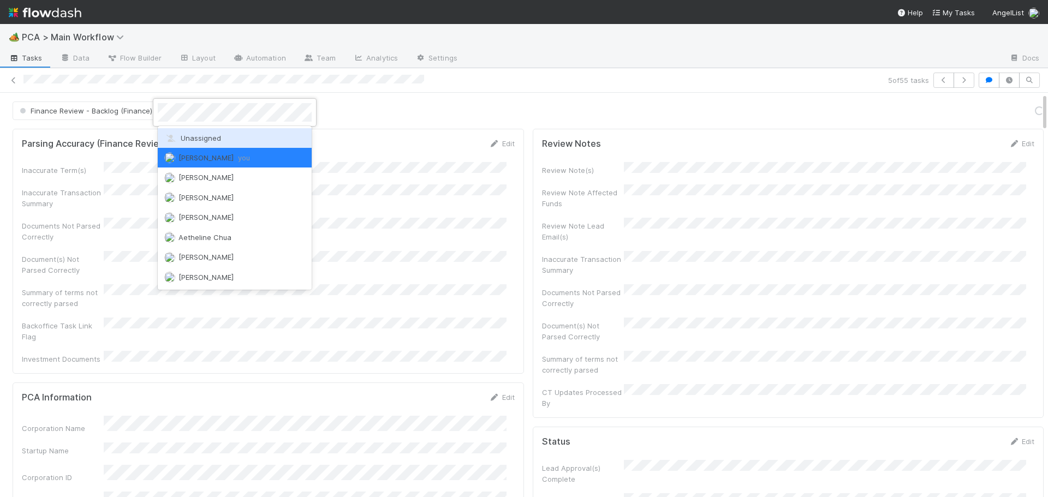
click at [179, 136] on span "Unassigned" at bounding box center [192, 138] width 57 height 9
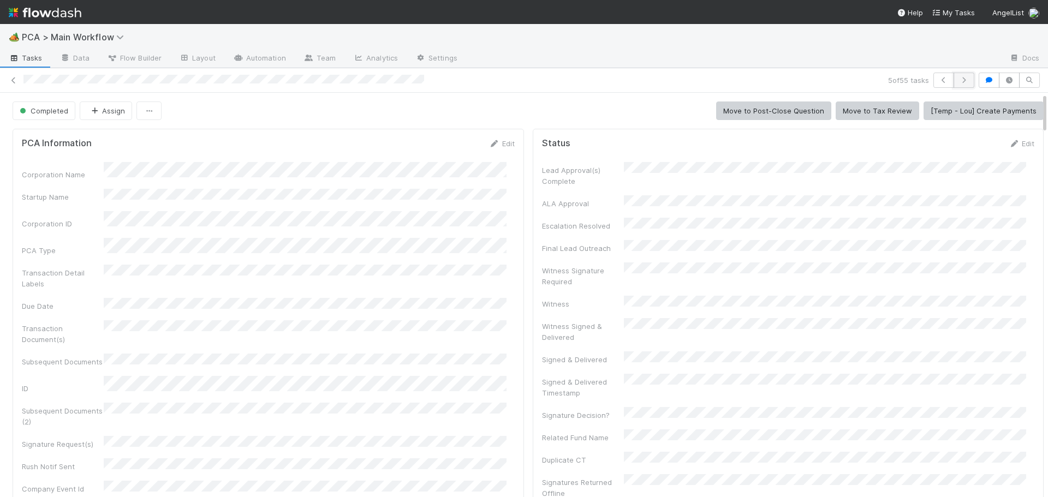
click at [959, 82] on icon "button" at bounding box center [964, 80] width 11 height 7
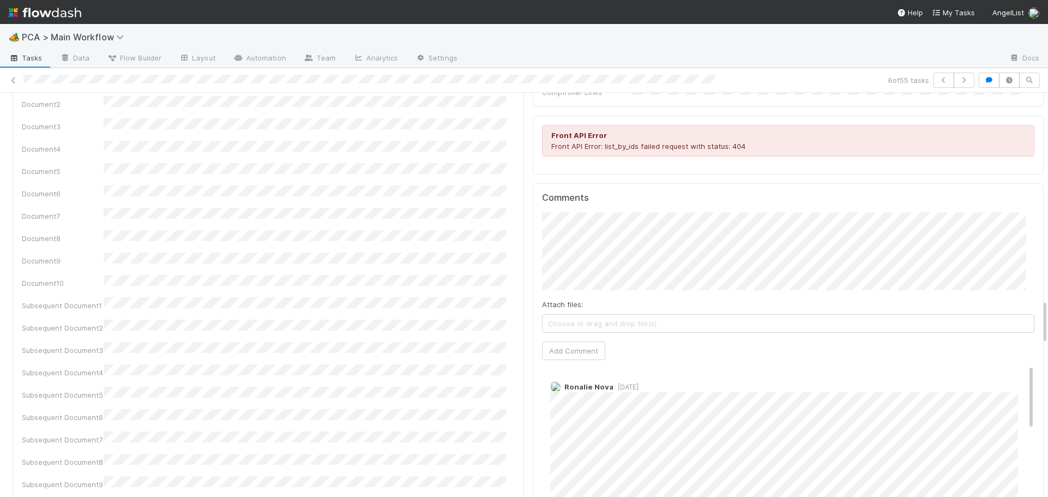
scroll to position [1857, 0]
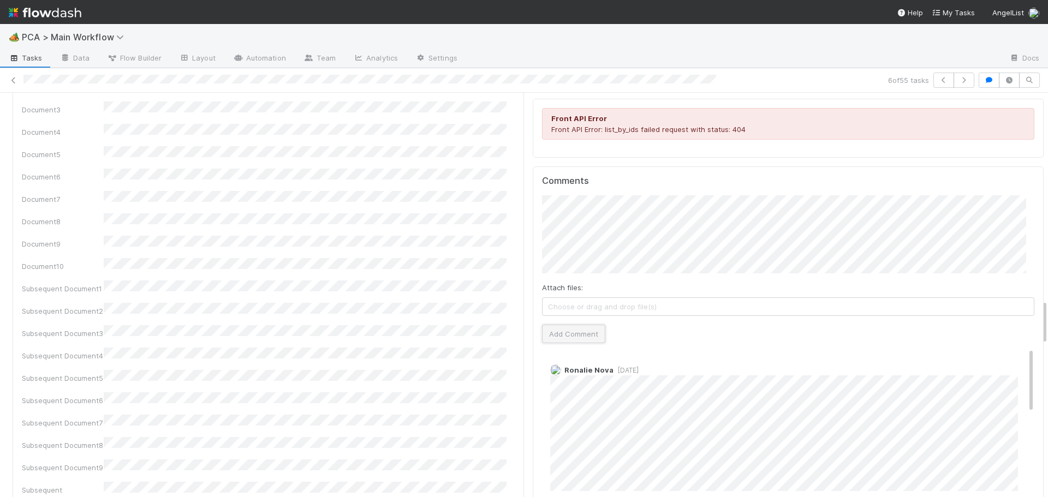
click at [548, 325] on button "Add Comment" at bounding box center [573, 334] width 63 height 19
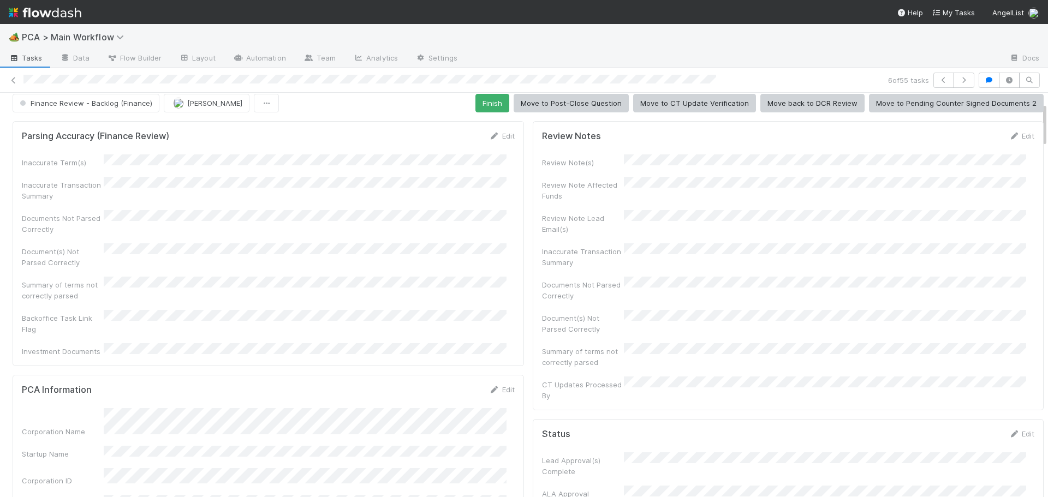
scroll to position [0, 0]
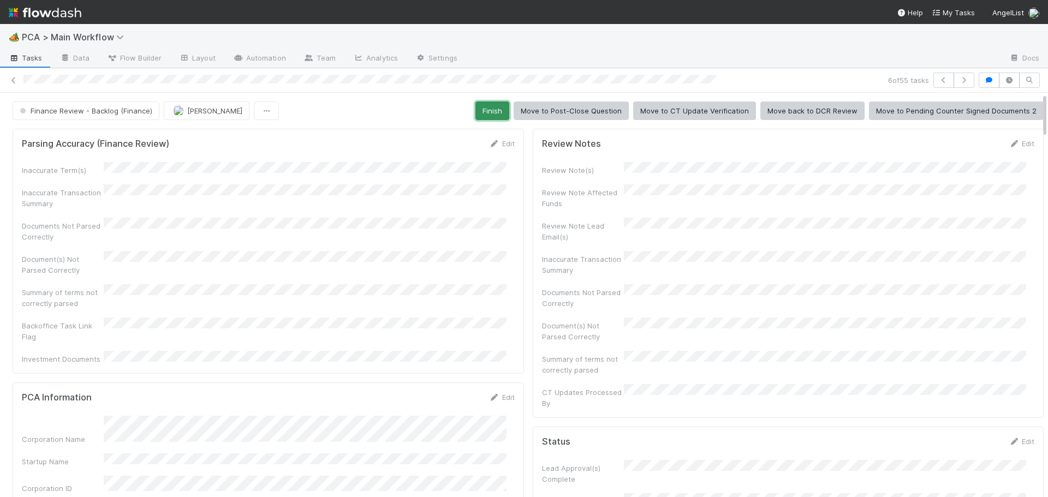
click at [494, 106] on button "Finish" at bounding box center [493, 111] width 34 height 19
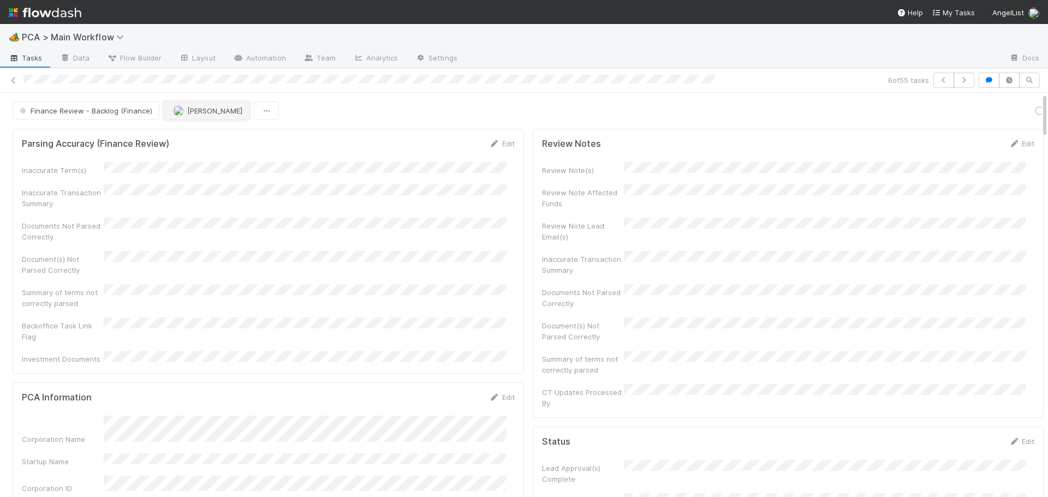
click at [197, 114] on span "[PERSON_NAME]" at bounding box center [214, 110] width 55 height 9
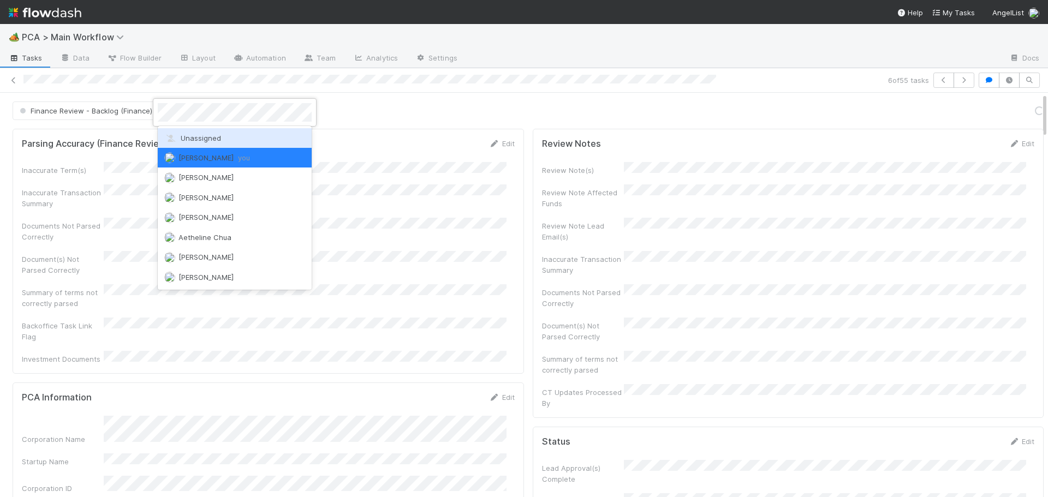
click at [199, 133] on div "Unassigned" at bounding box center [235, 138] width 154 height 20
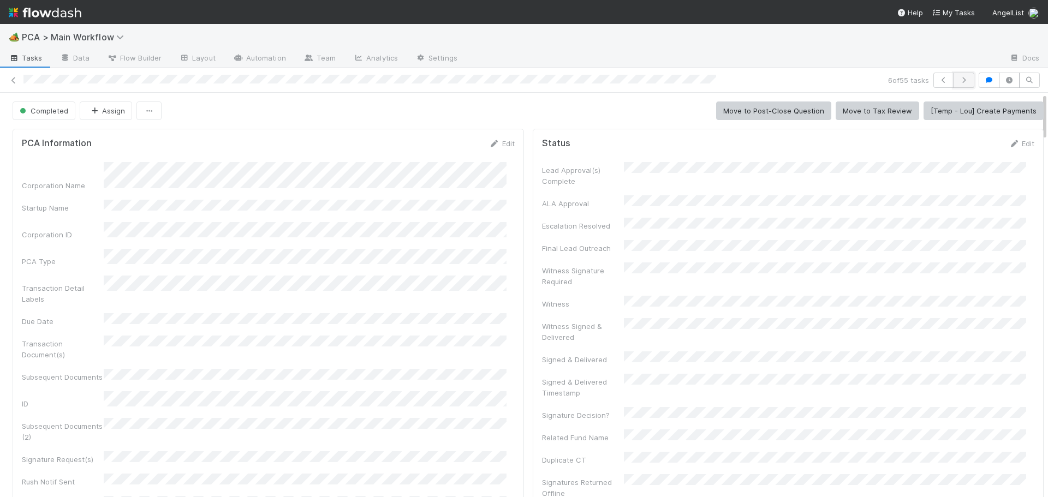
click at [959, 81] on icon "button" at bounding box center [964, 80] width 11 height 7
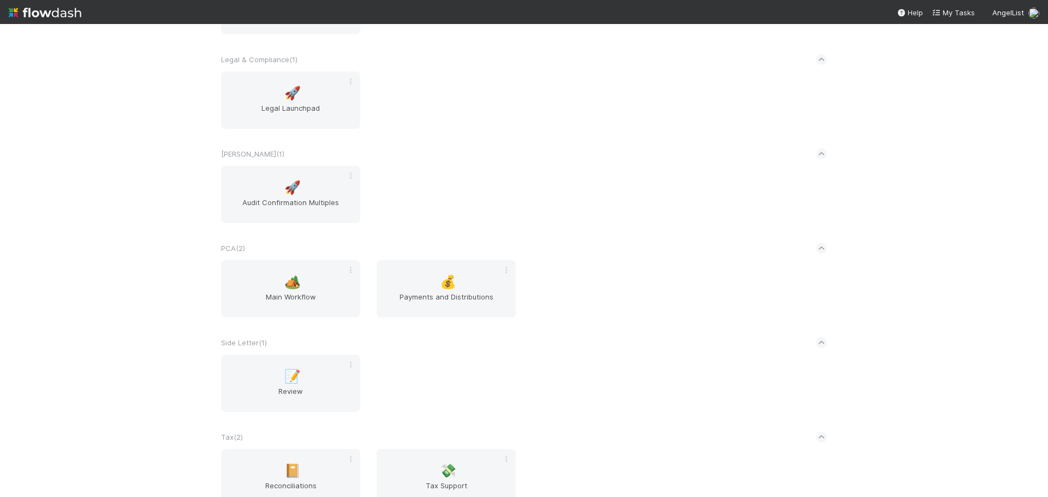
scroll to position [1638, 0]
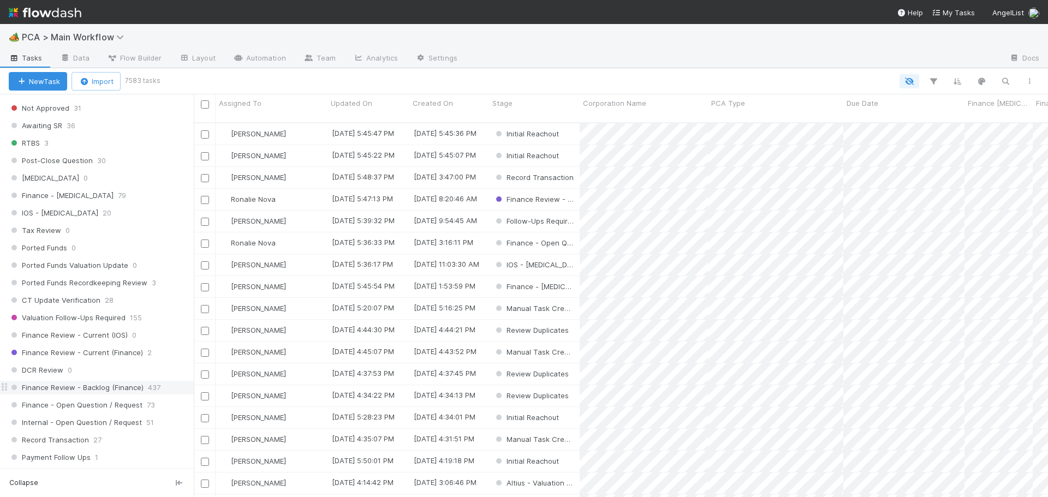
scroll to position [655, 0]
click at [117, 356] on span "Finance Review - Current (Finance)" at bounding box center [76, 355] width 134 height 14
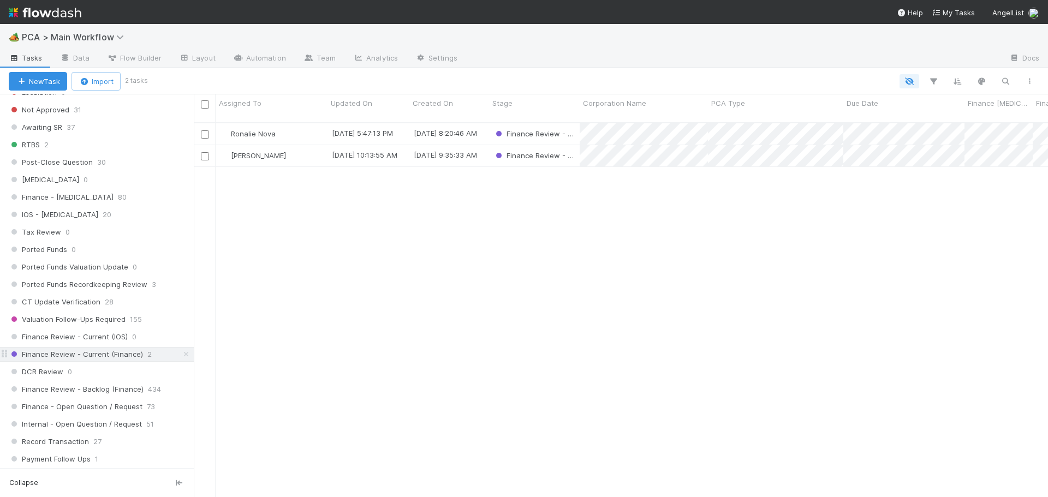
scroll to position [376, 846]
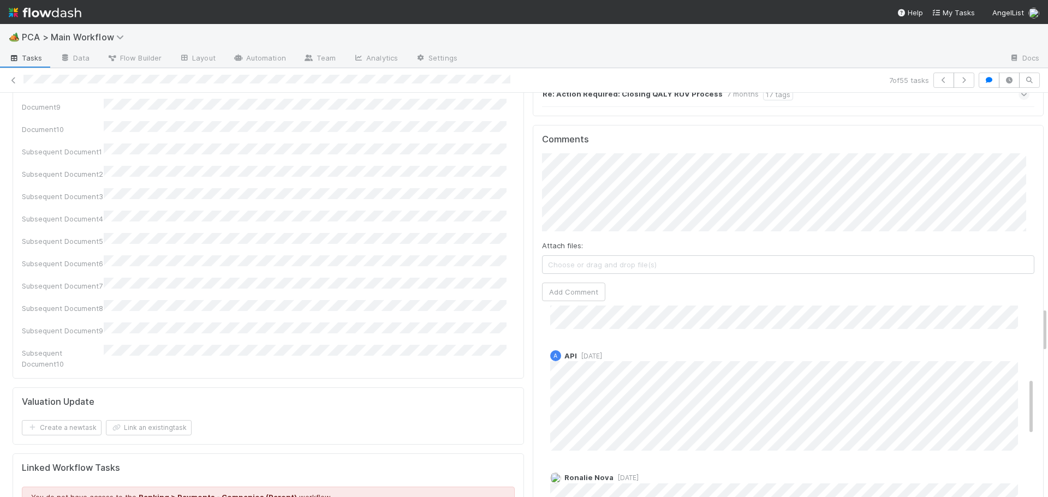
scroll to position [1905, 0]
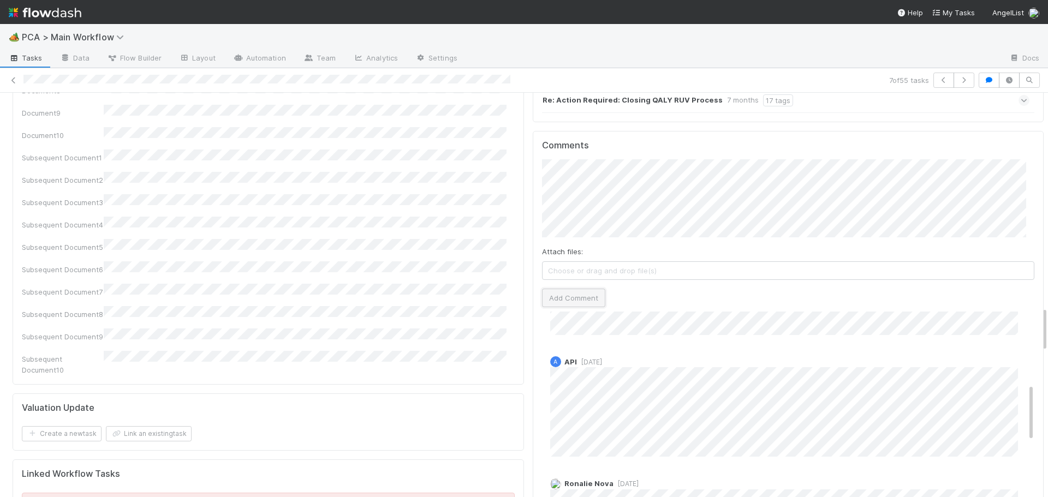
click at [551, 289] on button "Add Comment" at bounding box center [573, 298] width 63 height 19
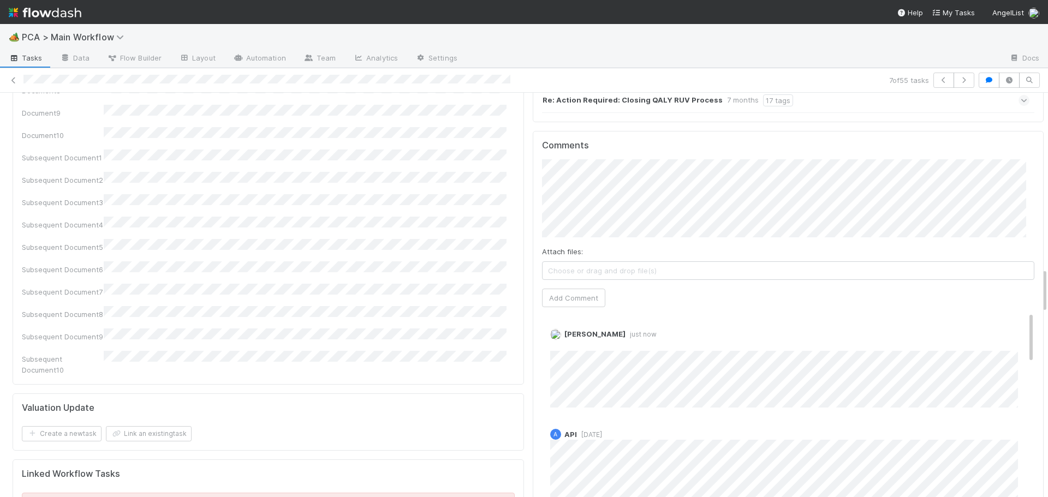
scroll to position [0, 0]
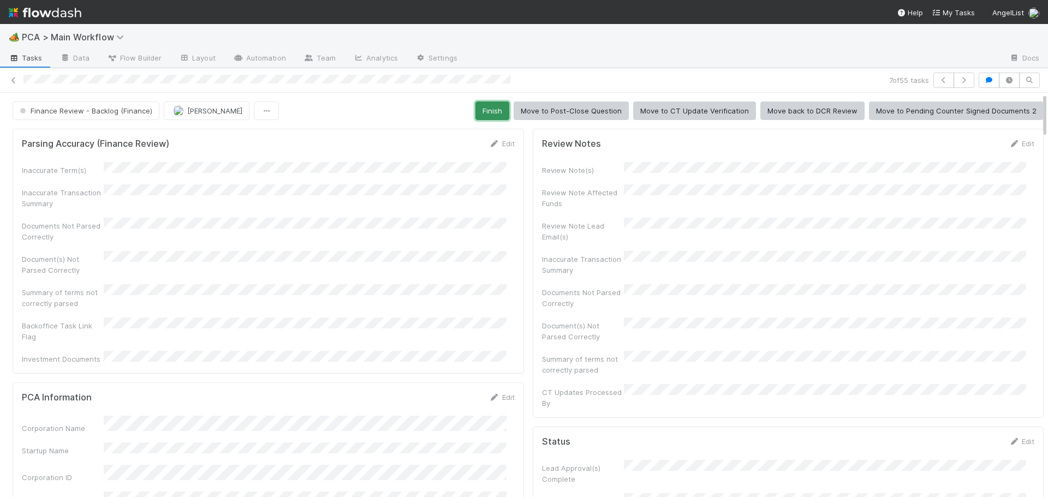
click at [484, 111] on button "Finish" at bounding box center [493, 111] width 34 height 19
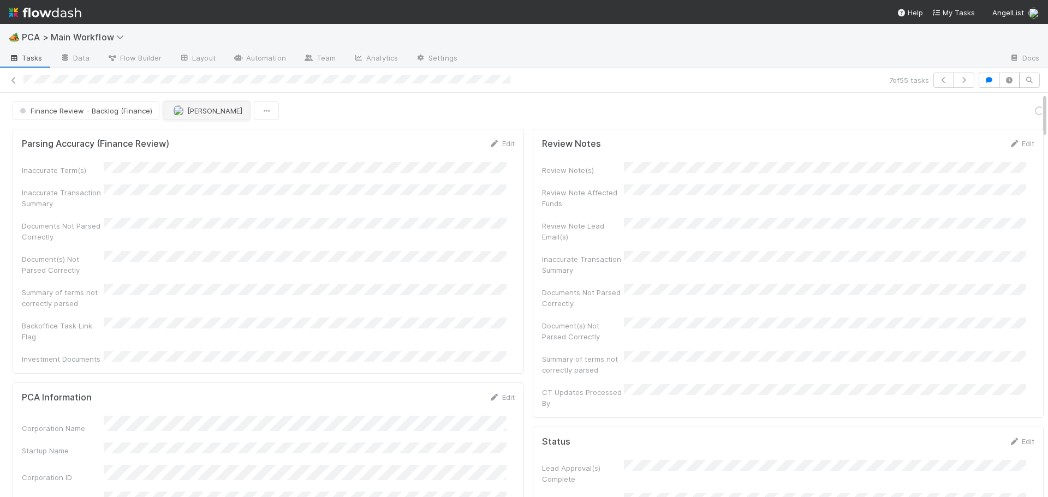
click at [189, 108] on span "Don Walker" at bounding box center [214, 110] width 55 height 9
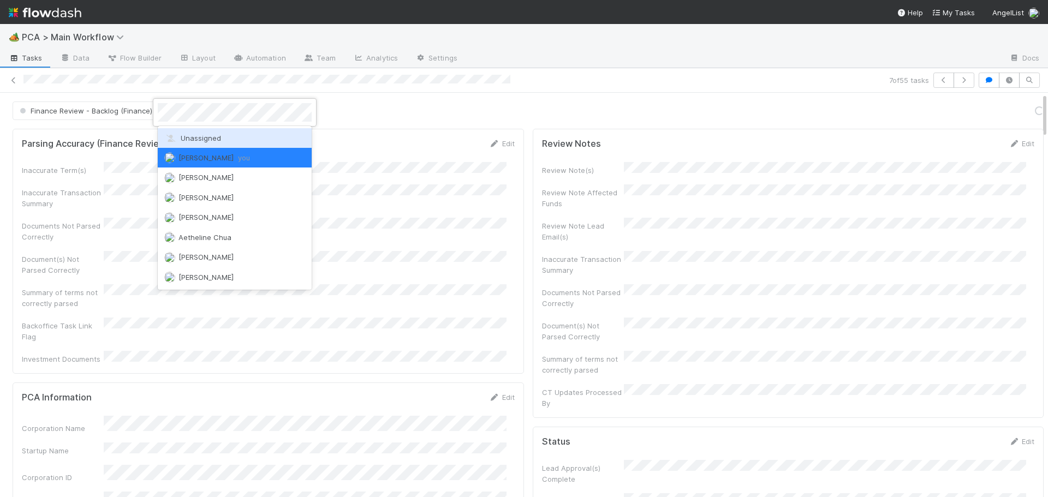
click at [199, 137] on span "Unassigned" at bounding box center [192, 138] width 57 height 9
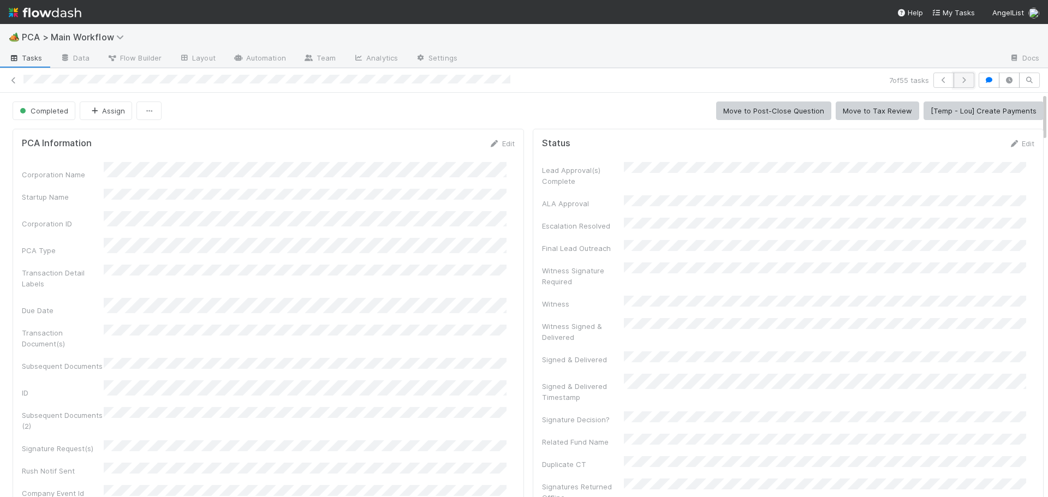
click at [959, 79] on icon "button" at bounding box center [964, 80] width 11 height 7
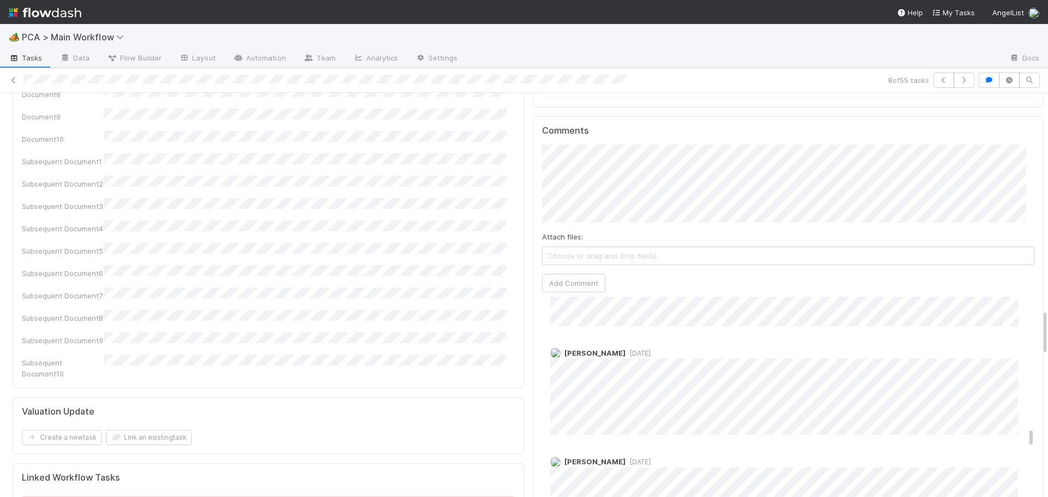
scroll to position [1857, 0]
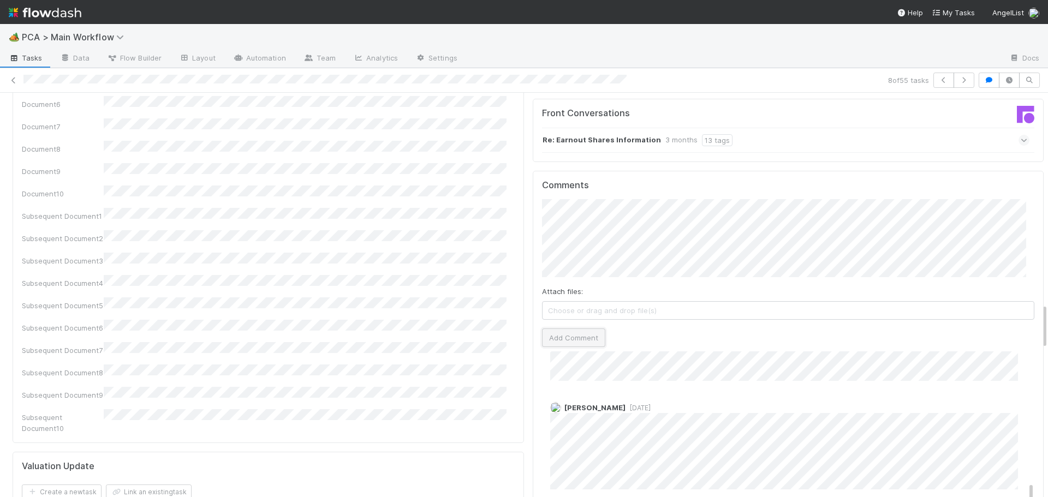
click at [582, 329] on button "Add Comment" at bounding box center [573, 338] width 63 height 19
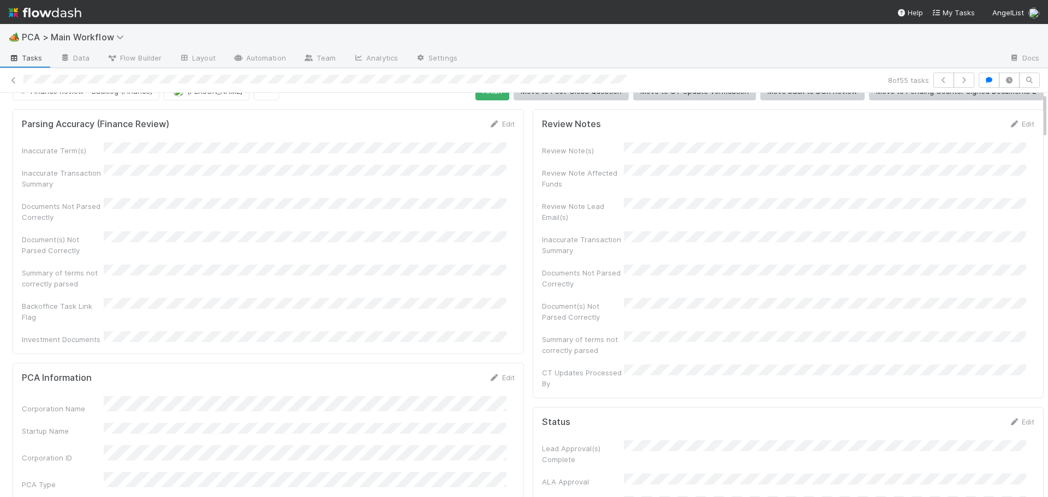
scroll to position [0, 0]
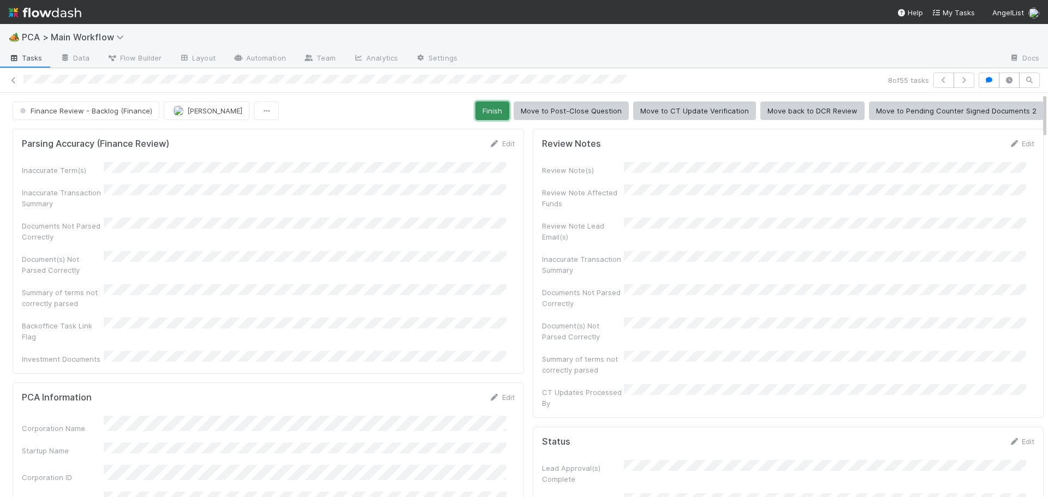
click at [483, 117] on button "Finish" at bounding box center [493, 111] width 34 height 19
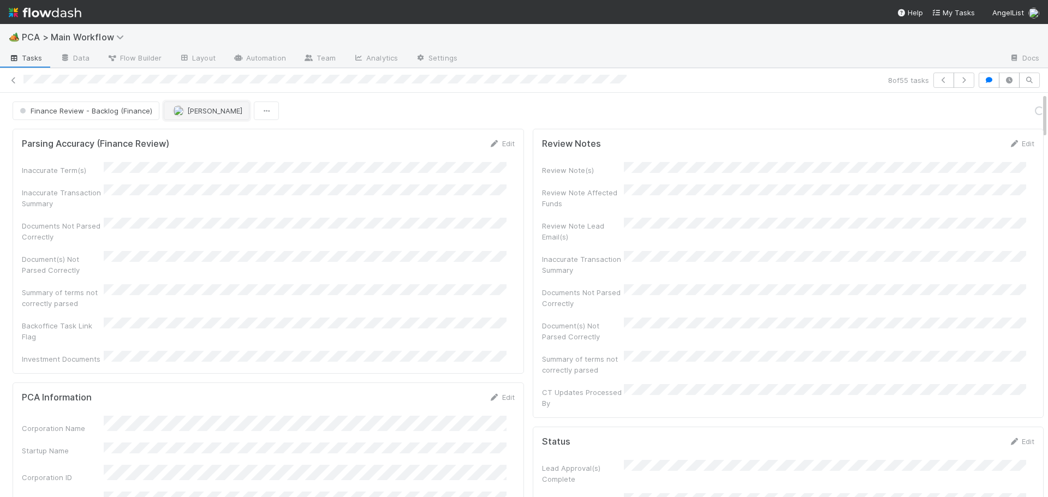
click at [198, 110] on span "[PERSON_NAME]" at bounding box center [214, 110] width 55 height 9
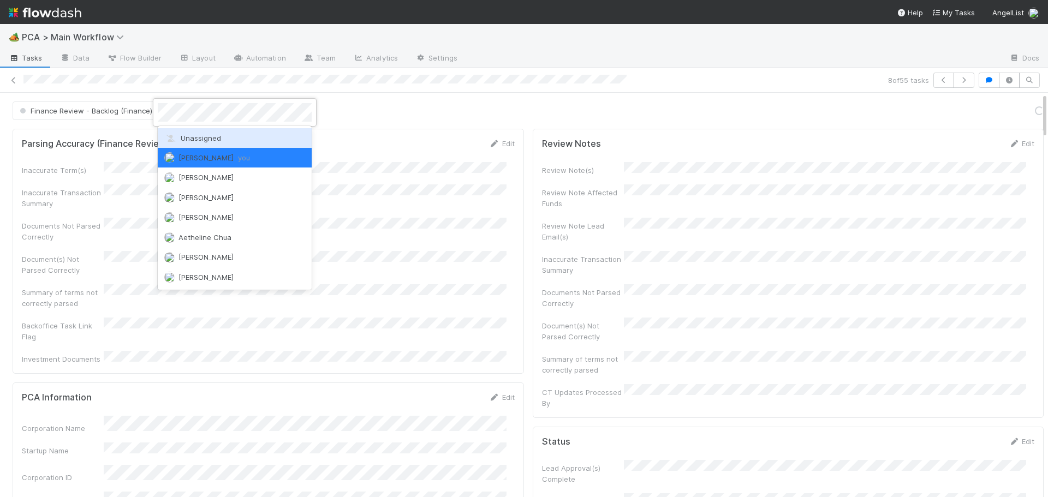
click at [204, 137] on span "Unassigned" at bounding box center [192, 138] width 57 height 9
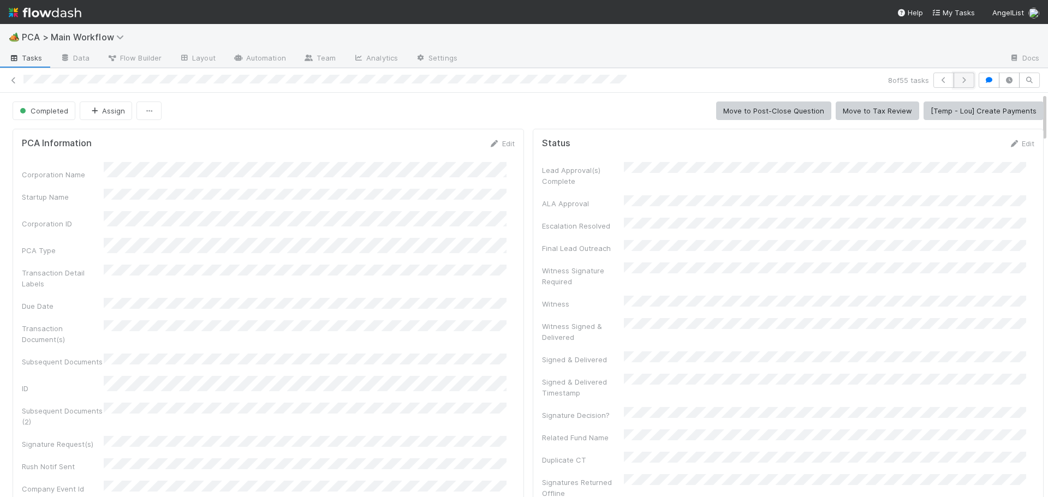
click at [959, 79] on icon "button" at bounding box center [964, 80] width 11 height 7
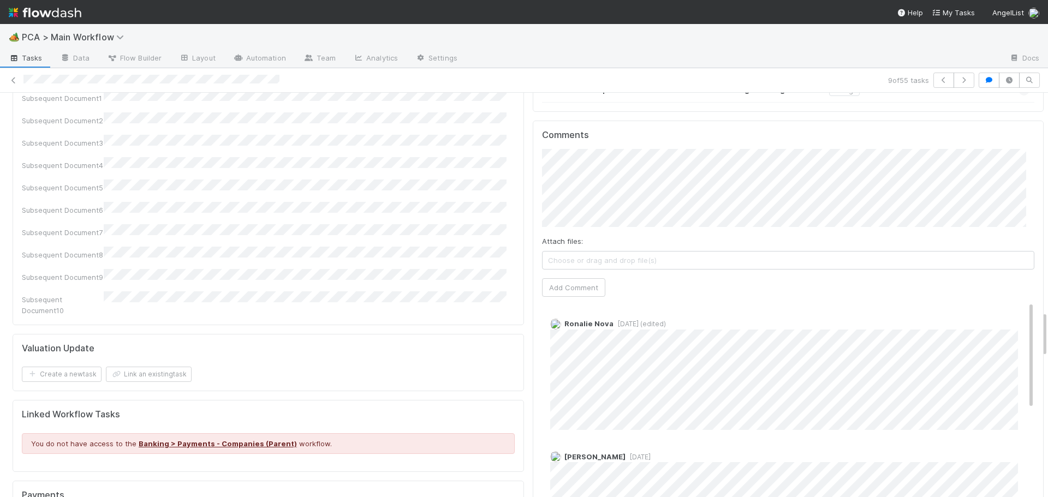
scroll to position [1901, 0]
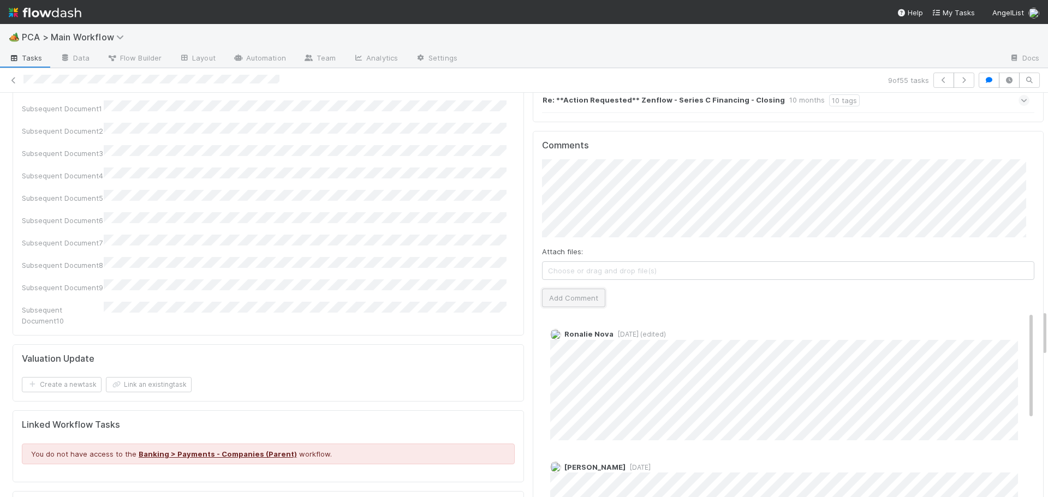
click at [573, 289] on button "Add Comment" at bounding box center [573, 298] width 63 height 19
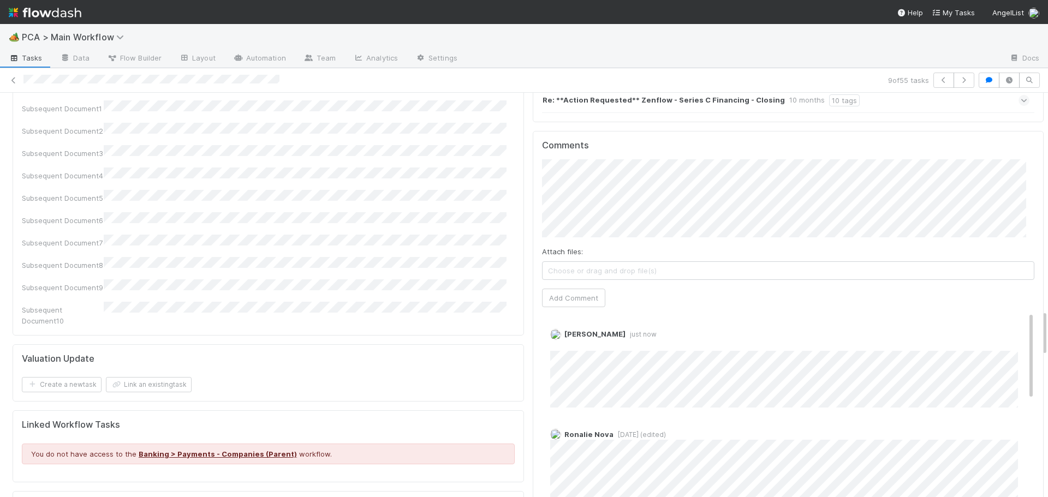
scroll to position [0, 0]
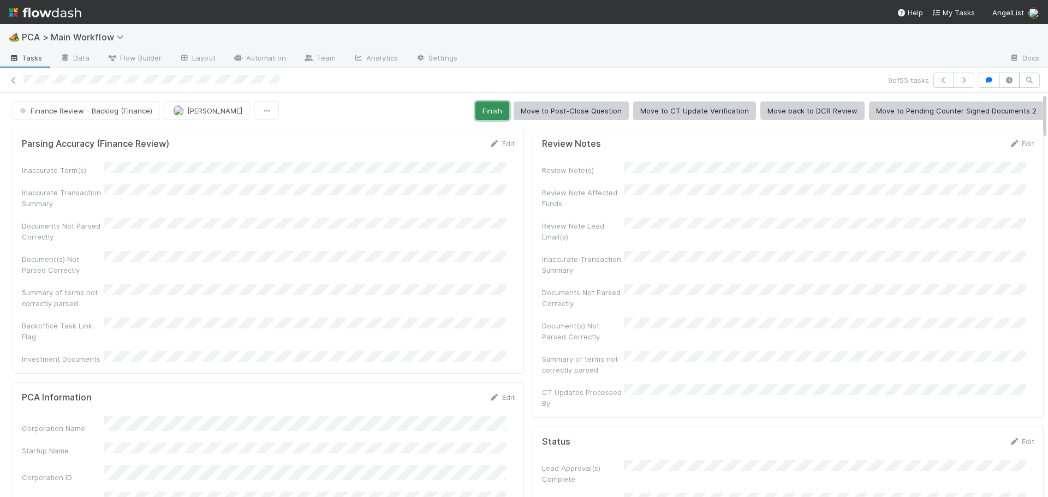
click at [480, 110] on button "Finish" at bounding box center [493, 111] width 34 height 19
click at [480, 110] on div "Finance Review - Backlog (Finance) Don Walker Finish Move to Post-Close Questio…" at bounding box center [529, 111] width 1032 height 19
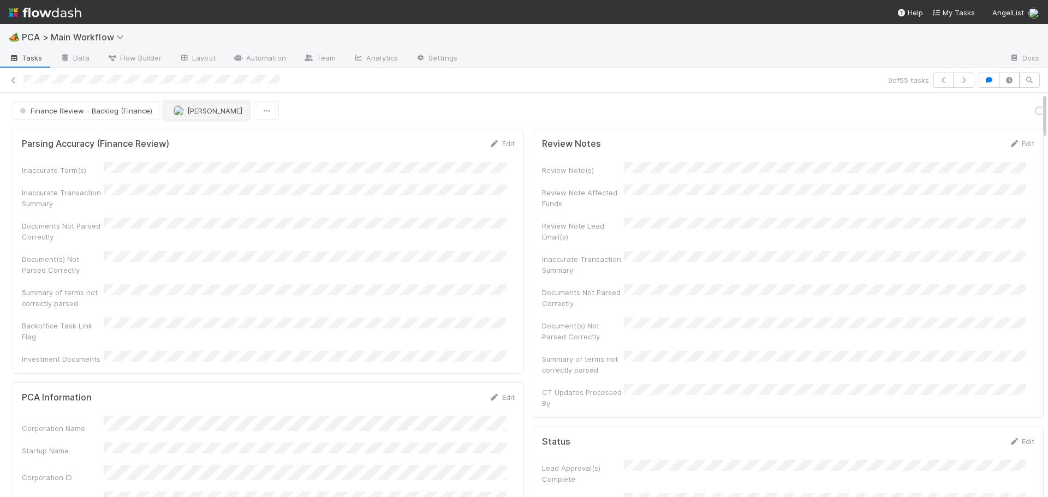
click at [206, 115] on button "[PERSON_NAME]" at bounding box center [207, 111] width 86 height 19
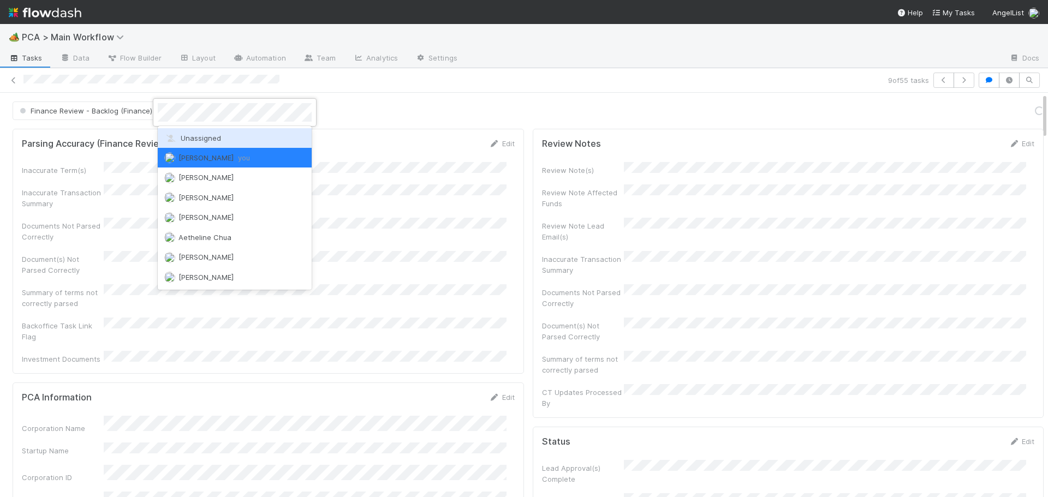
click at [206, 143] on div "Unassigned" at bounding box center [235, 138] width 154 height 20
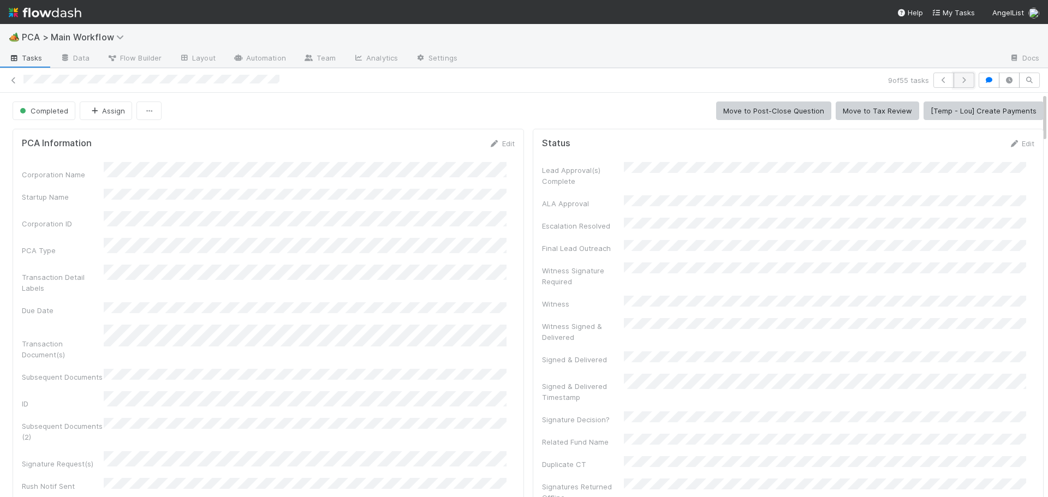
click at [959, 80] on icon "button" at bounding box center [964, 80] width 11 height 7
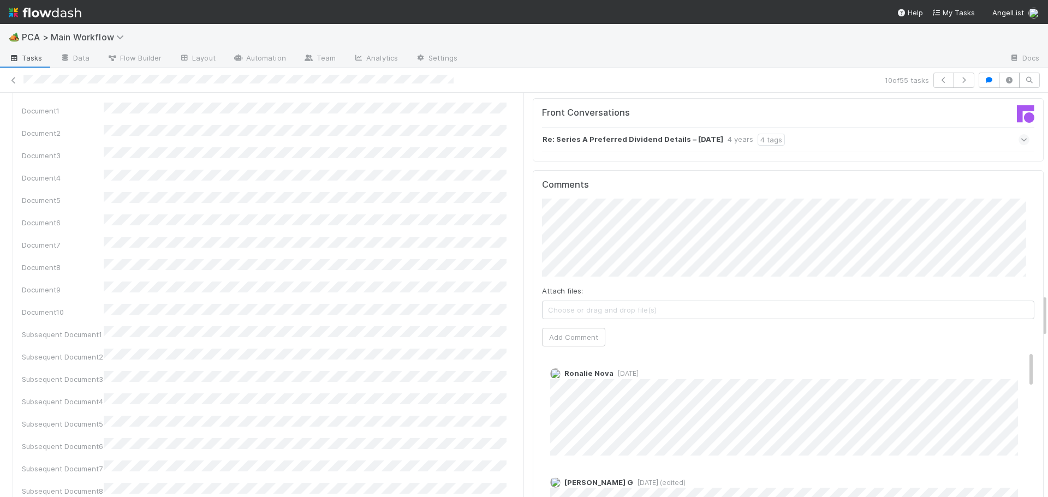
scroll to position [1857, 0]
click at [574, 329] on button "Add Comment" at bounding box center [573, 338] width 63 height 19
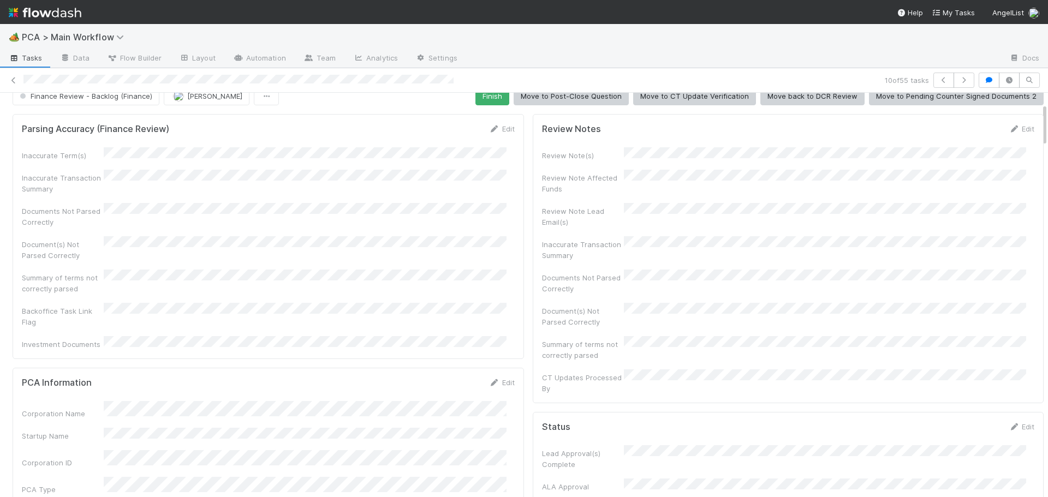
scroll to position [0, 0]
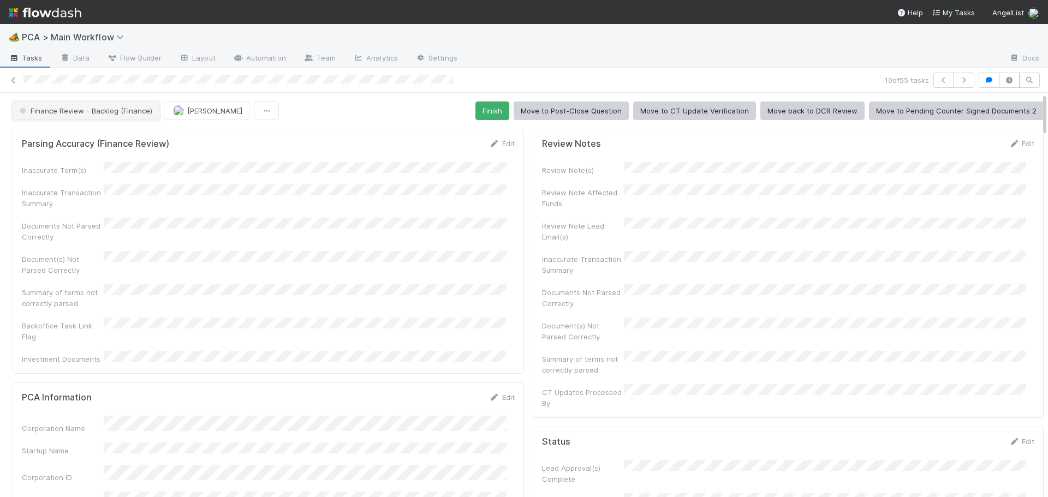
click at [114, 115] on span "Finance Review - Backlog (Finance)" at bounding box center [84, 110] width 135 height 9
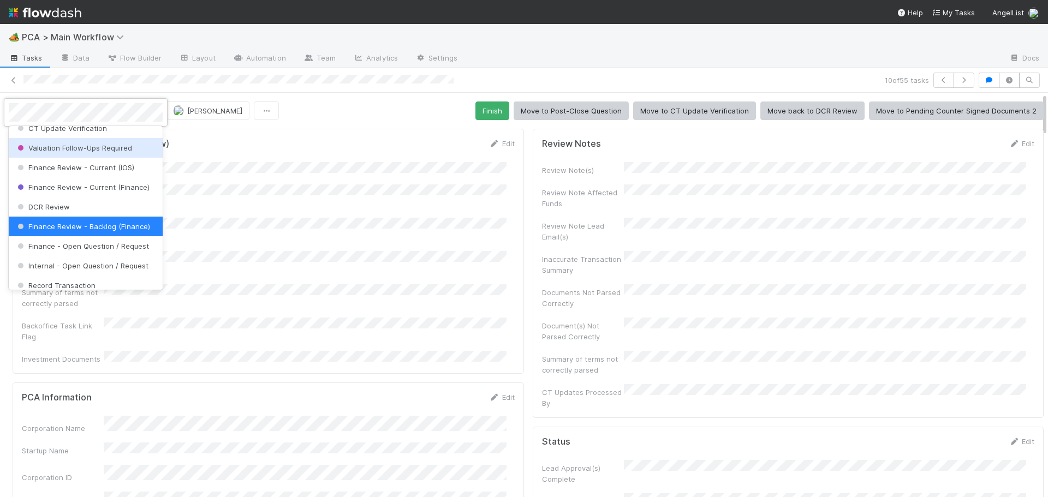
scroll to position [540, 0]
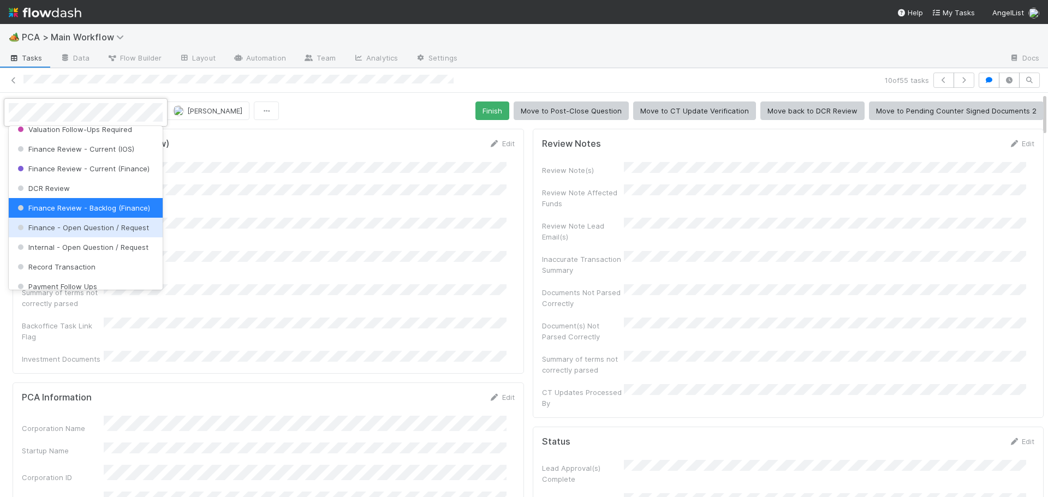
click at [85, 232] on span "Finance - Open Question / Request" at bounding box center [82, 227] width 134 height 9
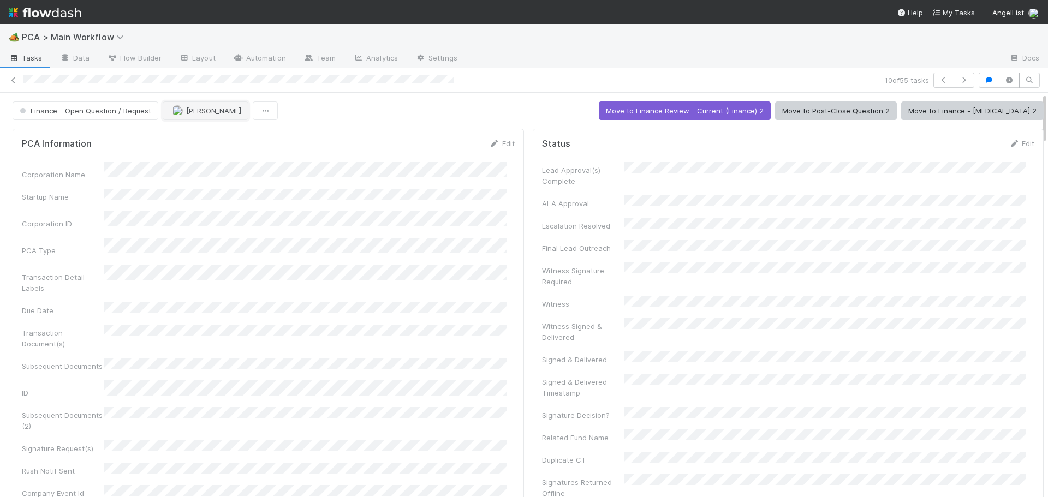
click at [180, 112] on span "[PERSON_NAME]" at bounding box center [206, 110] width 69 height 9
click at [959, 81] on icon "button" at bounding box center [964, 80] width 11 height 7
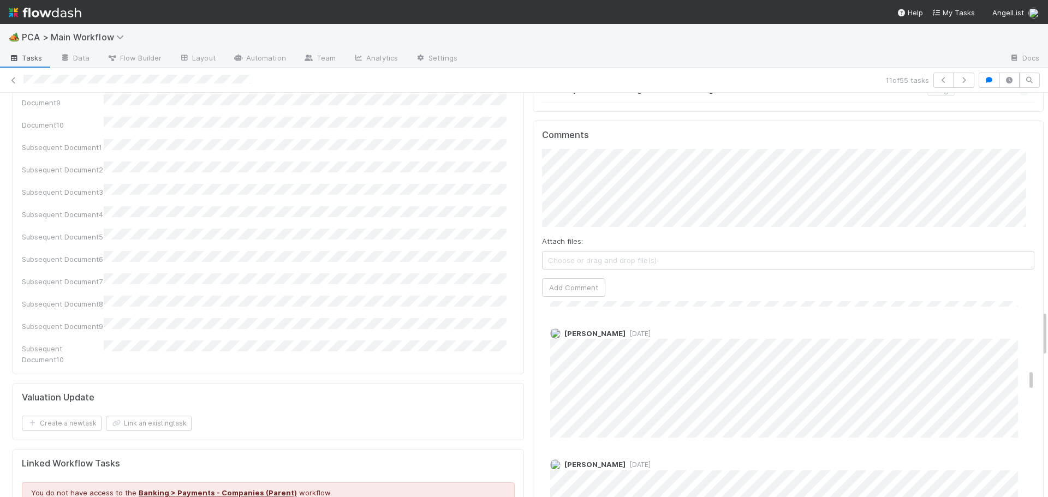
scroll to position [1901, 0]
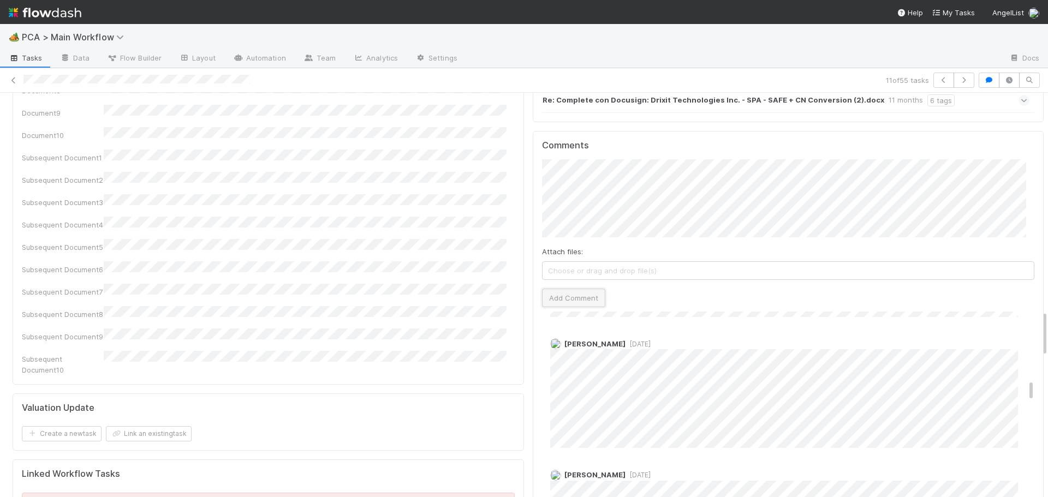
click at [572, 289] on button "Add Comment" at bounding box center [573, 298] width 63 height 19
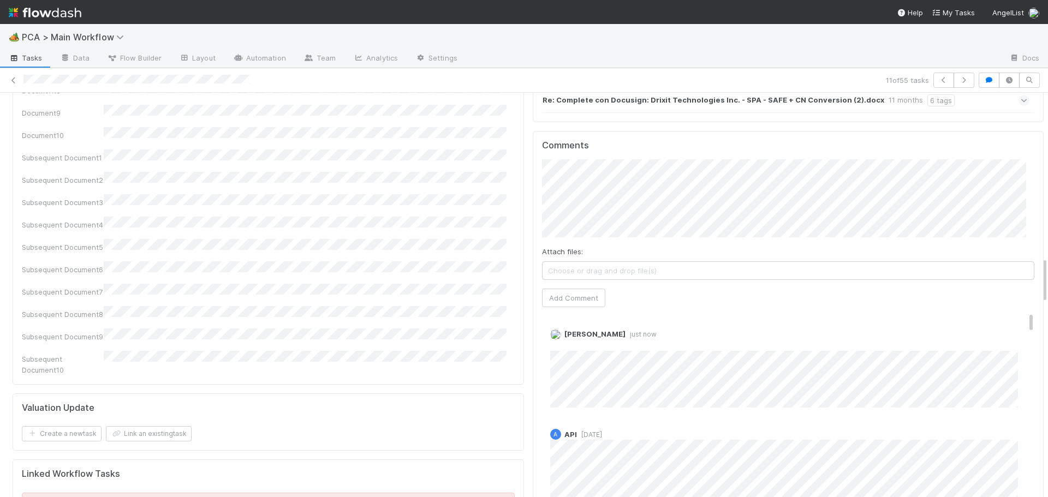
scroll to position [0, 0]
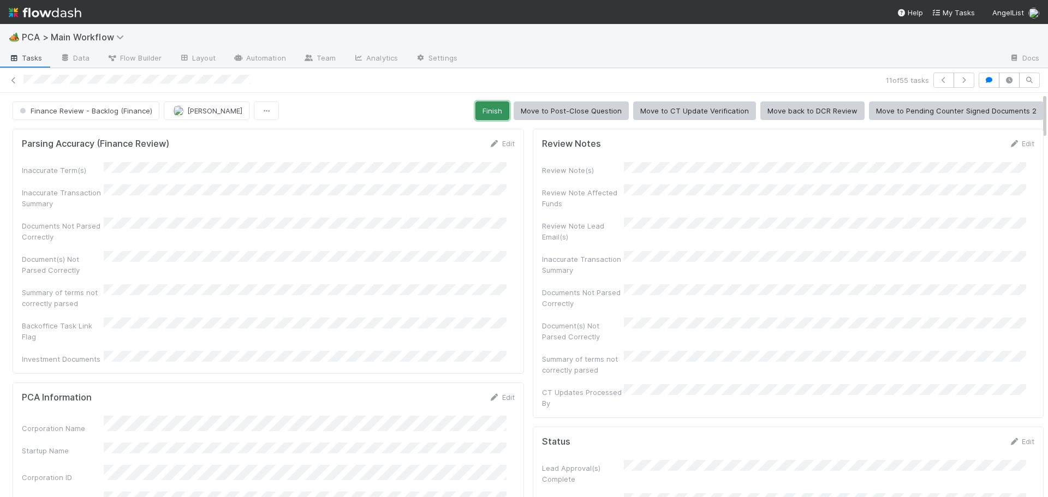
click at [482, 114] on button "Finish" at bounding box center [493, 111] width 34 height 19
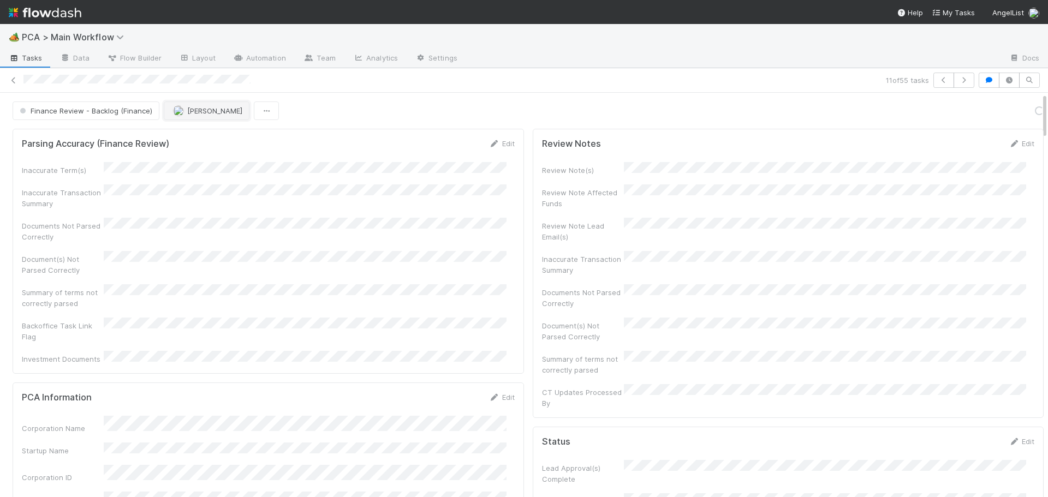
click at [203, 109] on span "[PERSON_NAME]" at bounding box center [214, 110] width 55 height 9
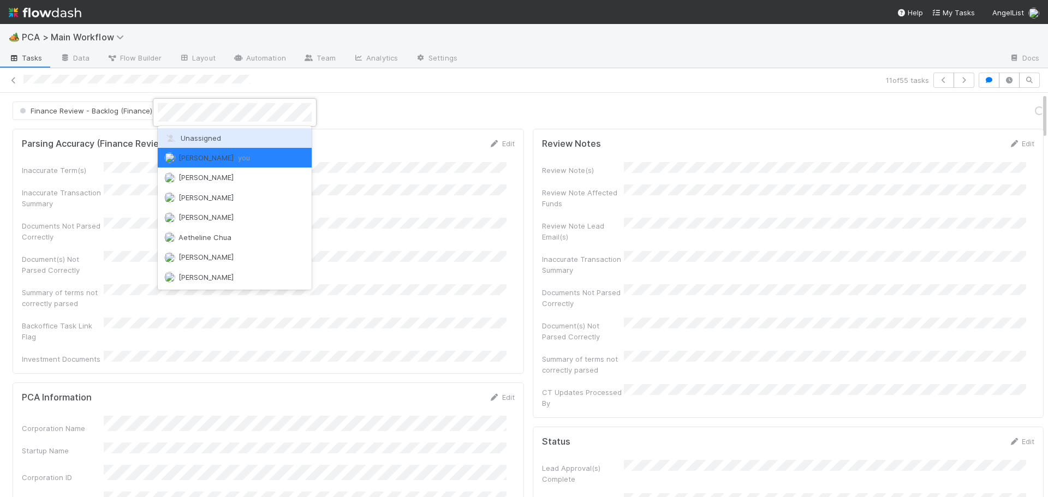
click at [205, 139] on span "Unassigned" at bounding box center [192, 138] width 57 height 9
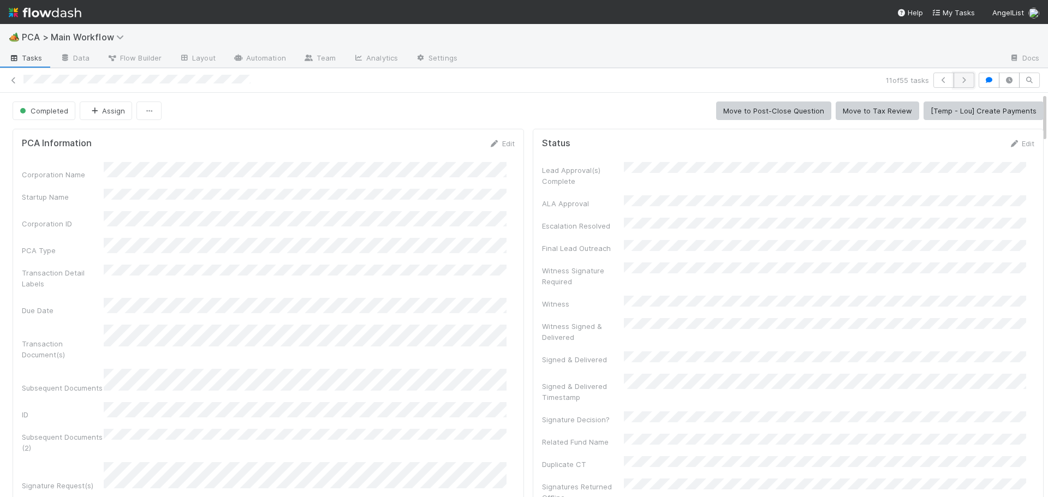
click at [959, 82] on icon "button" at bounding box center [964, 80] width 11 height 7
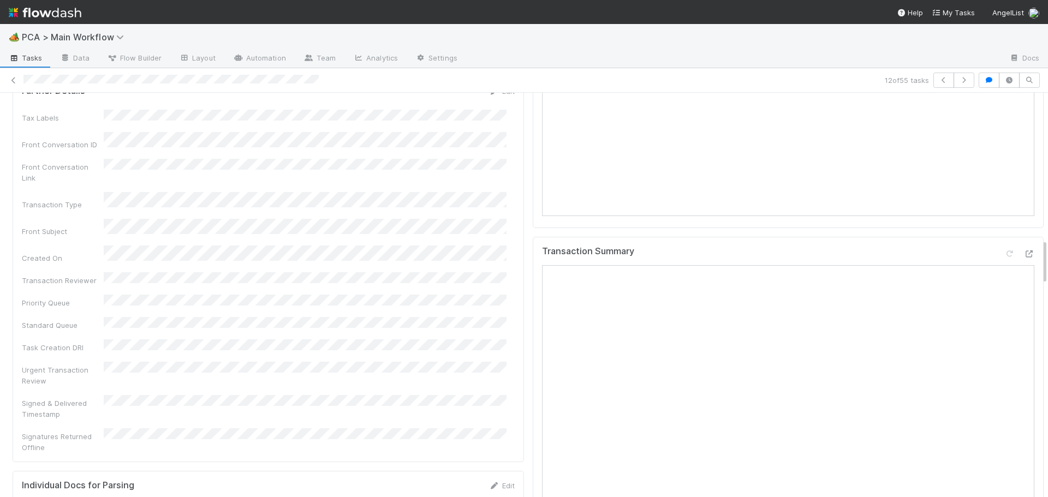
scroll to position [1311, 0]
drag, startPoint x: 1019, startPoint y: 171, endPoint x: 1009, endPoint y: 175, distance: 11.3
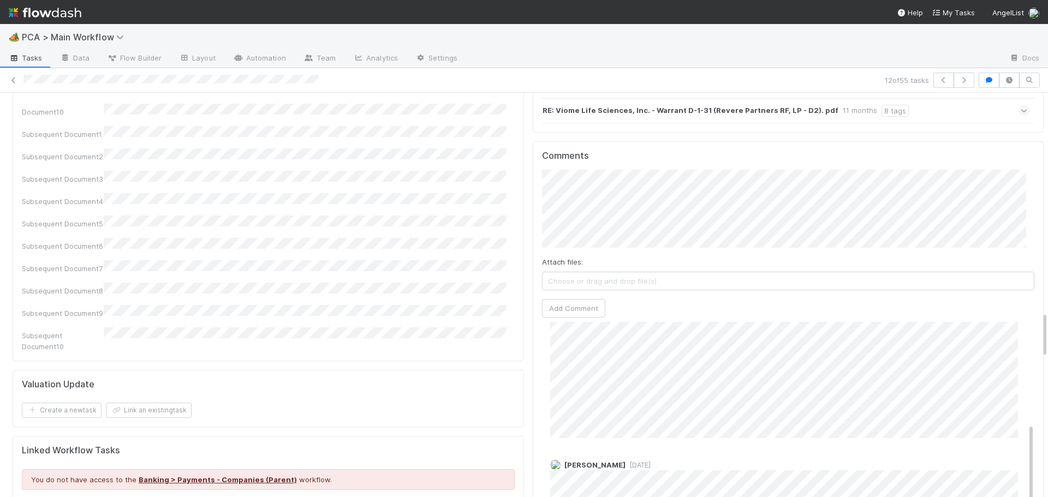
scroll to position [0, 0]
click at [559, 299] on button "Add Comment" at bounding box center [573, 308] width 63 height 19
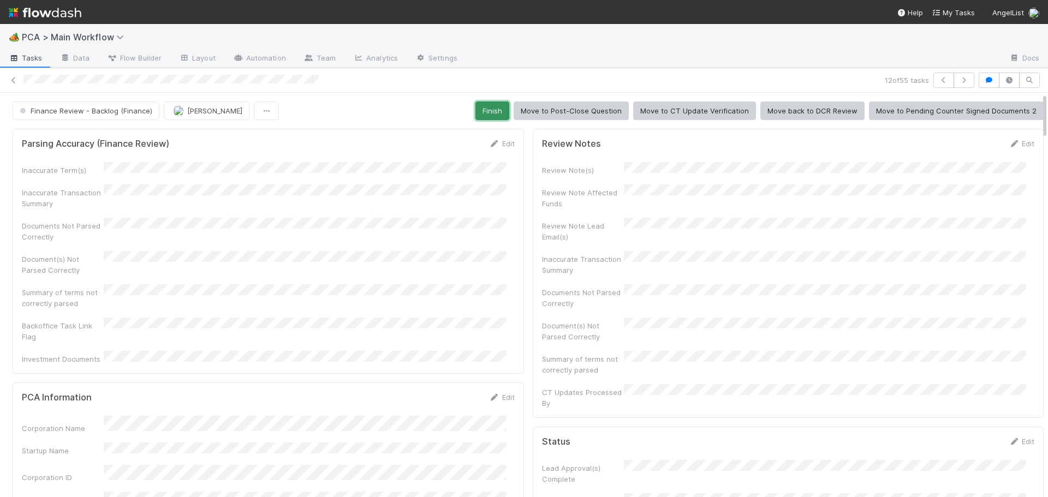
click at [487, 110] on button "Finish" at bounding box center [493, 111] width 34 height 19
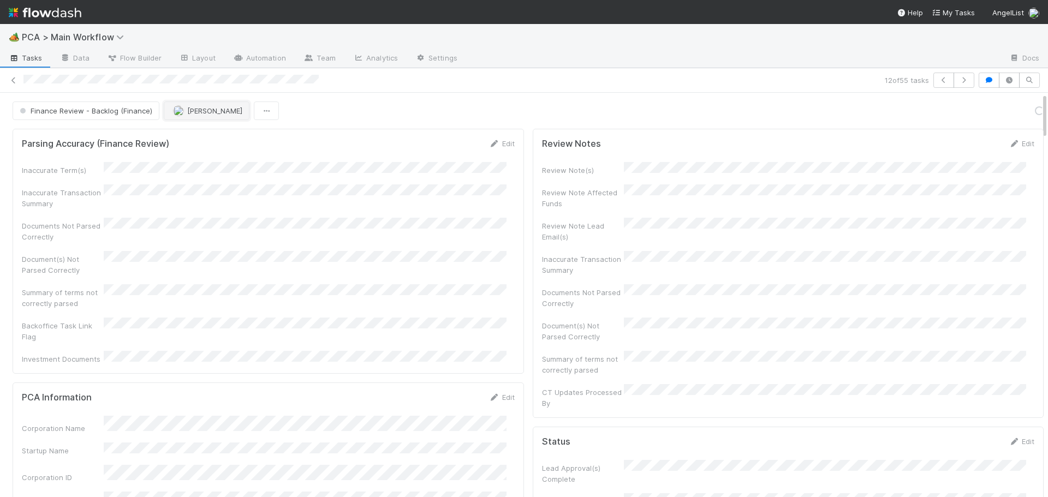
click at [188, 110] on span "[PERSON_NAME]" at bounding box center [214, 110] width 55 height 9
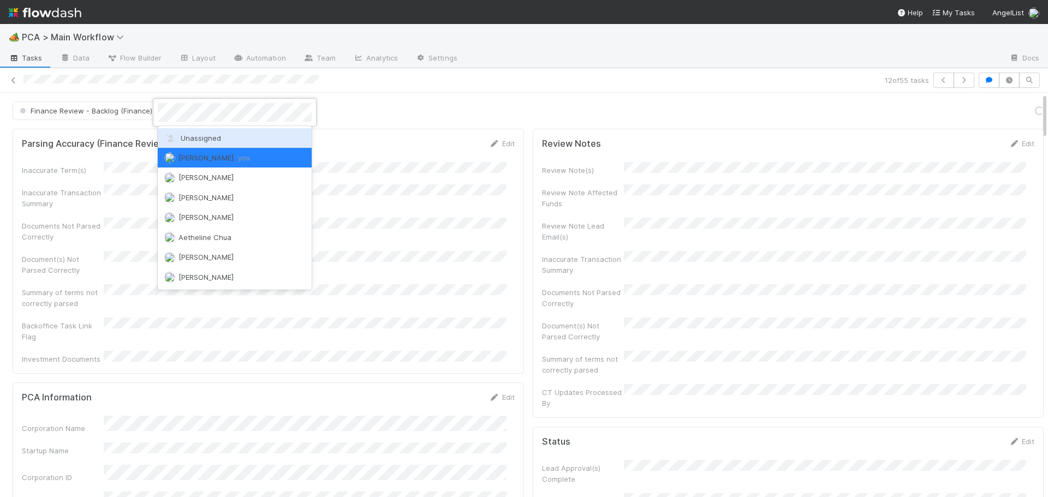
click at [182, 138] on span "Unassigned" at bounding box center [192, 138] width 57 height 9
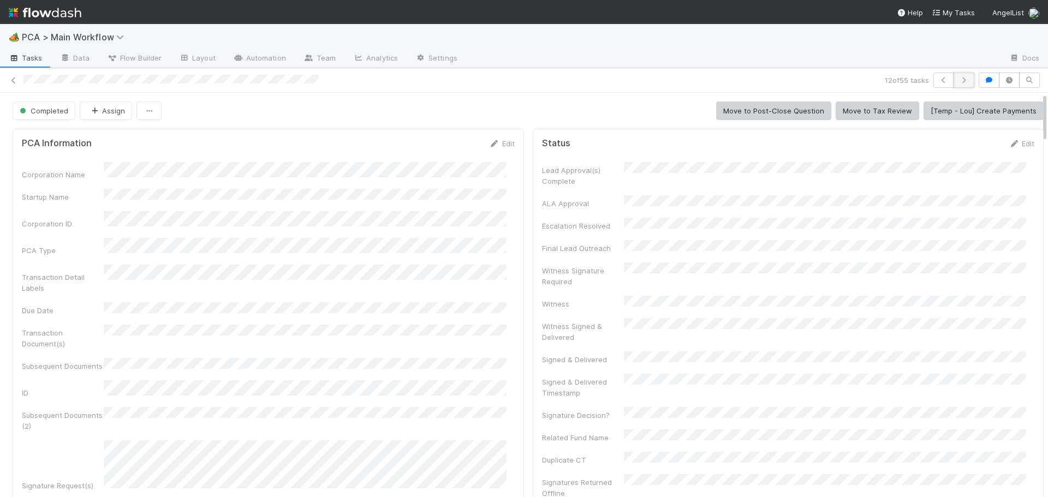
click at [959, 78] on icon "button" at bounding box center [964, 80] width 11 height 7
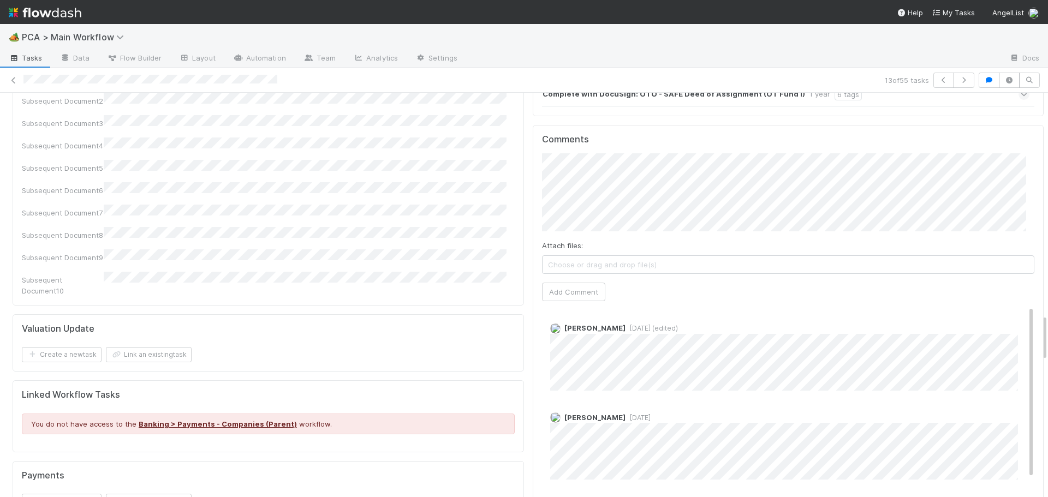
scroll to position [1905, 0]
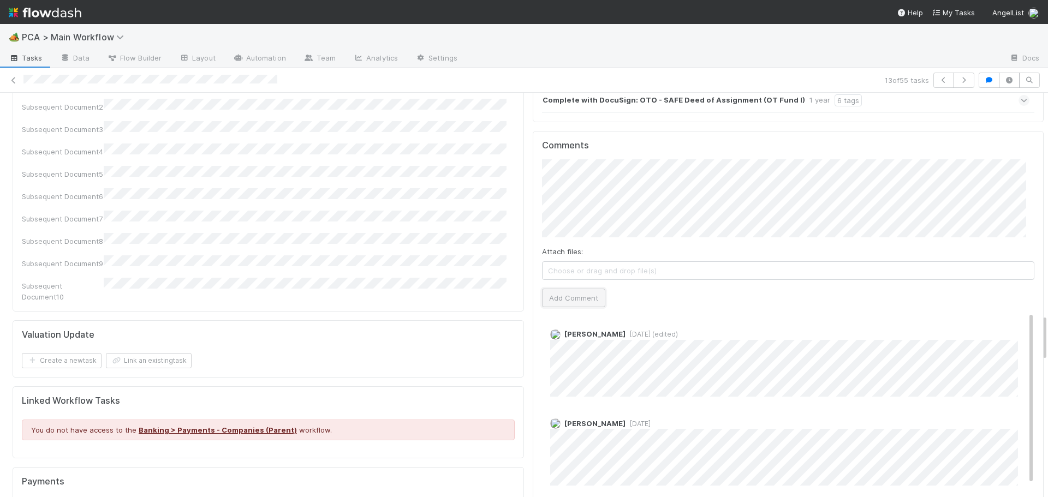
click at [583, 289] on button "Add Comment" at bounding box center [573, 298] width 63 height 19
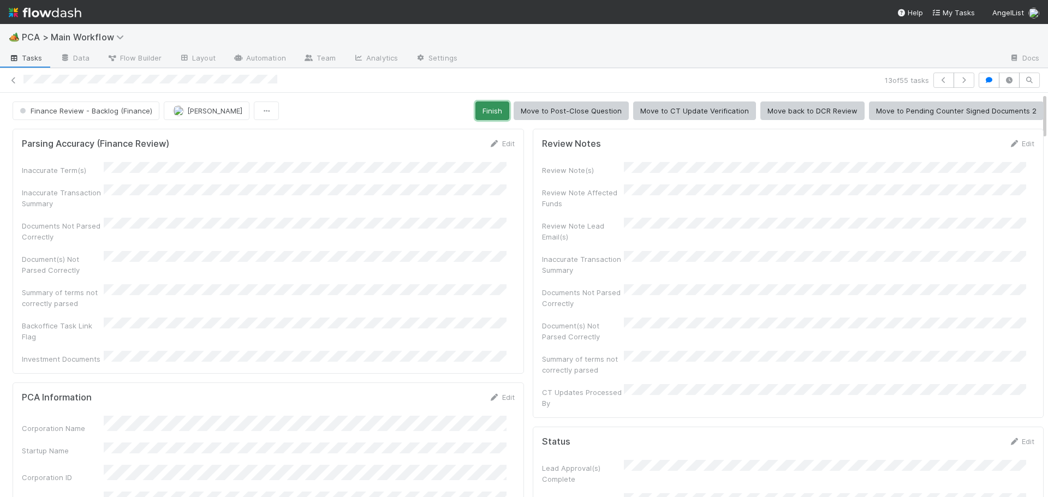
click at [490, 113] on button "Finish" at bounding box center [493, 111] width 34 height 19
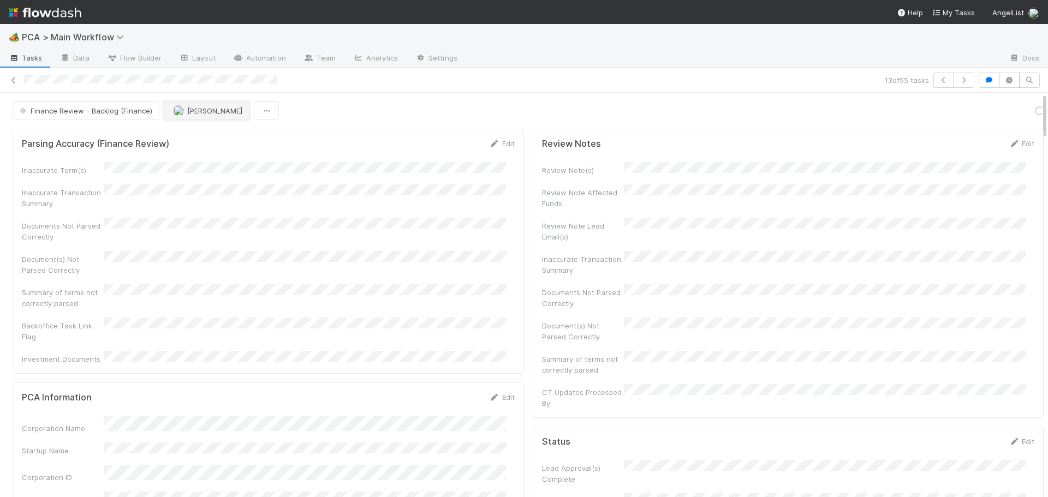
click at [185, 110] on span "[PERSON_NAME]" at bounding box center [207, 110] width 69 height 9
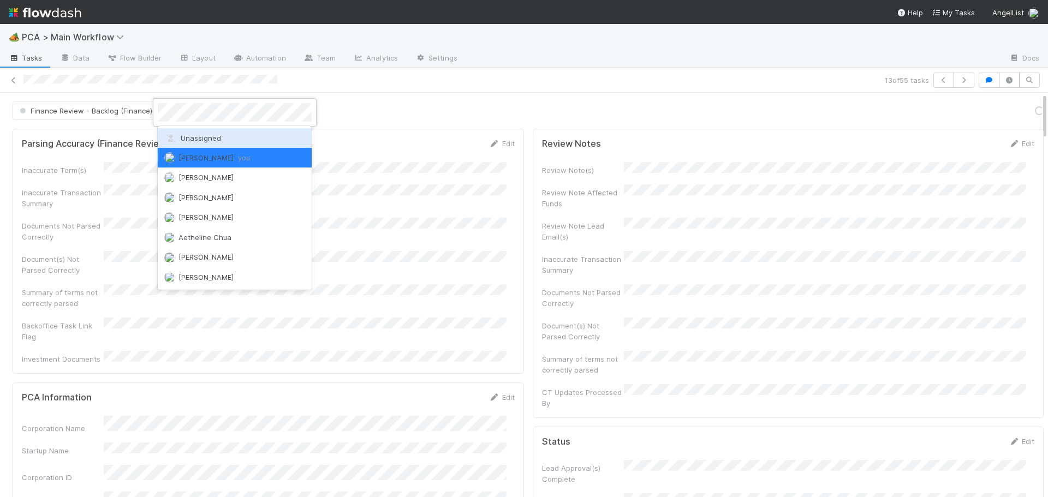
click at [192, 134] on span "Unassigned" at bounding box center [192, 138] width 57 height 9
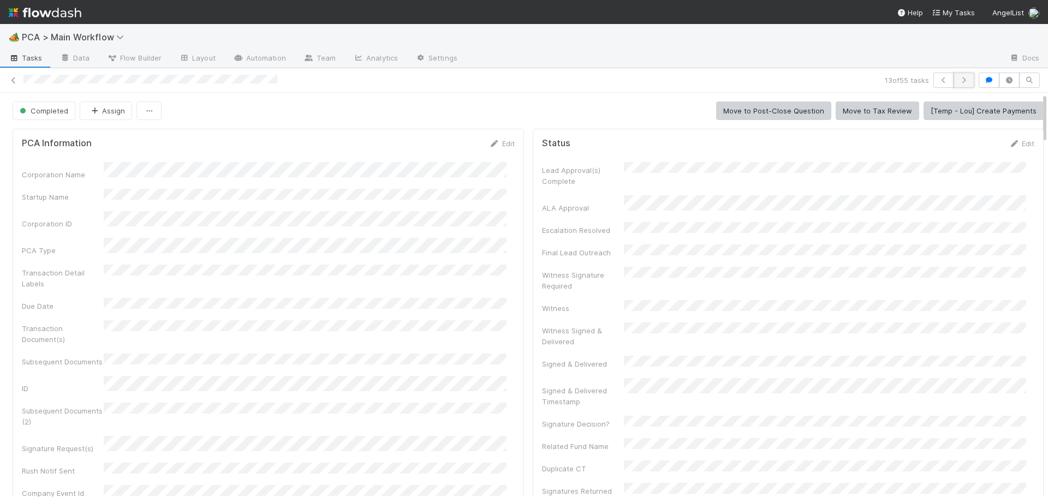
click at [960, 82] on icon "button" at bounding box center [964, 80] width 11 height 7
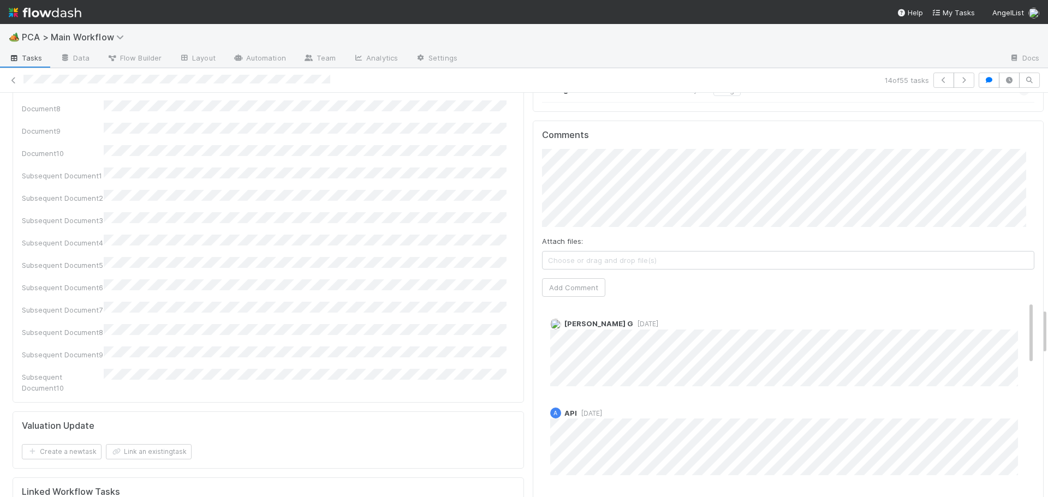
scroll to position [1901, 0]
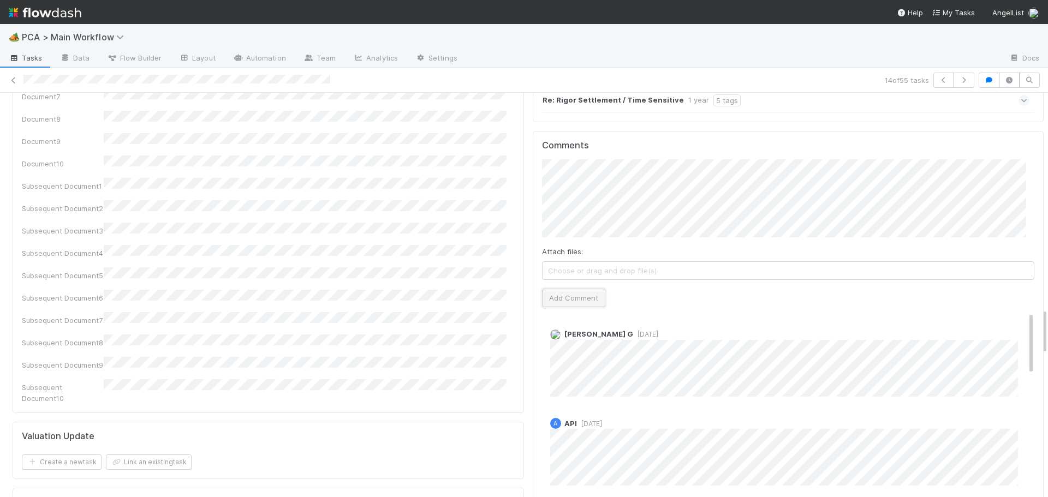
click at [567, 289] on button "Add Comment" at bounding box center [573, 298] width 63 height 19
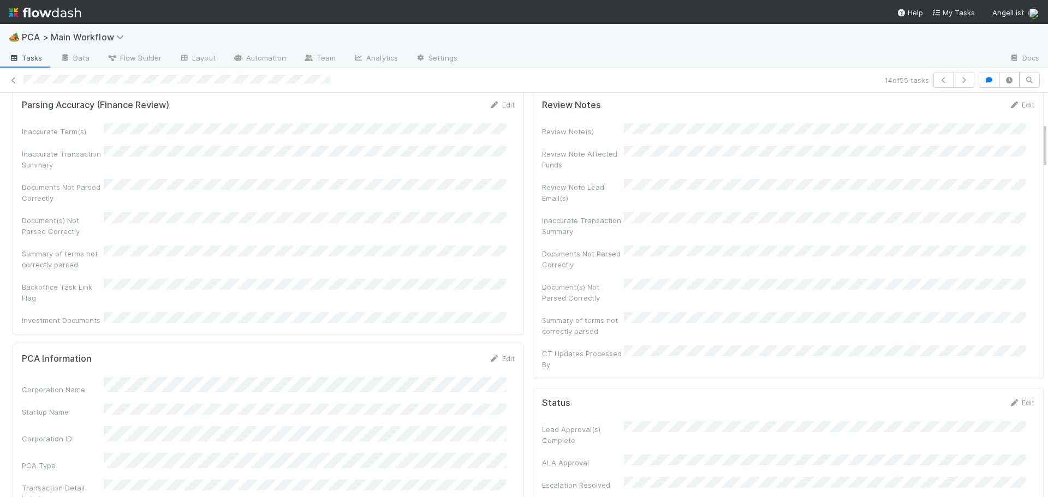
scroll to position [0, 0]
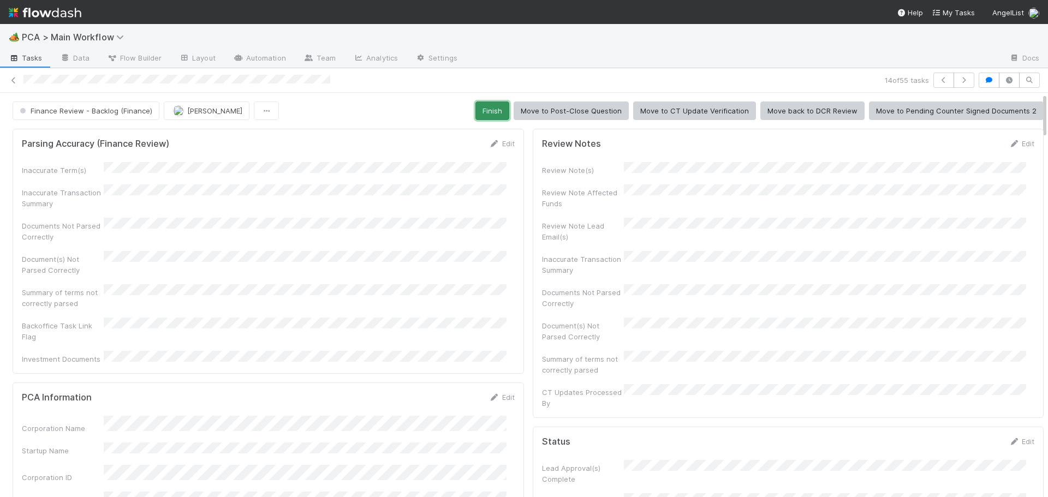
click at [490, 116] on button "Finish" at bounding box center [493, 111] width 34 height 19
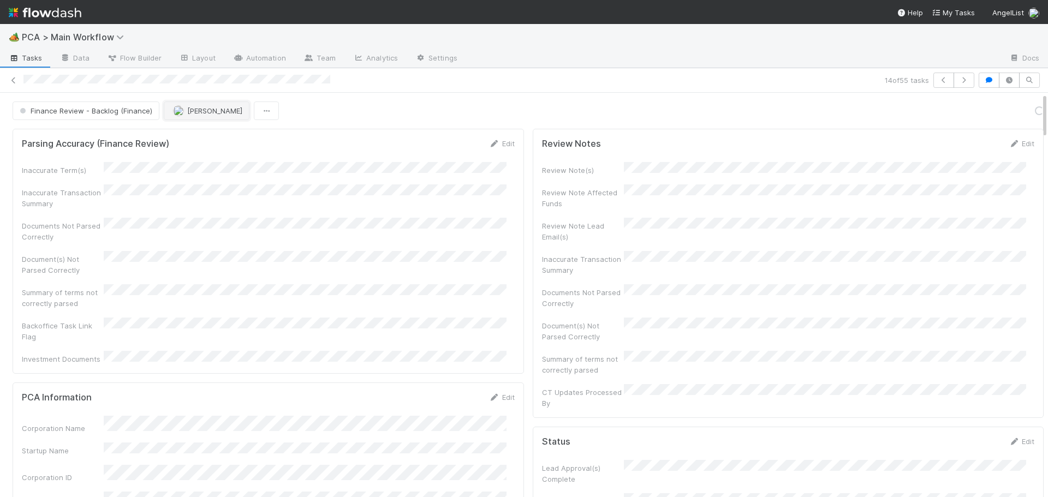
click at [205, 110] on span "[PERSON_NAME]" at bounding box center [214, 110] width 55 height 9
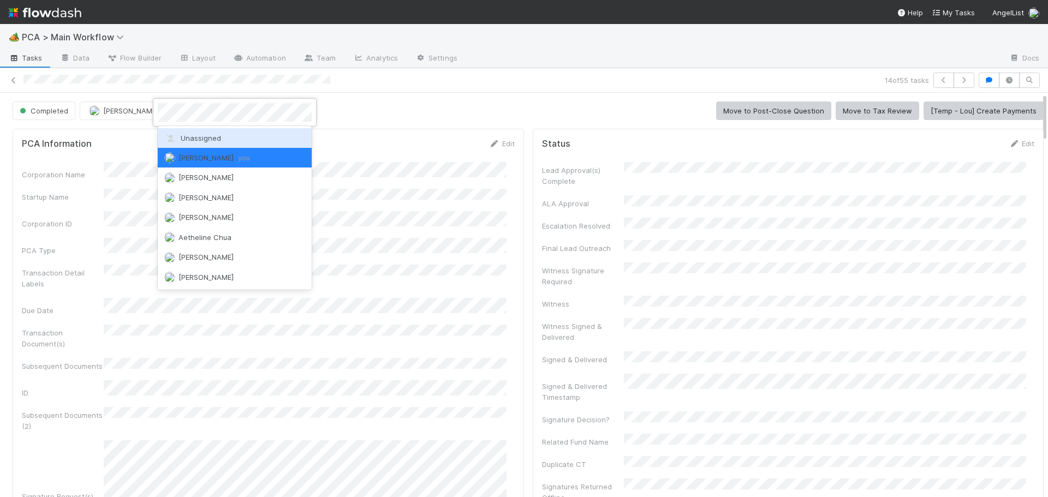
click at [226, 140] on div "Unassigned" at bounding box center [235, 138] width 154 height 20
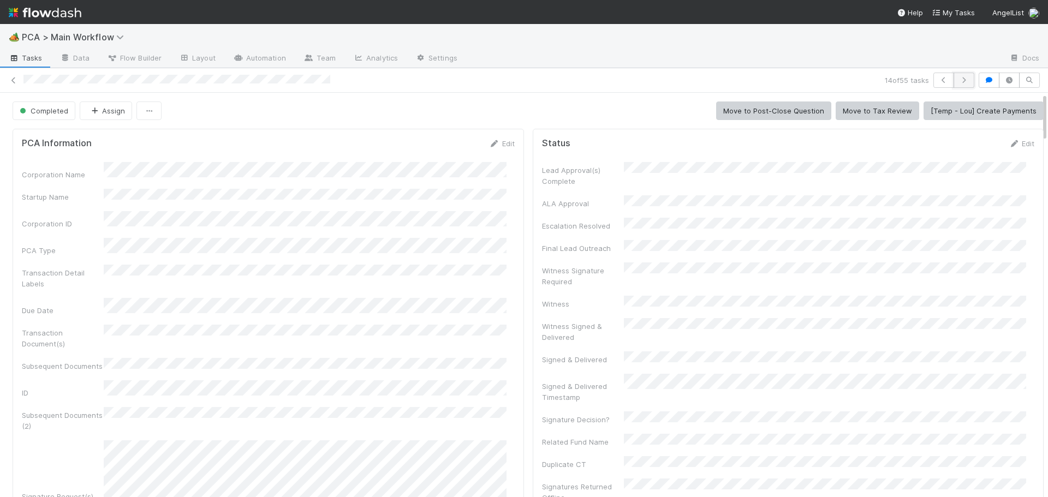
click at [959, 81] on icon "button" at bounding box center [964, 80] width 11 height 7
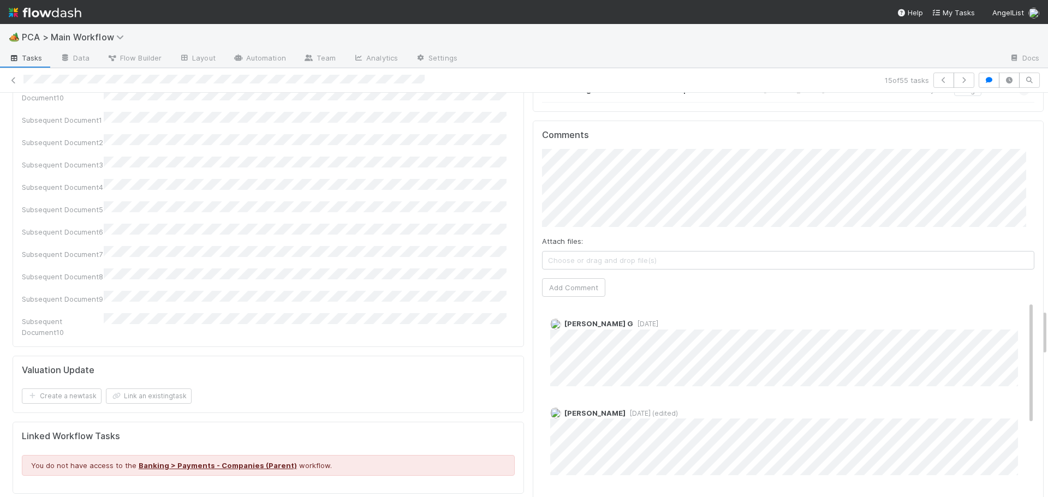
scroll to position [1901, 0]
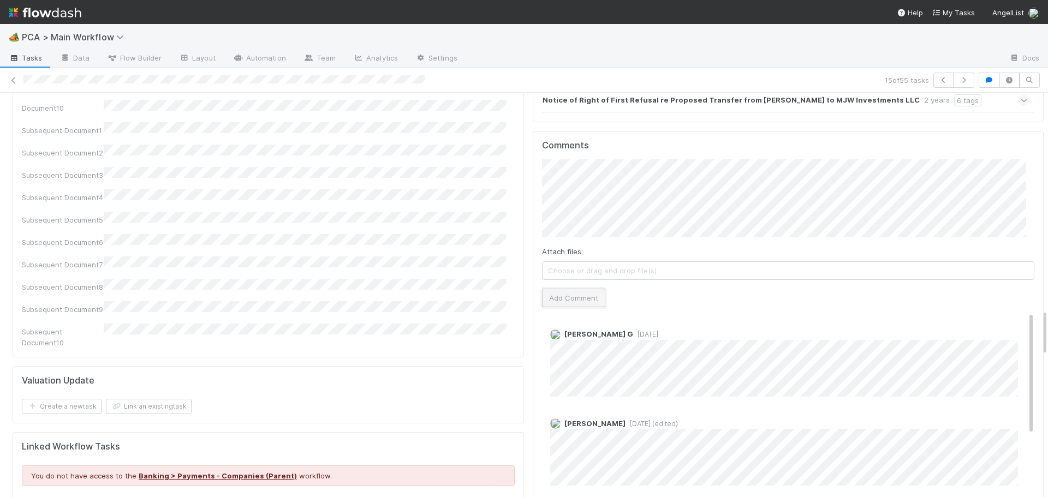
click at [580, 289] on button "Add Comment" at bounding box center [573, 298] width 63 height 19
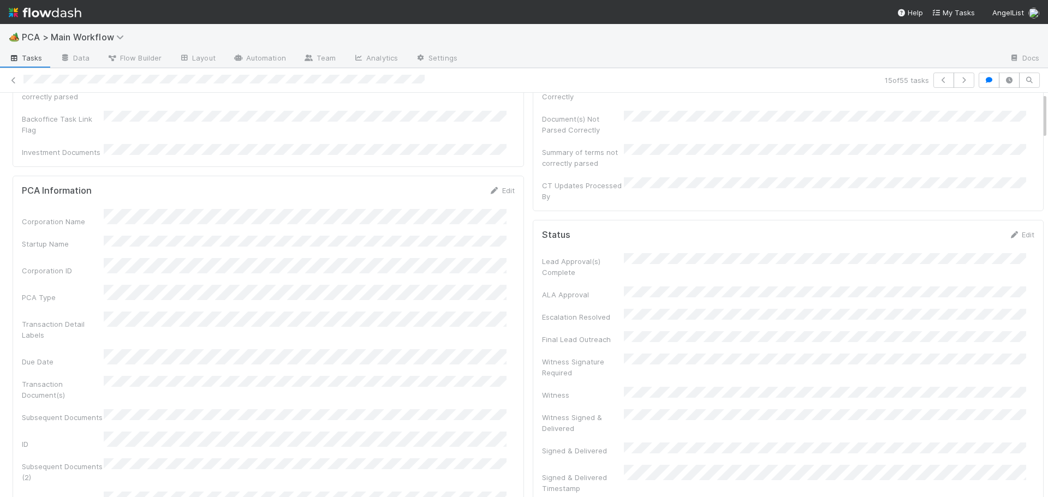
scroll to position [0, 0]
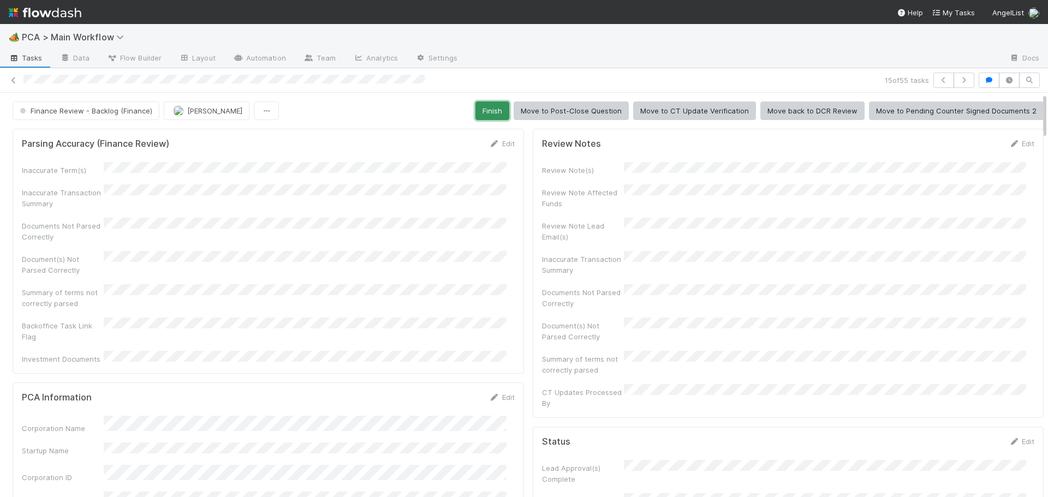
click at [476, 109] on button "Finish" at bounding box center [493, 111] width 34 height 19
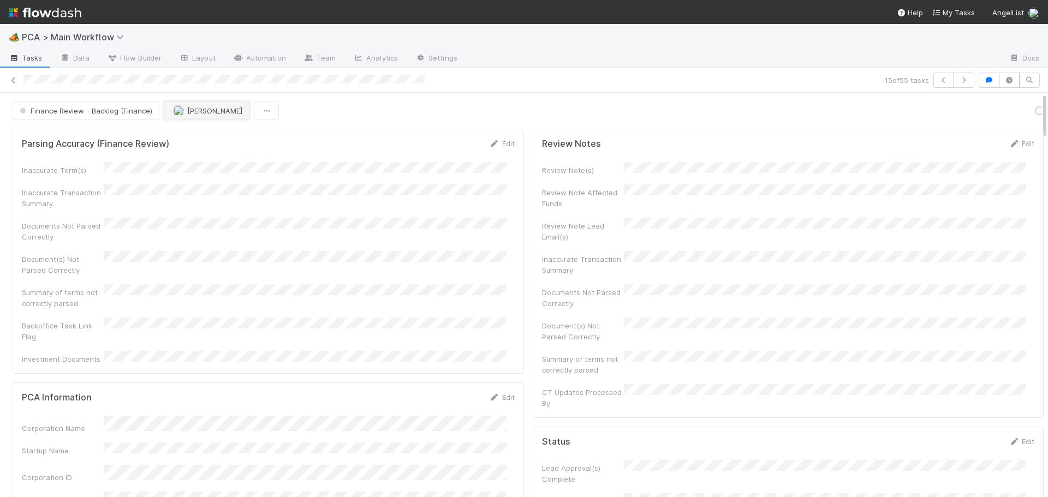
click at [201, 112] on span "[PERSON_NAME]" at bounding box center [214, 110] width 55 height 9
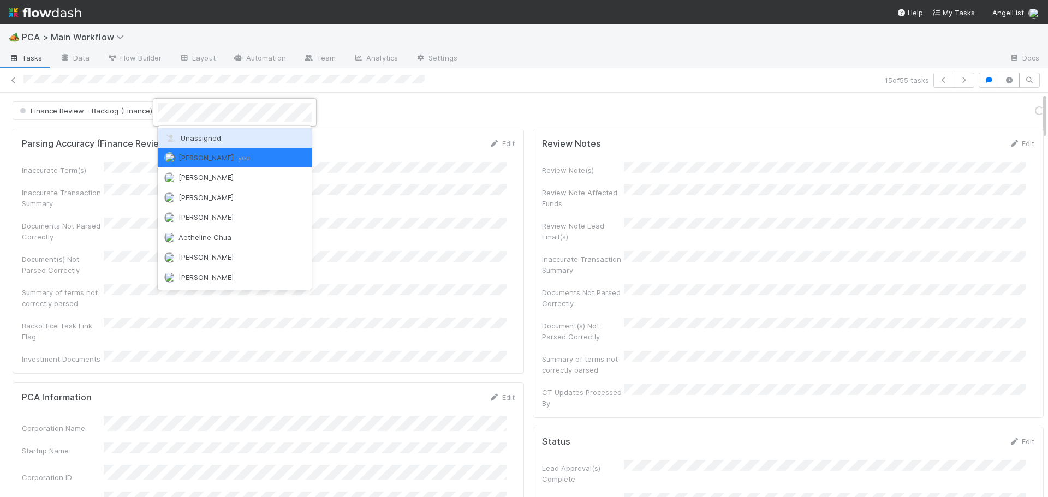
click at [201, 137] on span "Unassigned" at bounding box center [192, 138] width 57 height 9
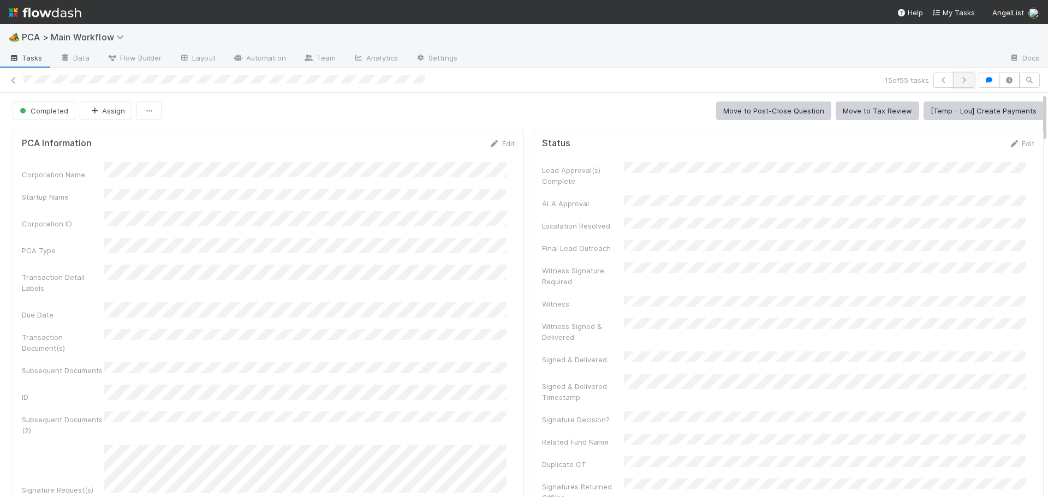
click at [959, 79] on icon "button" at bounding box center [964, 80] width 11 height 7
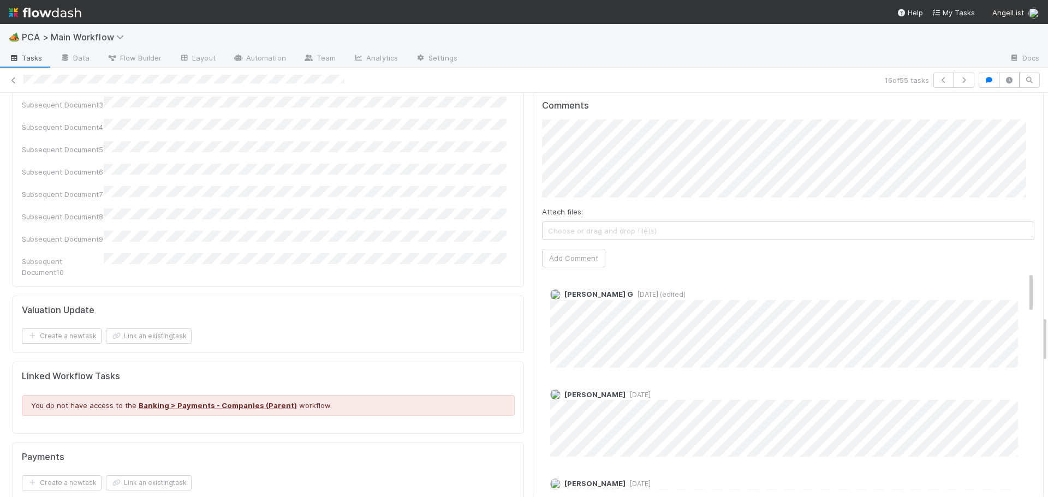
scroll to position [1929, 0]
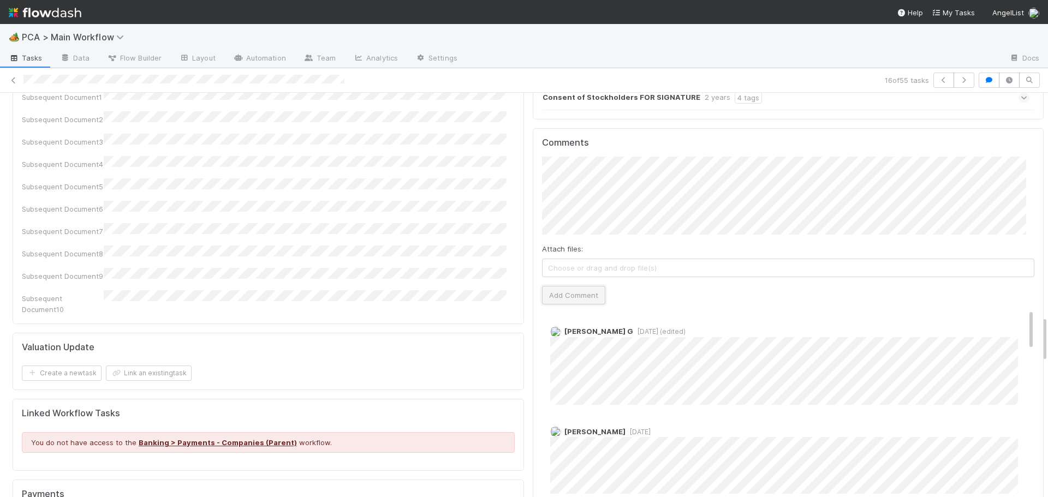
click at [556, 286] on button "Add Comment" at bounding box center [573, 295] width 63 height 19
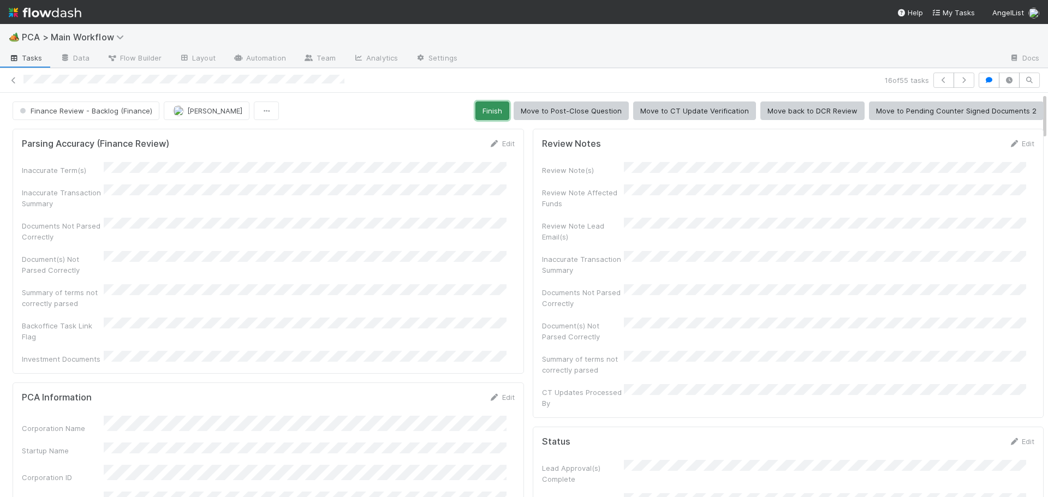
click at [494, 108] on button "Finish" at bounding box center [493, 111] width 34 height 19
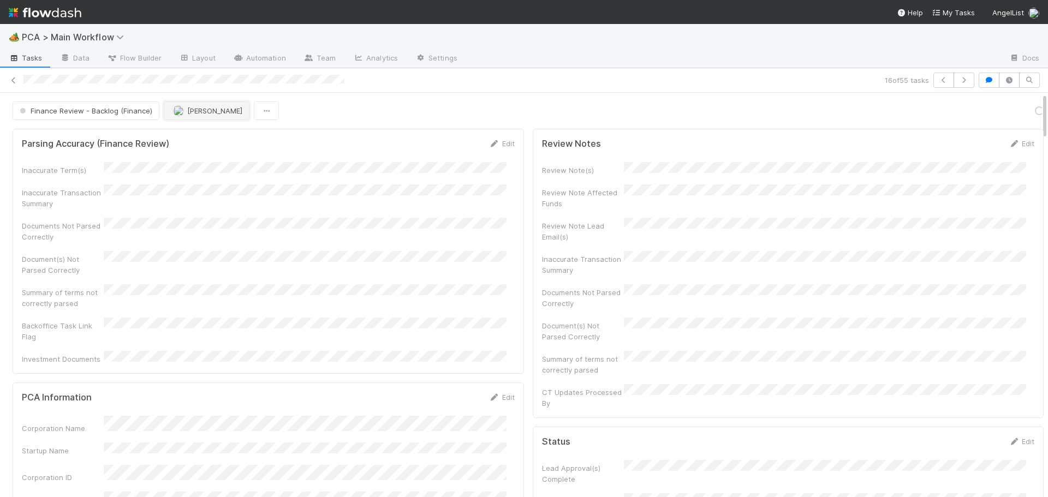
click at [188, 105] on button "[PERSON_NAME]" at bounding box center [207, 111] width 86 height 19
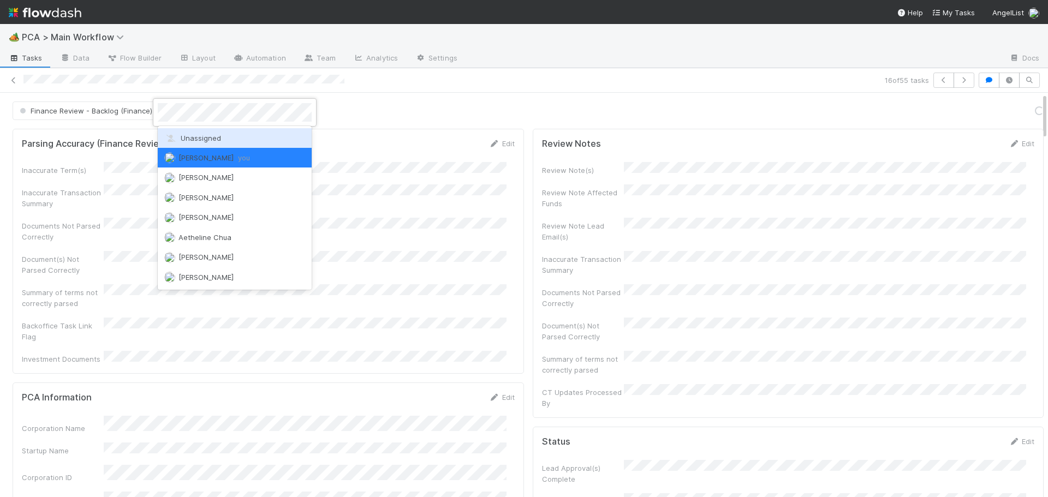
click at [182, 138] on span "Unassigned" at bounding box center [192, 138] width 57 height 9
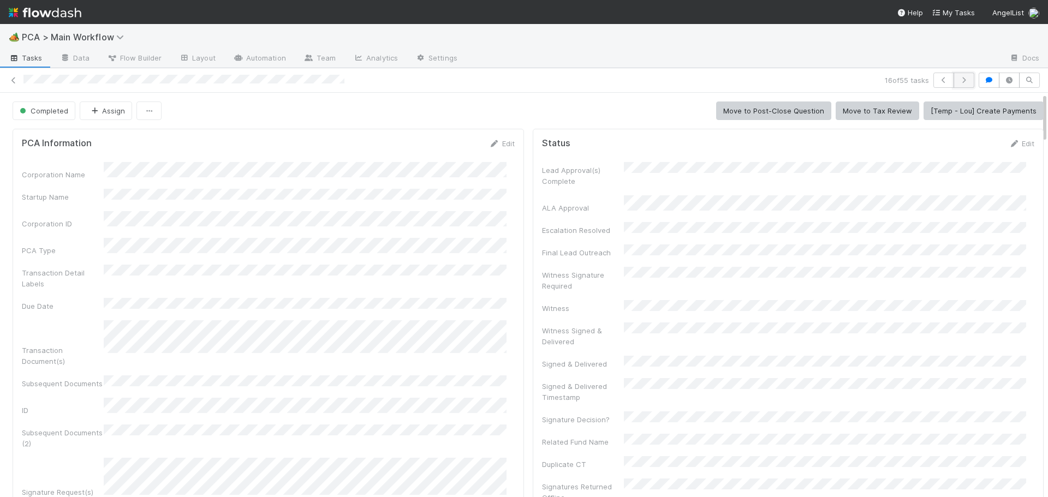
click at [959, 79] on icon "button" at bounding box center [964, 80] width 11 height 7
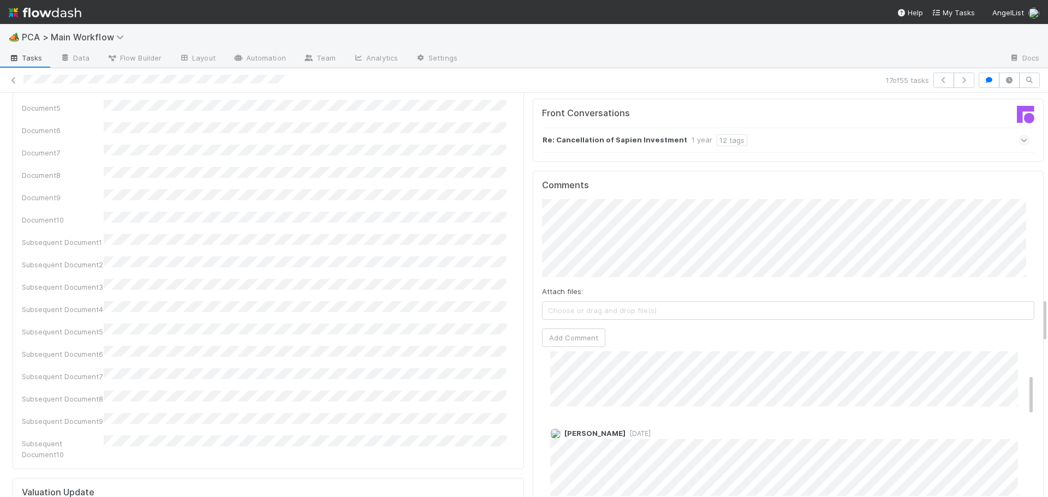
scroll to position [109, 0]
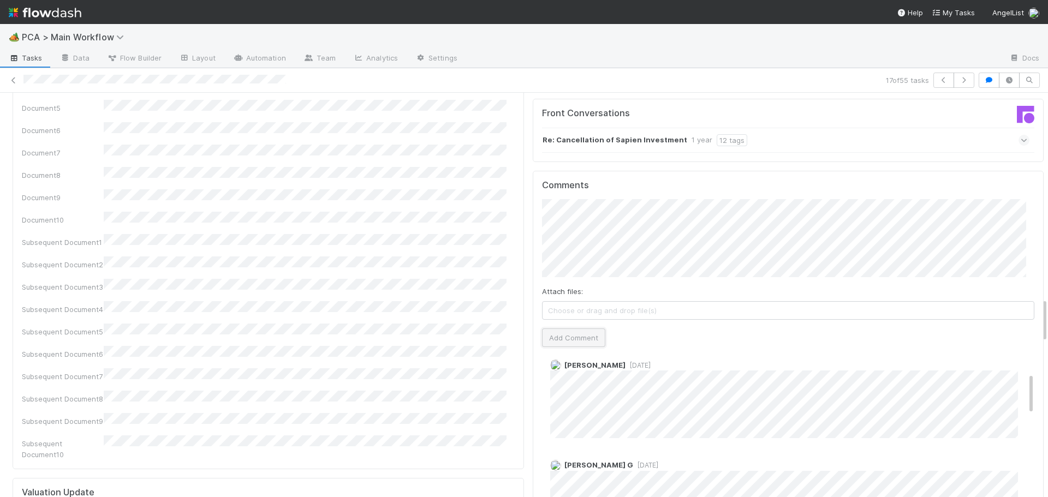
click at [562, 329] on button "Add Comment" at bounding box center [573, 338] width 63 height 19
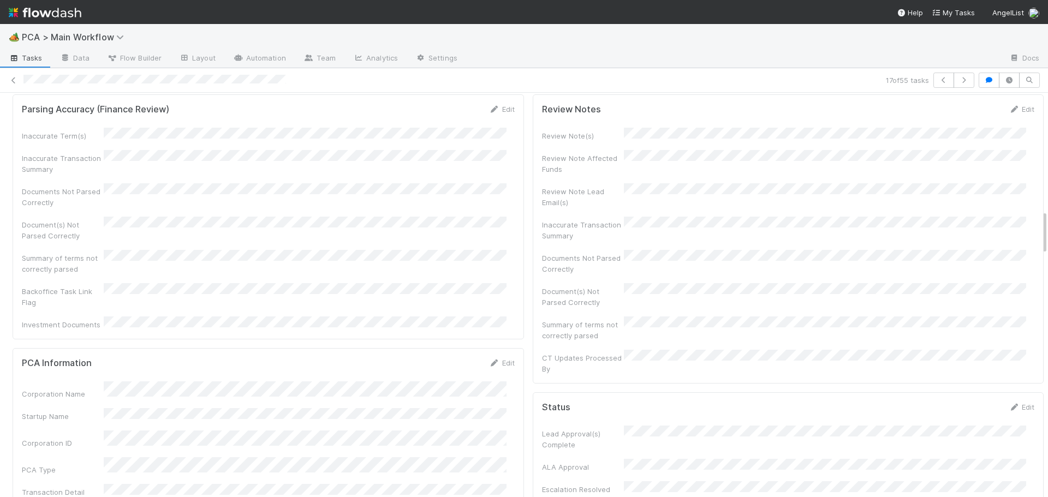
scroll to position [0, 0]
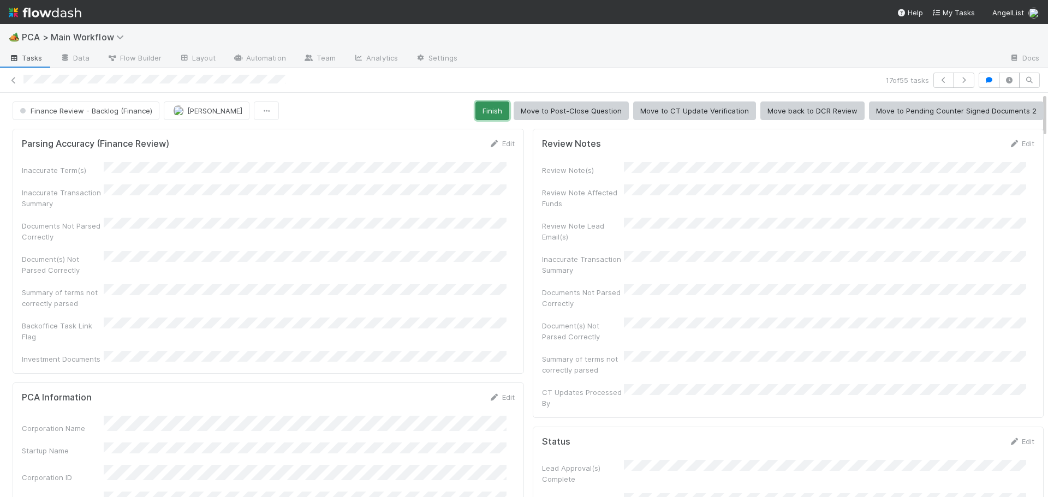
click at [482, 110] on button "Finish" at bounding box center [493, 111] width 34 height 19
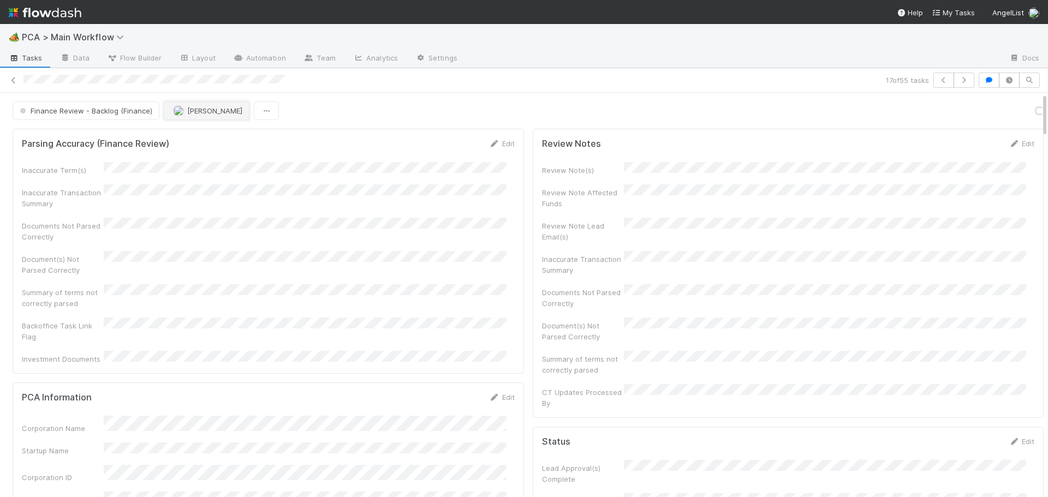
click at [195, 110] on span "[PERSON_NAME]" at bounding box center [214, 110] width 55 height 9
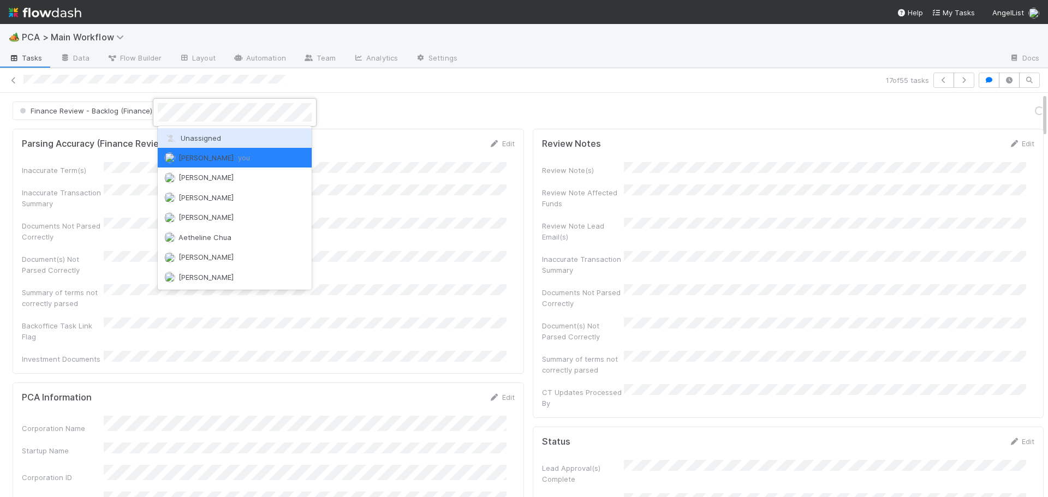
click at [195, 133] on div "Unassigned" at bounding box center [235, 138] width 154 height 20
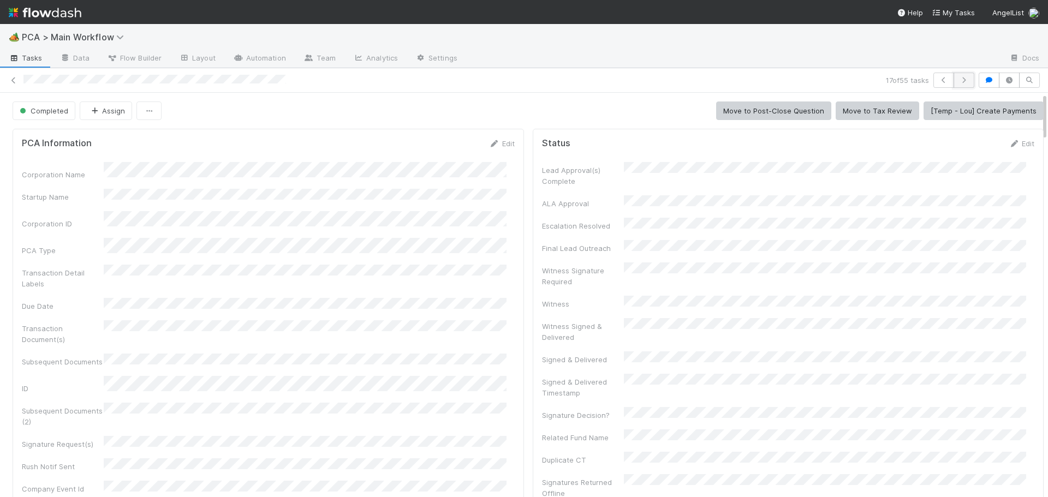
click at [959, 78] on icon "button" at bounding box center [964, 80] width 11 height 7
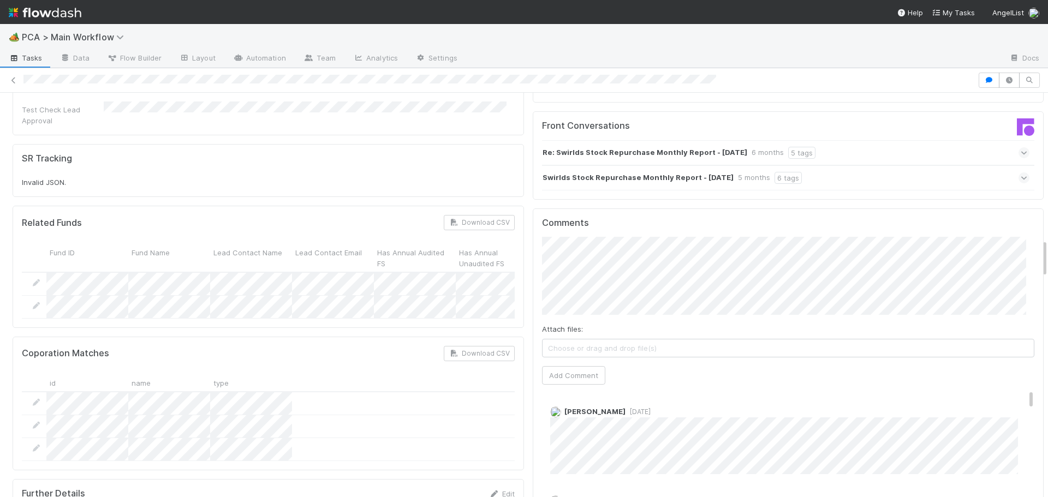
scroll to position [1529, 0]
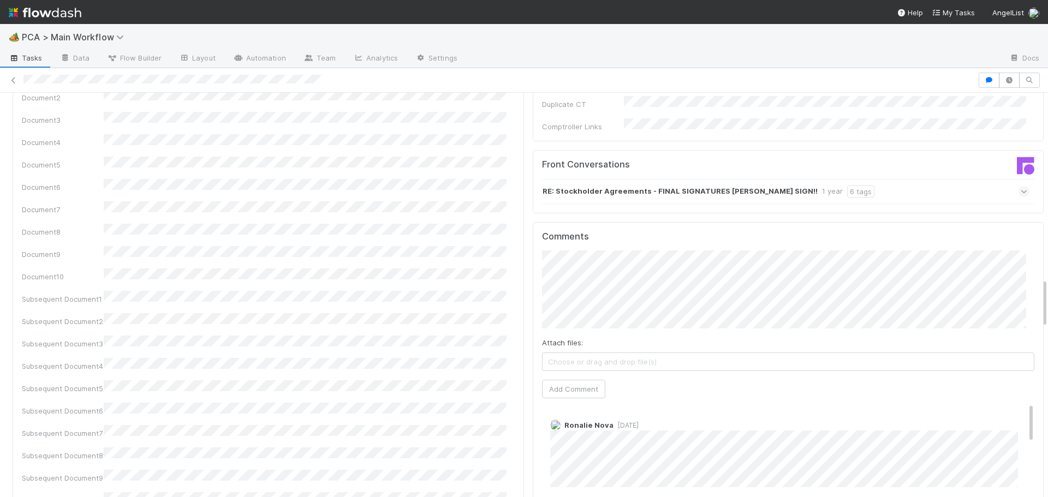
scroll to position [1529, 0]
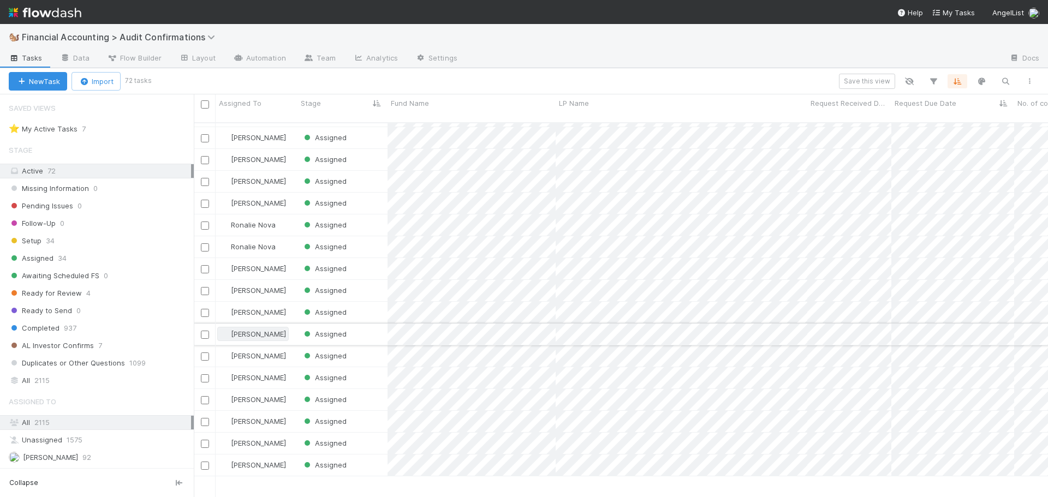
scroll to position [815, 0]
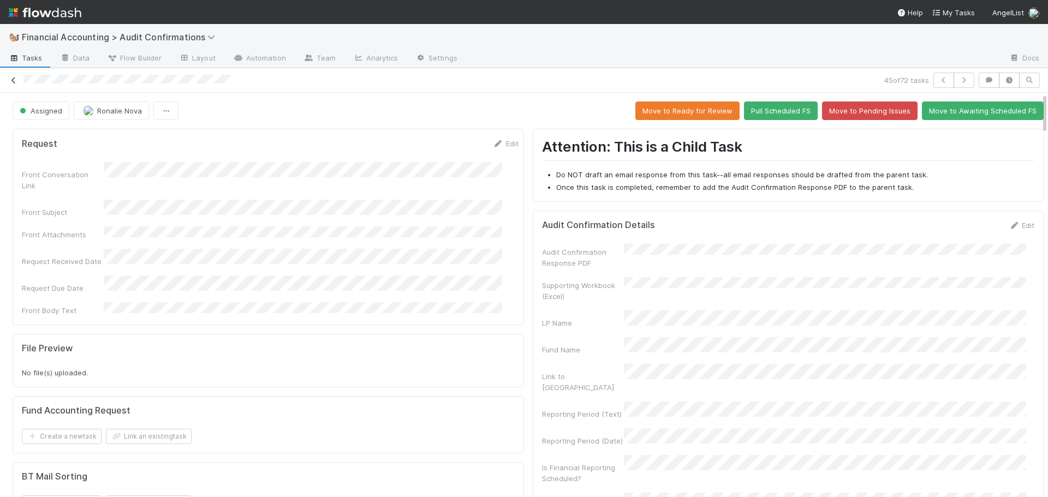
click at [14, 80] on icon at bounding box center [13, 80] width 11 height 7
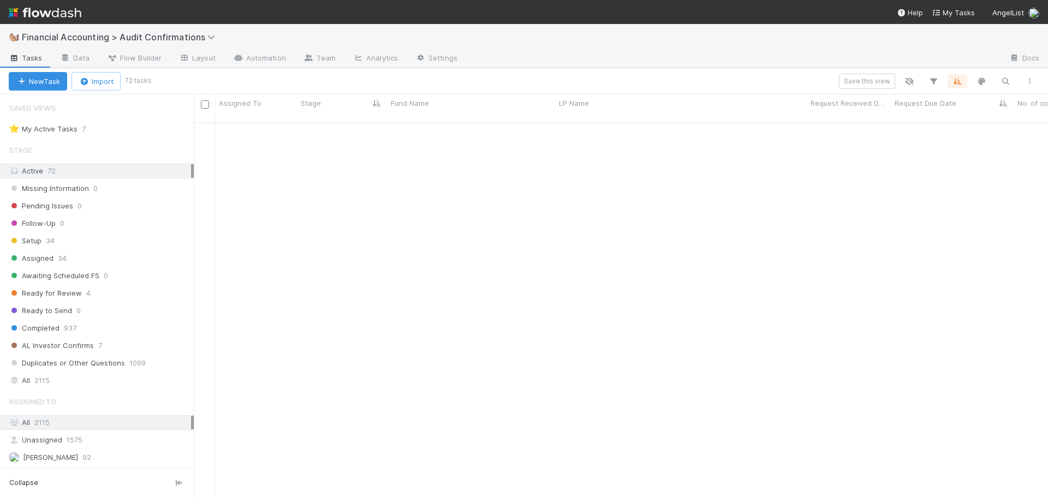
scroll to position [710, 0]
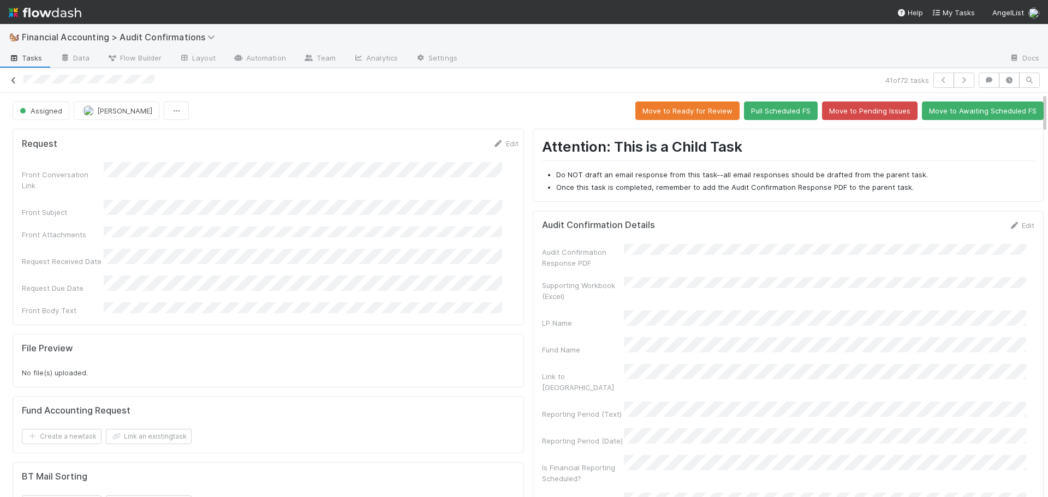
click at [15, 79] on icon at bounding box center [13, 80] width 11 height 7
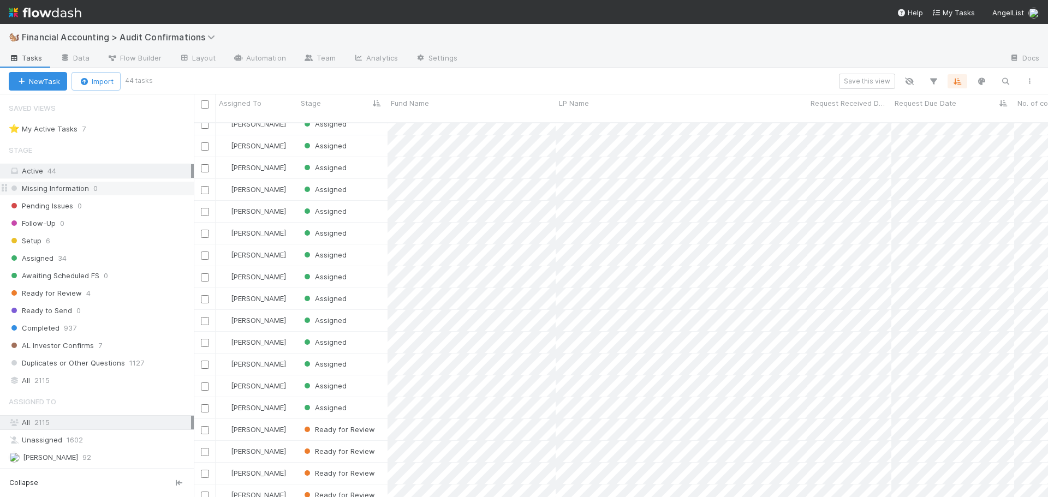
scroll to position [586, 0]
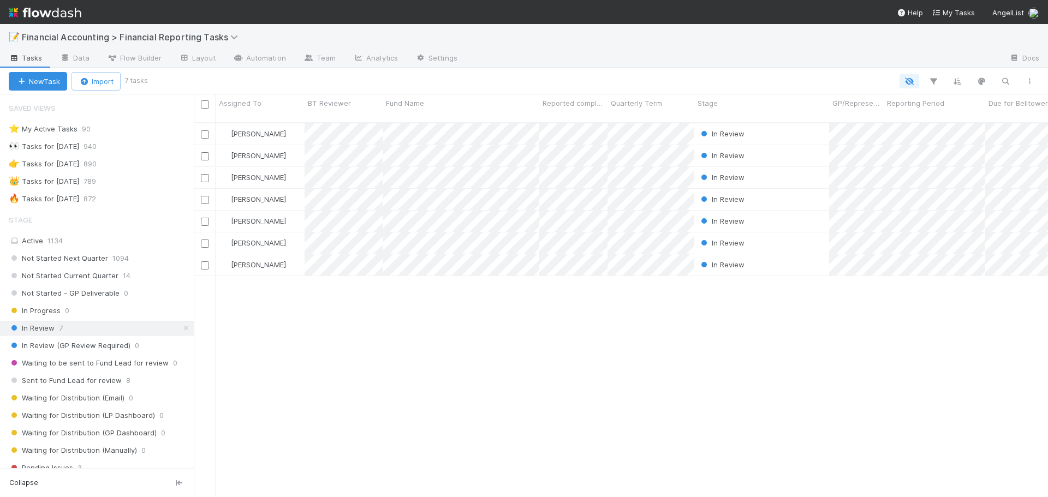
scroll to position [376, 846]
